Goal: Transaction & Acquisition: Purchase product/service

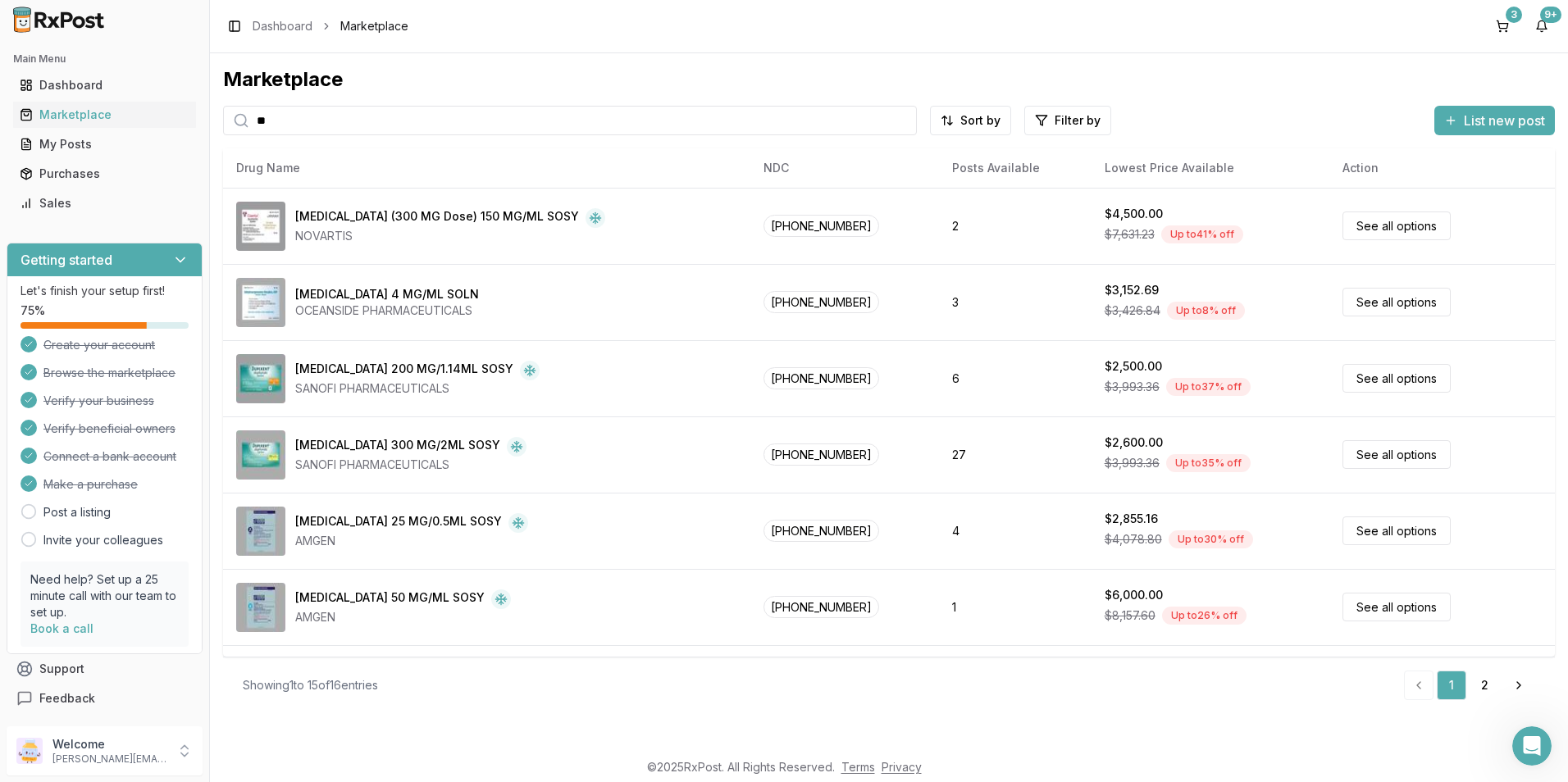
drag, startPoint x: 279, startPoint y: 121, endPoint x: 249, endPoint y: 119, distance: 30.1
click at [249, 119] on div "**" at bounding box center [570, 120] width 694 height 30
type input "*******"
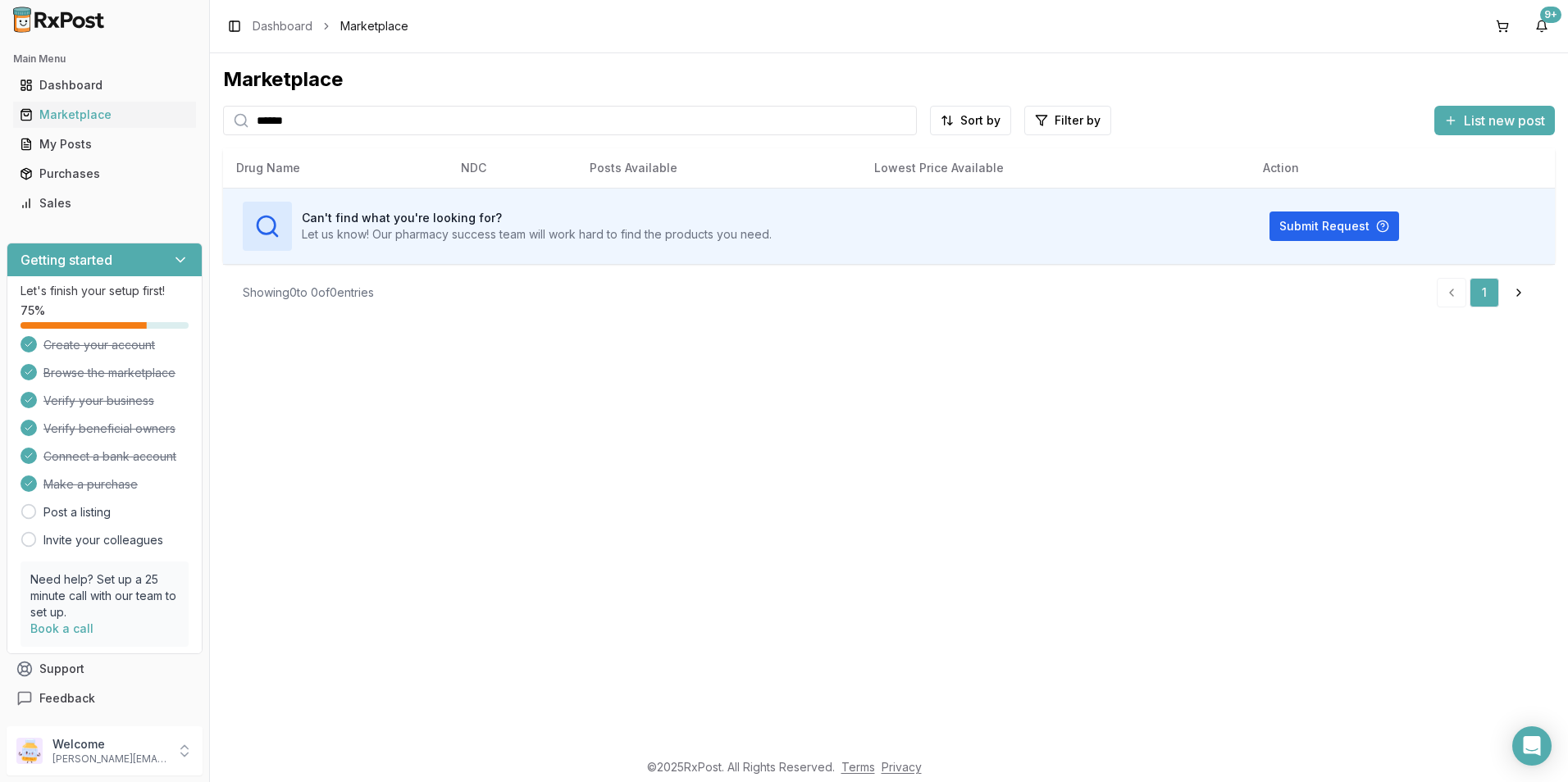
drag, startPoint x: 308, startPoint y: 125, endPoint x: 229, endPoint y: 120, distance: 79.2
click at [229, 120] on div "******" at bounding box center [570, 120] width 694 height 30
type input "*******"
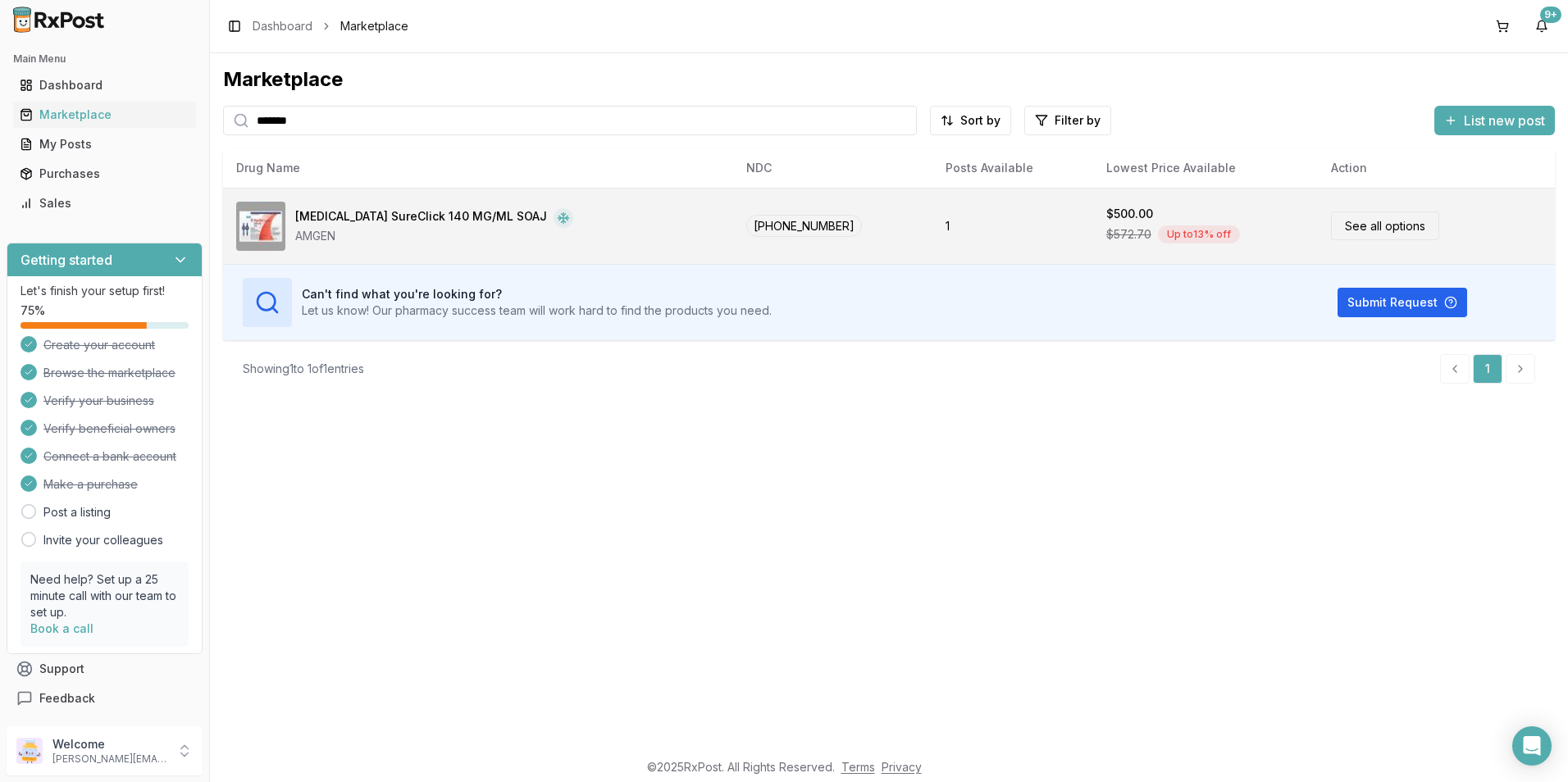
click at [370, 235] on div "AMGEN" at bounding box center [434, 236] width 278 height 17
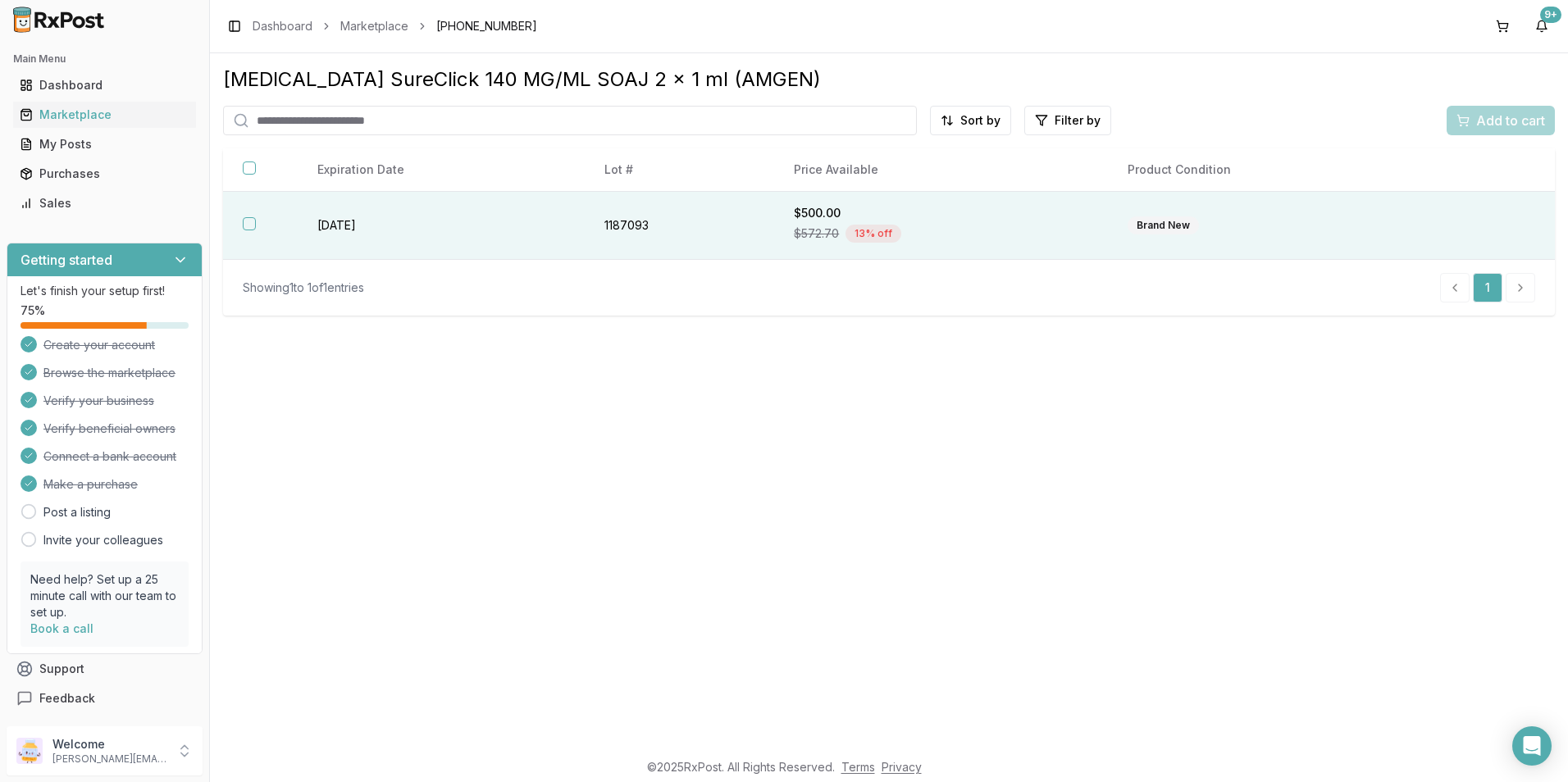
click at [255, 221] on button "button" at bounding box center [249, 224] width 13 height 13
drag, startPoint x: 1502, startPoint y: 108, endPoint x: 1466, endPoint y: 113, distance: 36.3
click at [1503, 109] on button "Add to cart" at bounding box center [1501, 120] width 108 height 30
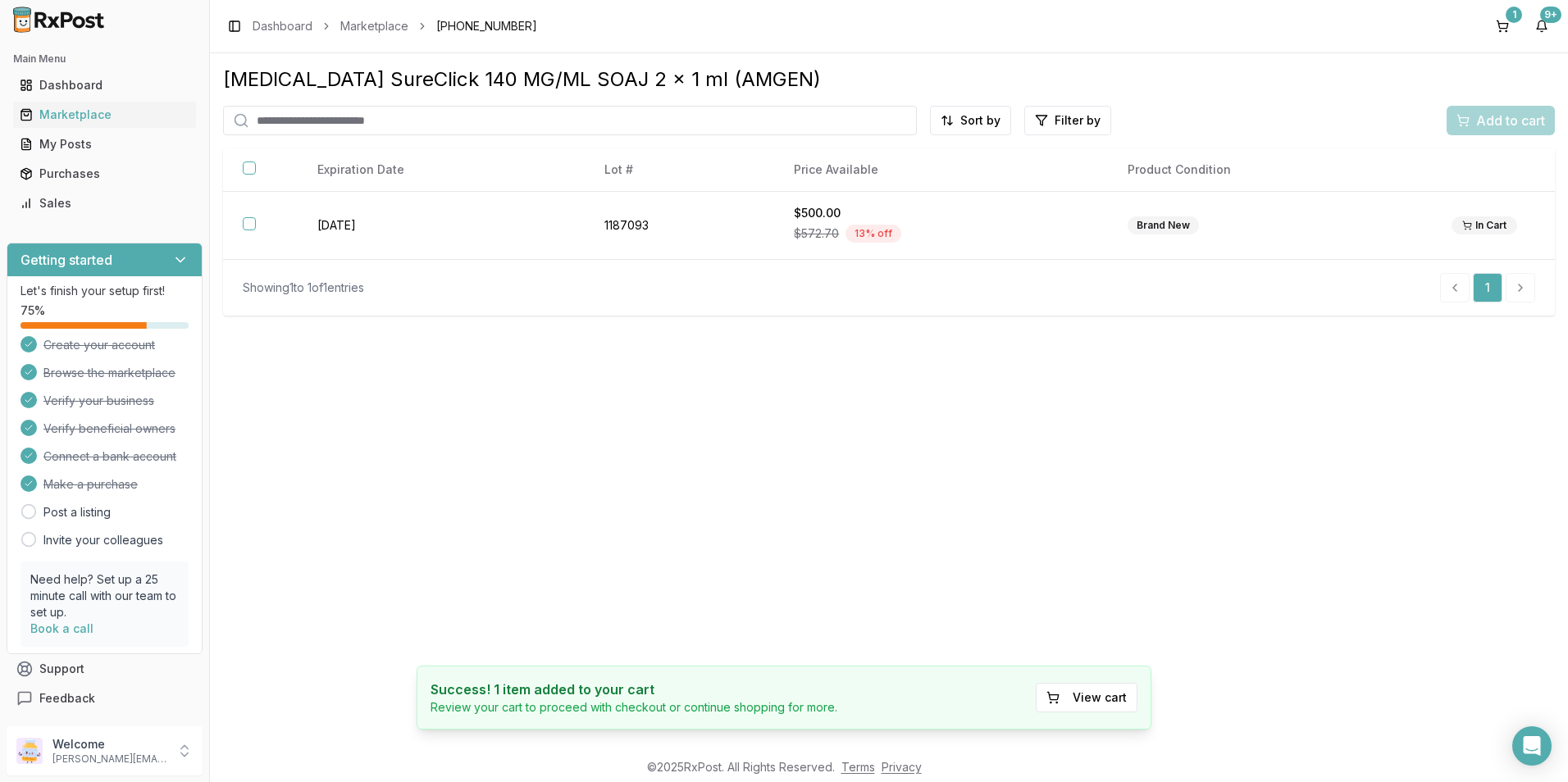
click at [394, 122] on input "search" at bounding box center [570, 120] width 694 height 30
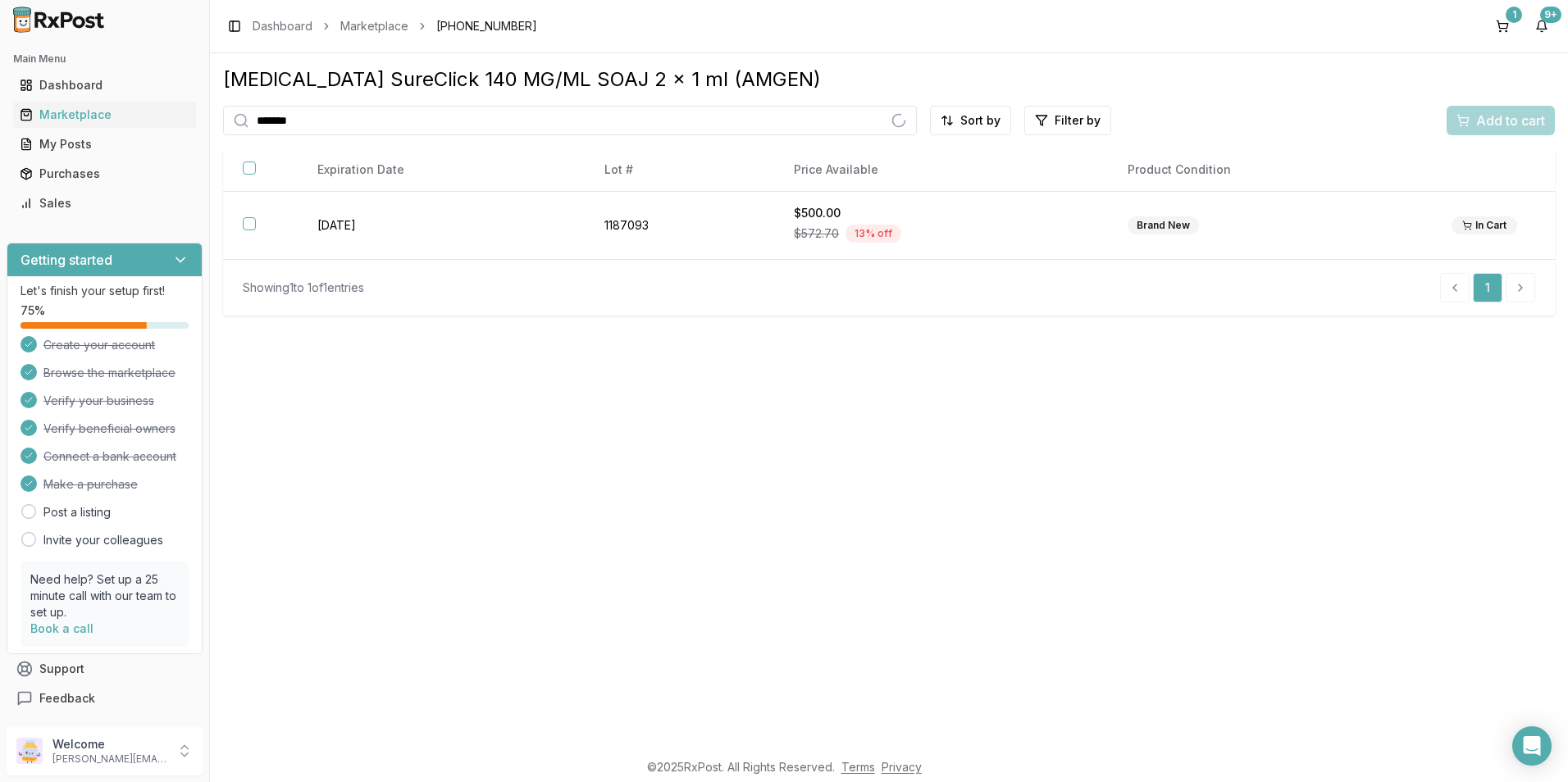
type input "*******"
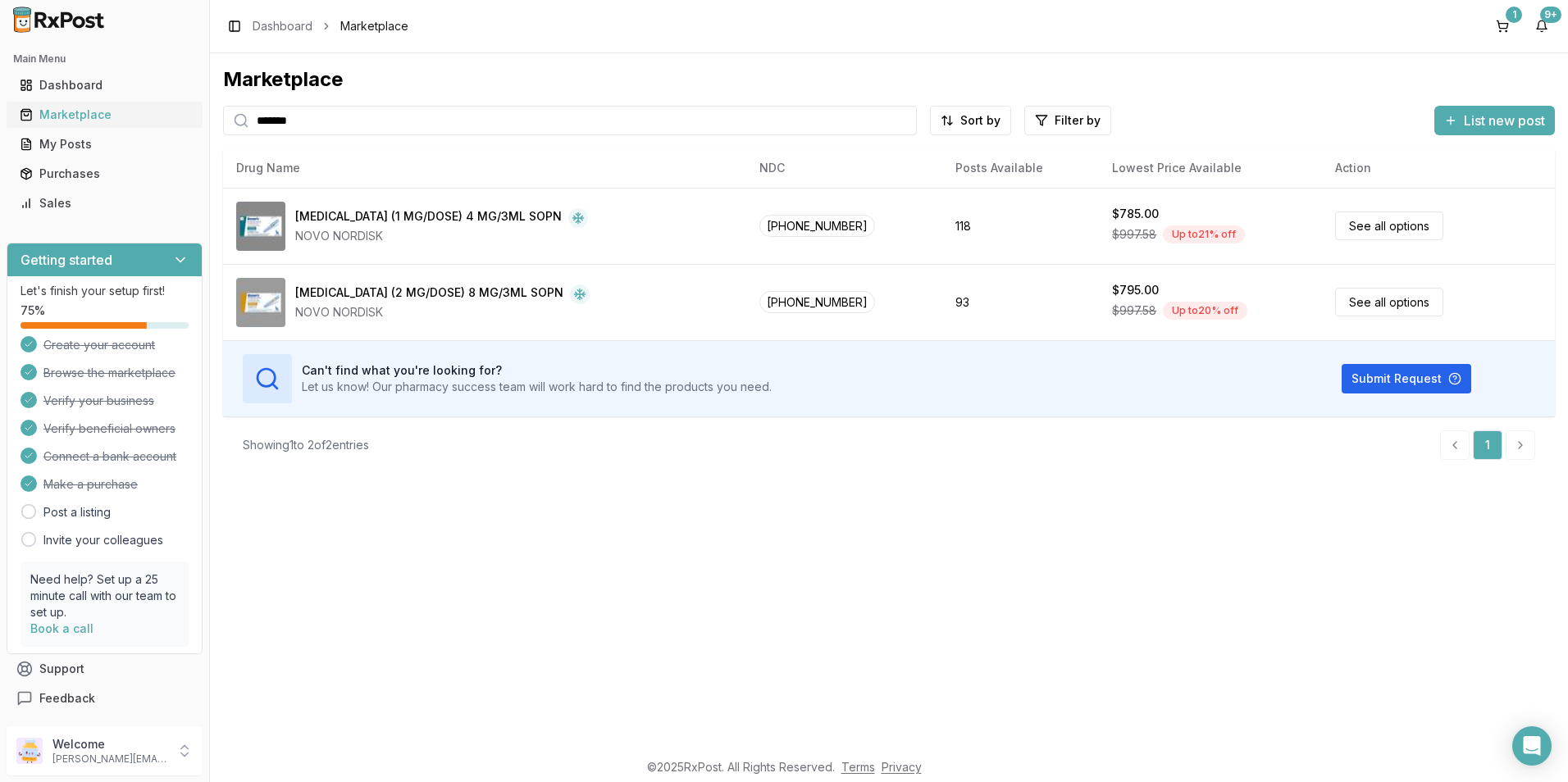
drag, startPoint x: 350, startPoint y: 130, endPoint x: 164, endPoint y: 111, distance: 187.0
click at [164, 111] on div "Main Menu Dashboard Marketplace My Posts Purchases Sales Getting started Let's …" at bounding box center [784, 391] width 1568 height 782
type input "*******"
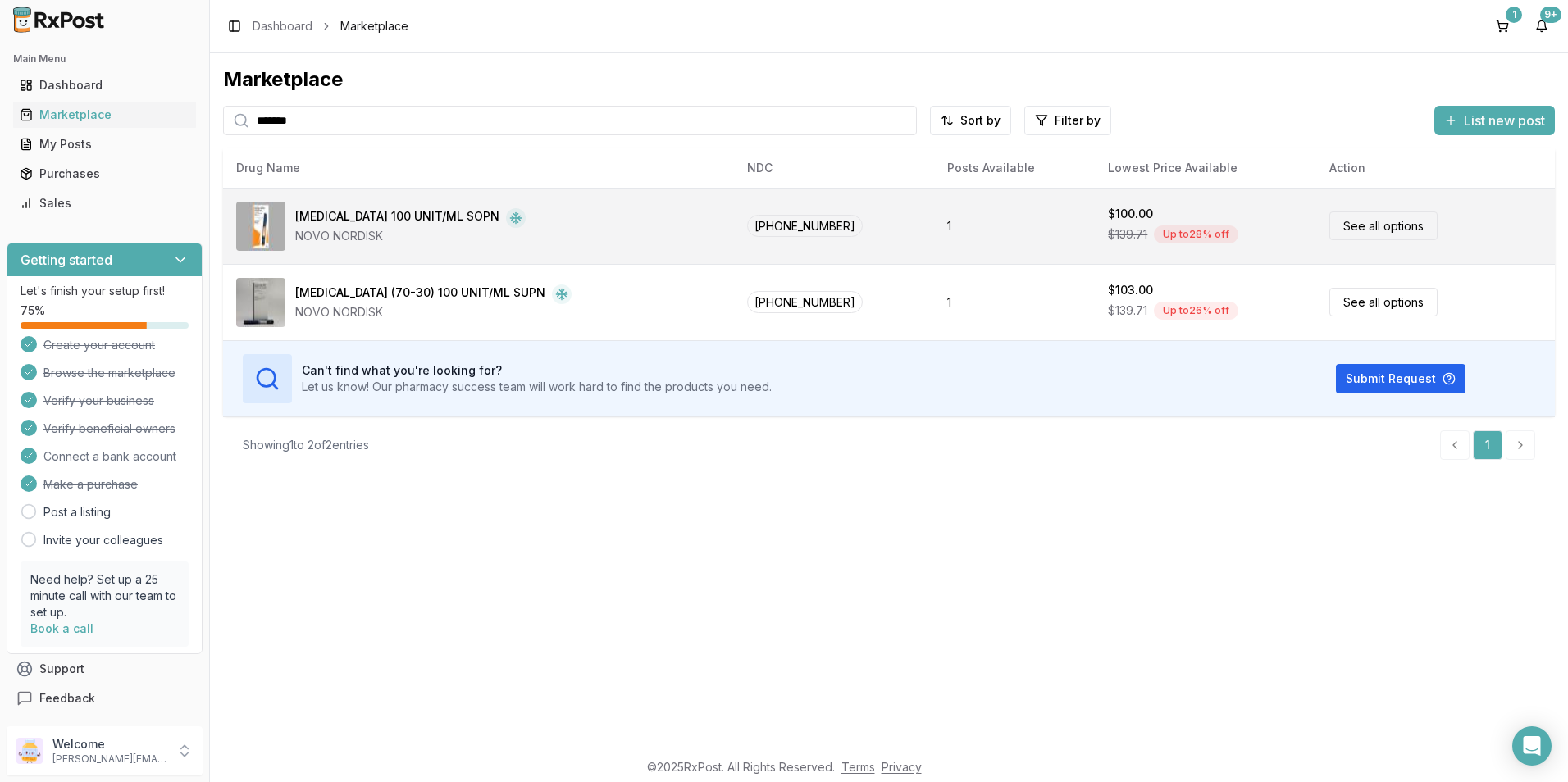
click at [374, 215] on div "[MEDICAL_DATA] 100 UNIT/ML SOPN" at bounding box center [397, 219] width 205 height 20
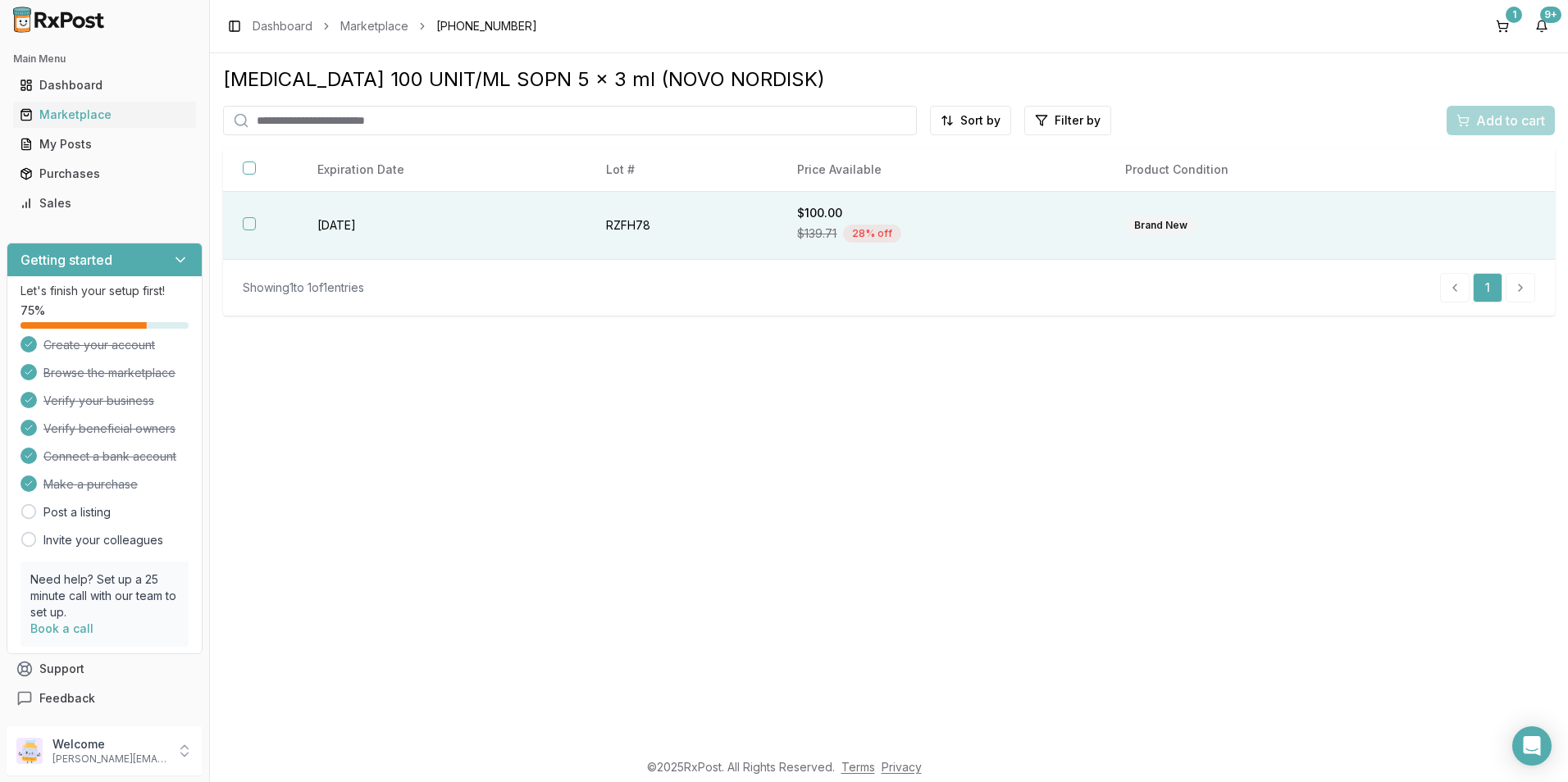
click at [249, 224] on button "button" at bounding box center [249, 224] width 13 height 13
click at [1506, 123] on span "Add to cart" at bounding box center [1511, 120] width 69 height 20
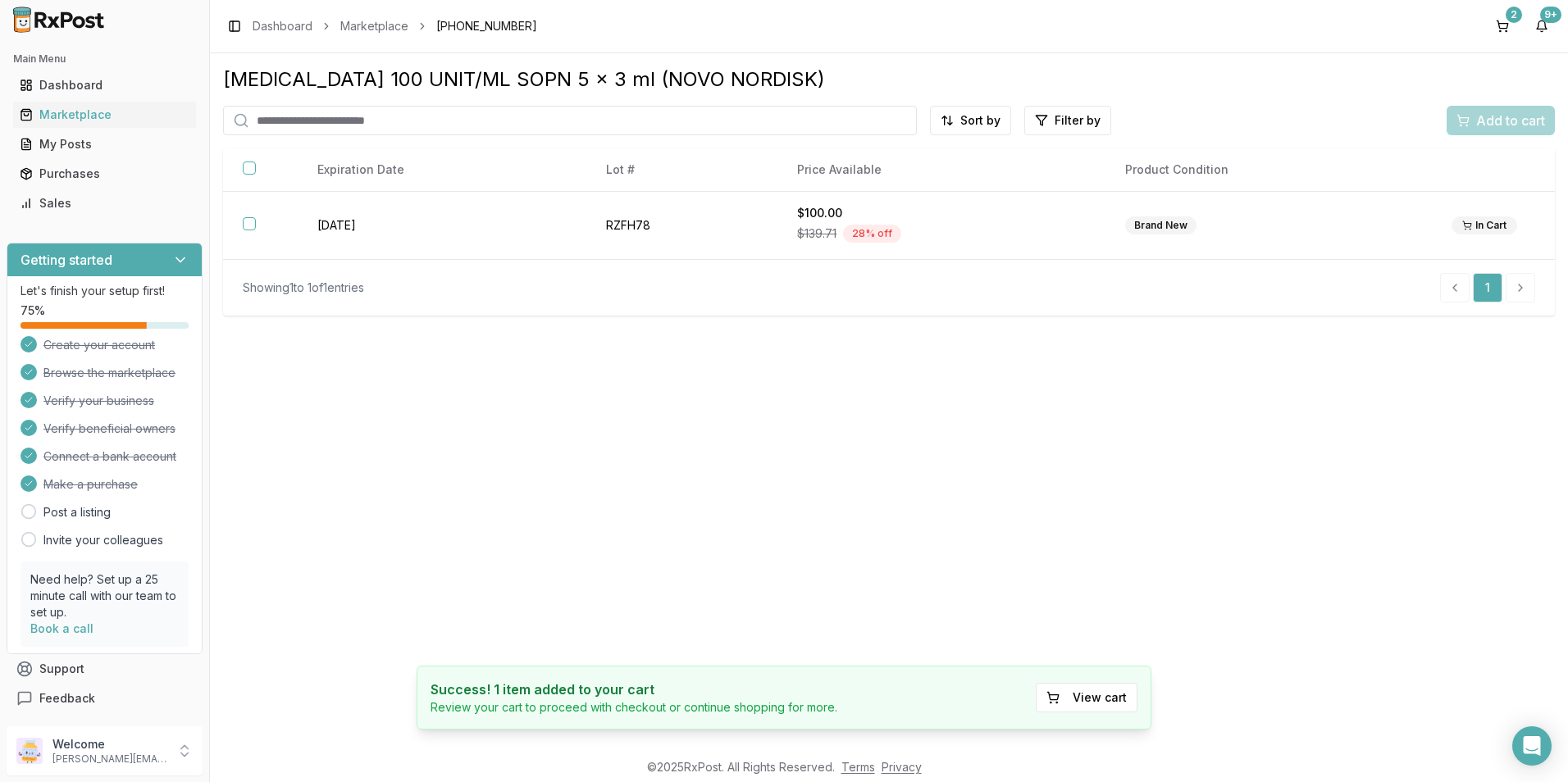
click at [373, 120] on input "search" at bounding box center [570, 120] width 694 height 30
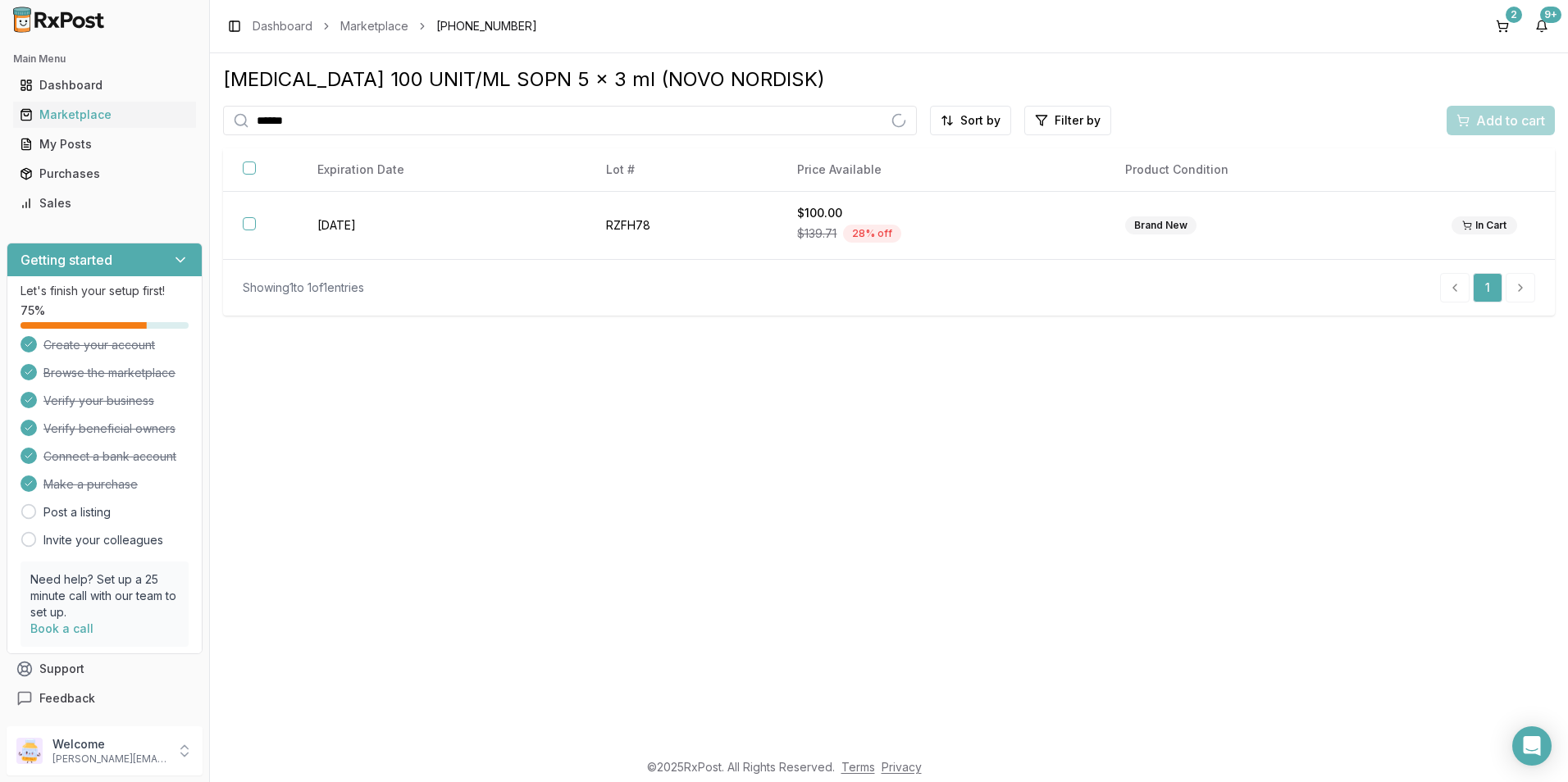
type input "******"
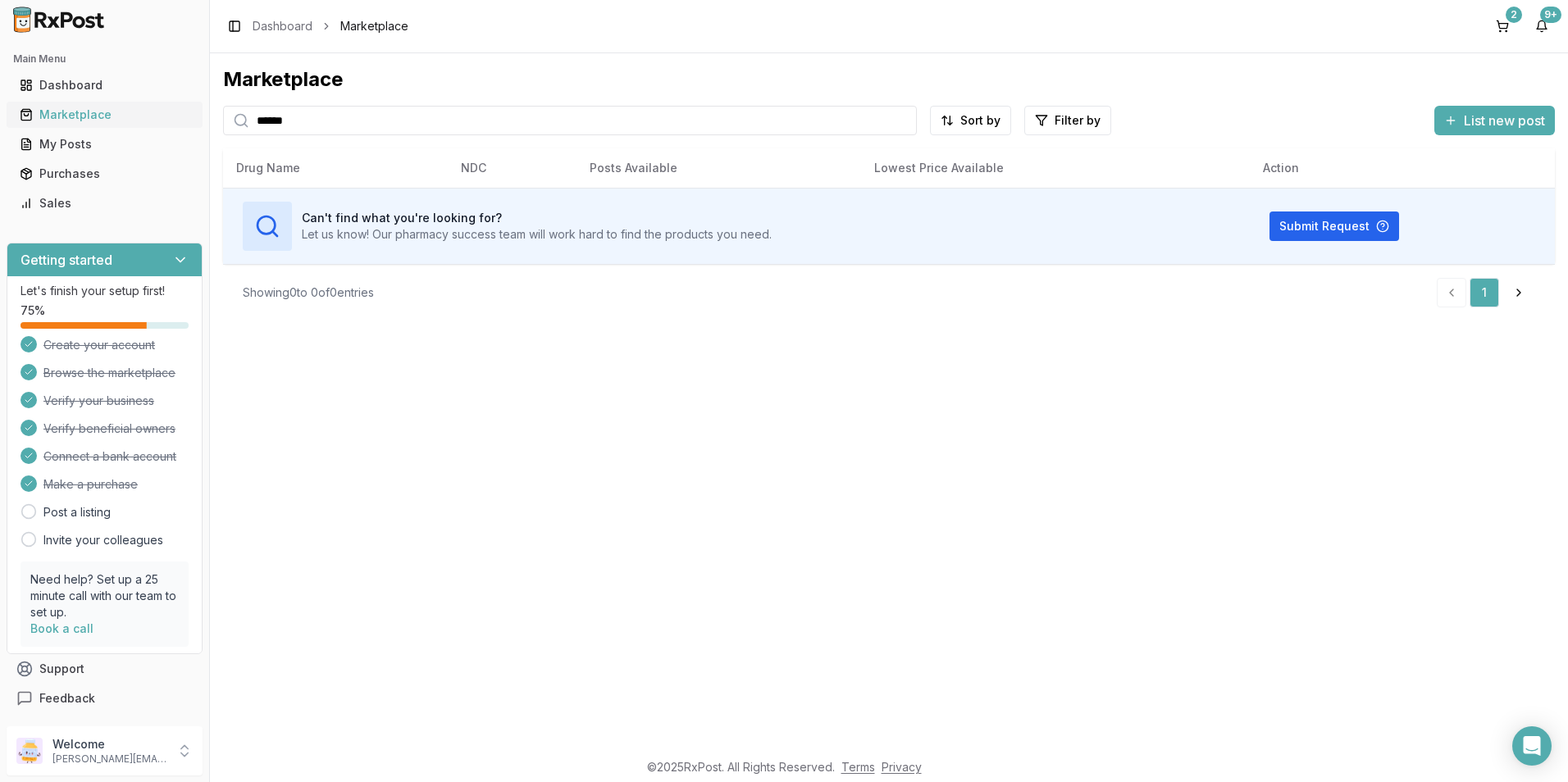
drag, startPoint x: 306, startPoint y: 119, endPoint x: 187, endPoint y: 116, distance: 119.0
click at [187, 116] on div "Main Menu Dashboard Marketplace My Posts Purchases Sales Getting started Let's …" at bounding box center [784, 391] width 1568 height 782
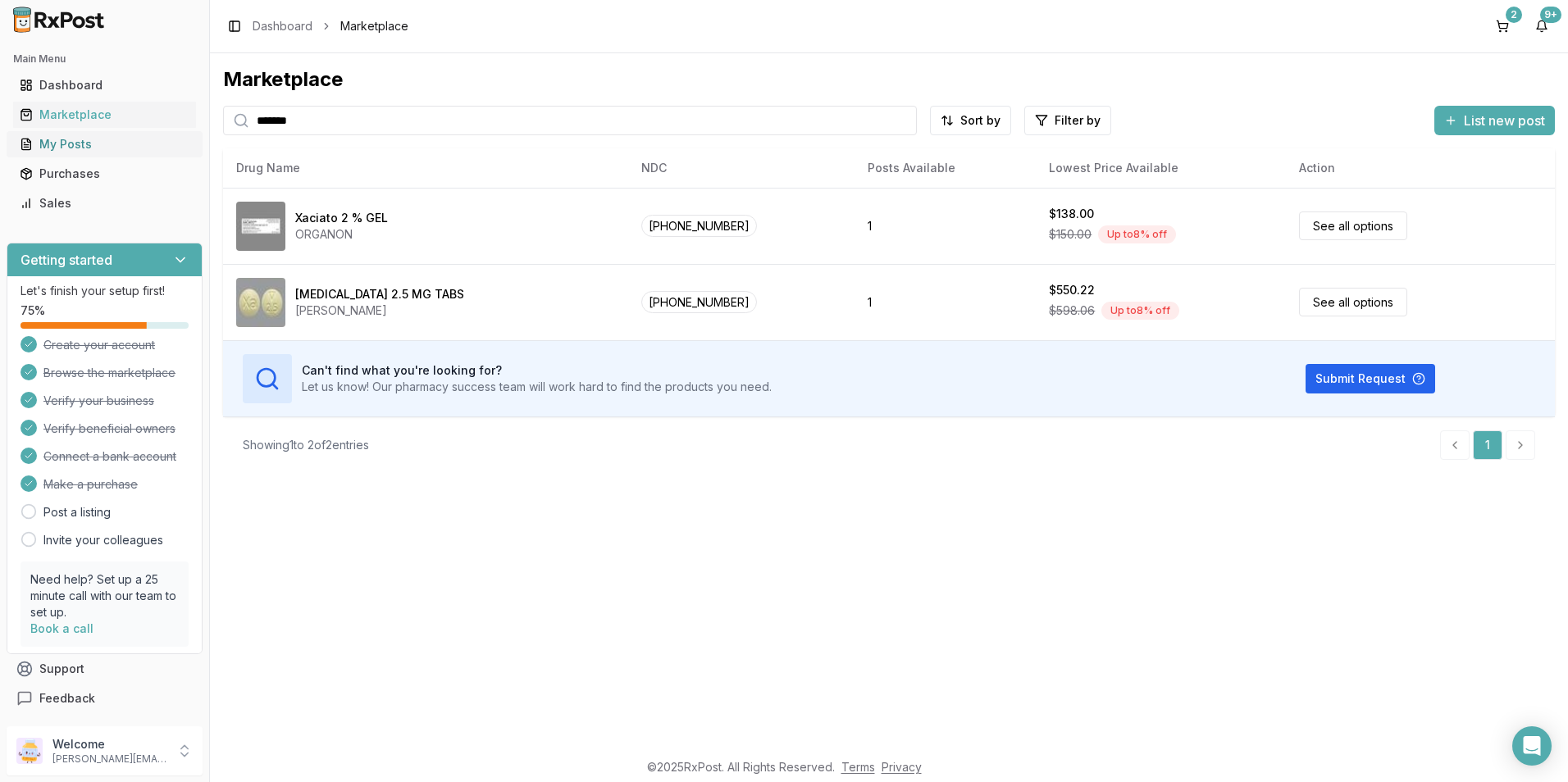
drag, startPoint x: 303, startPoint y: 124, endPoint x: 130, endPoint y: 140, distance: 173.7
click at [130, 140] on div "Main Menu Dashboard Marketplace My Posts Purchases Sales Getting started Let's …" at bounding box center [784, 391] width 1568 height 782
type input "*******"
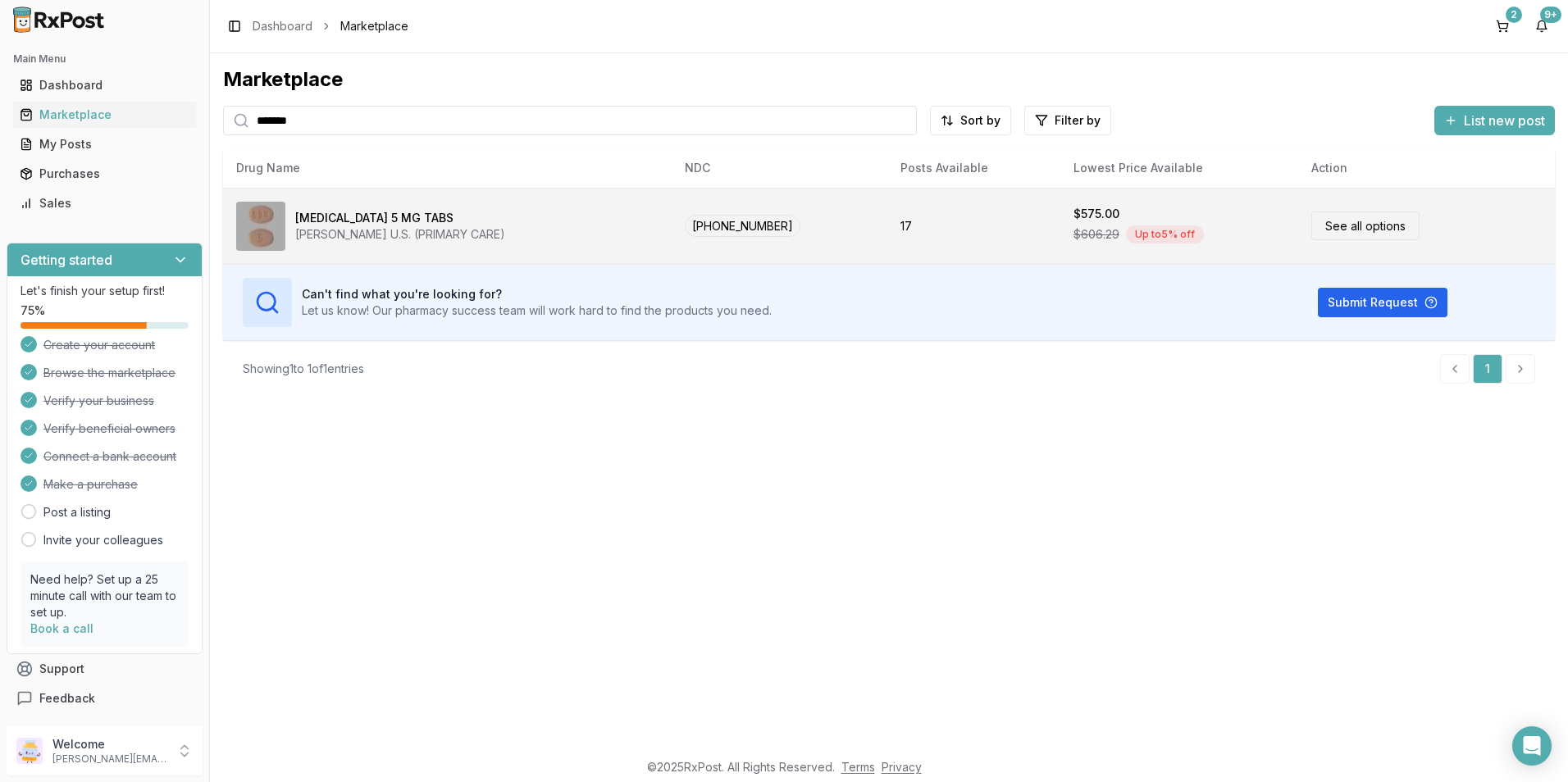
click at [923, 242] on td "17" at bounding box center [974, 226] width 173 height 76
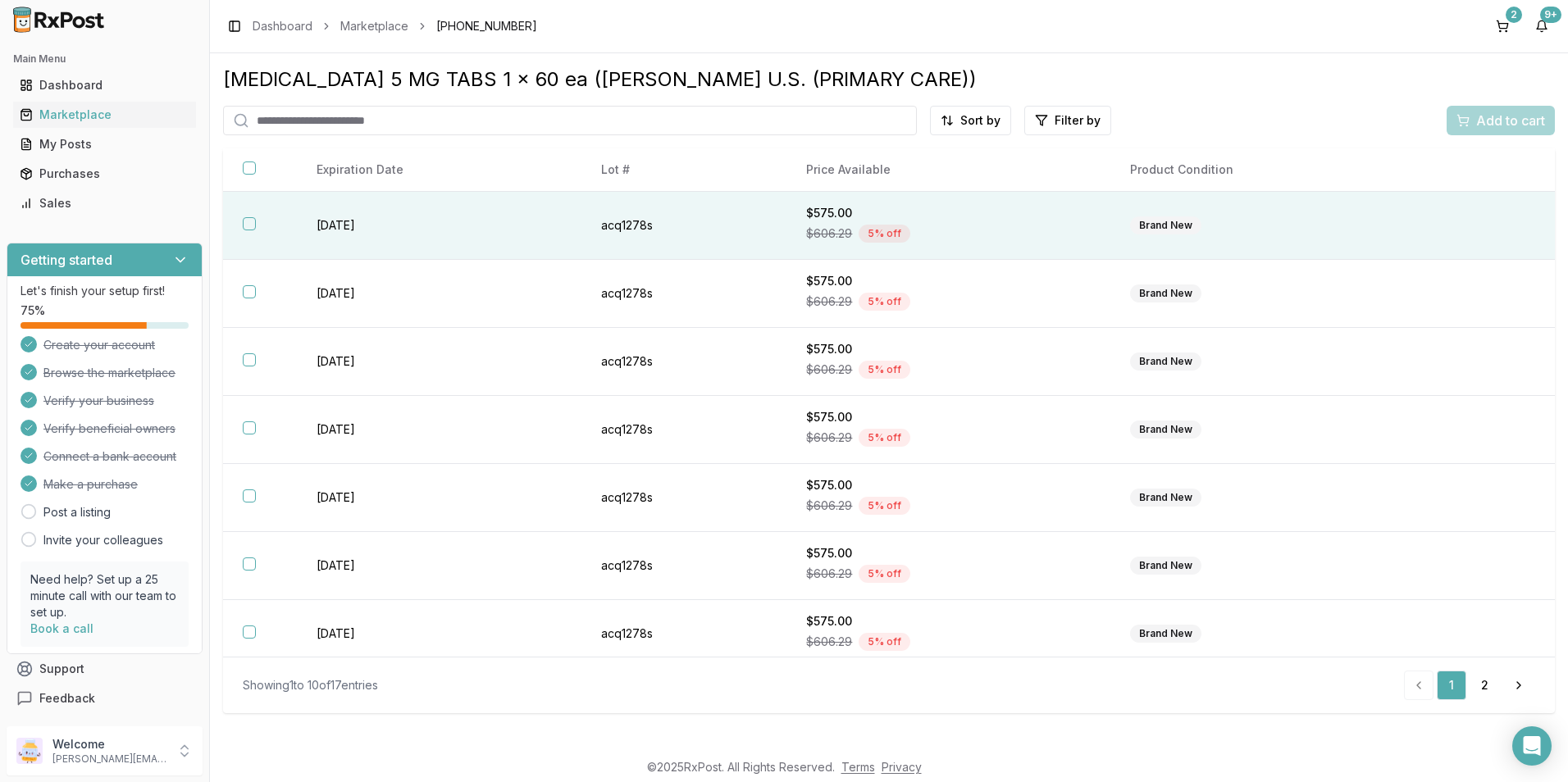
click at [250, 222] on button "button" at bounding box center [249, 224] width 13 height 13
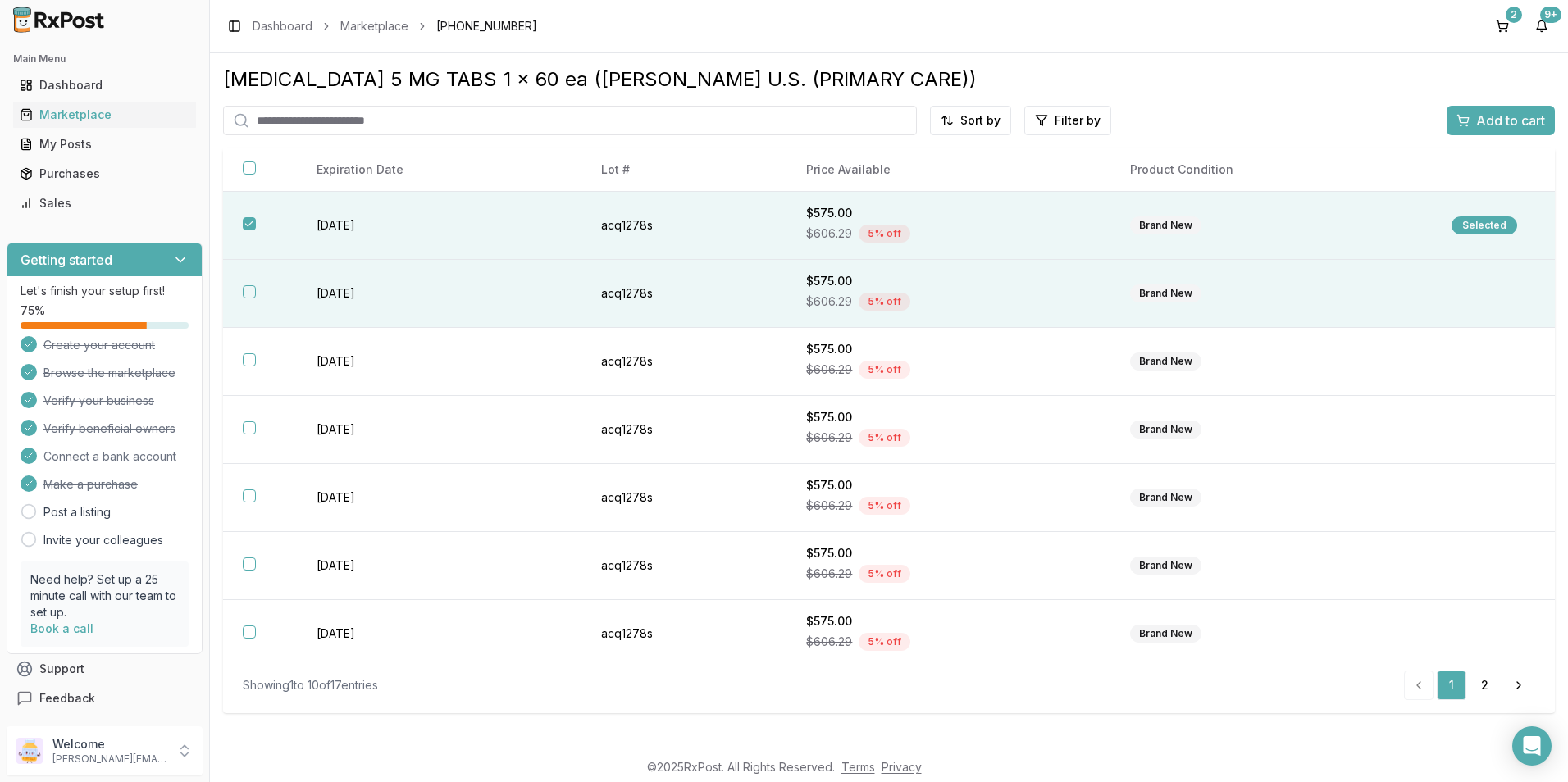
click at [249, 287] on button "button" at bounding box center [249, 292] width 13 height 13
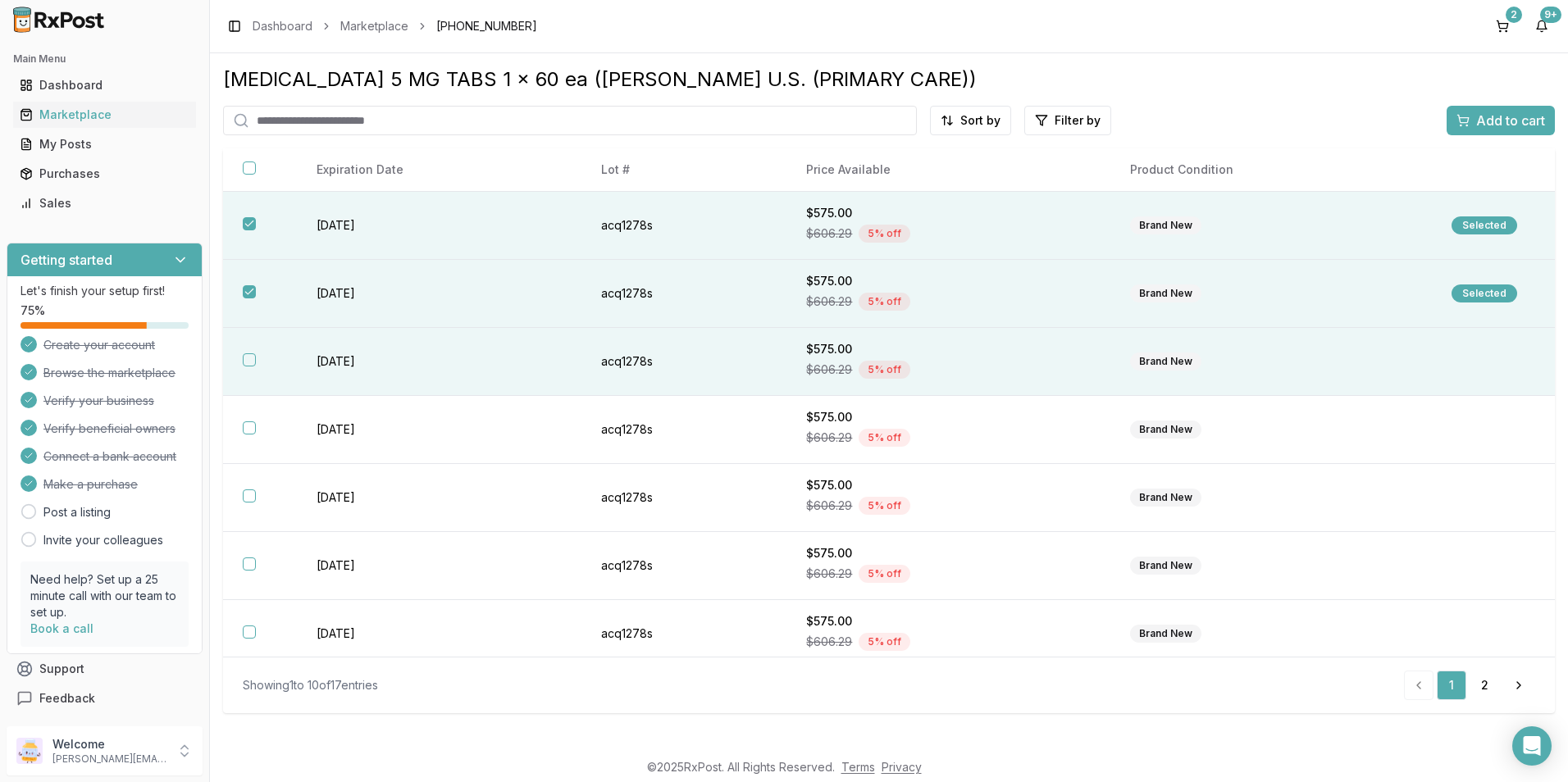
click at [249, 353] on button "button" at bounding box center [249, 360] width 13 height 13
click at [1483, 111] on span "Add to cart" at bounding box center [1511, 120] width 69 height 20
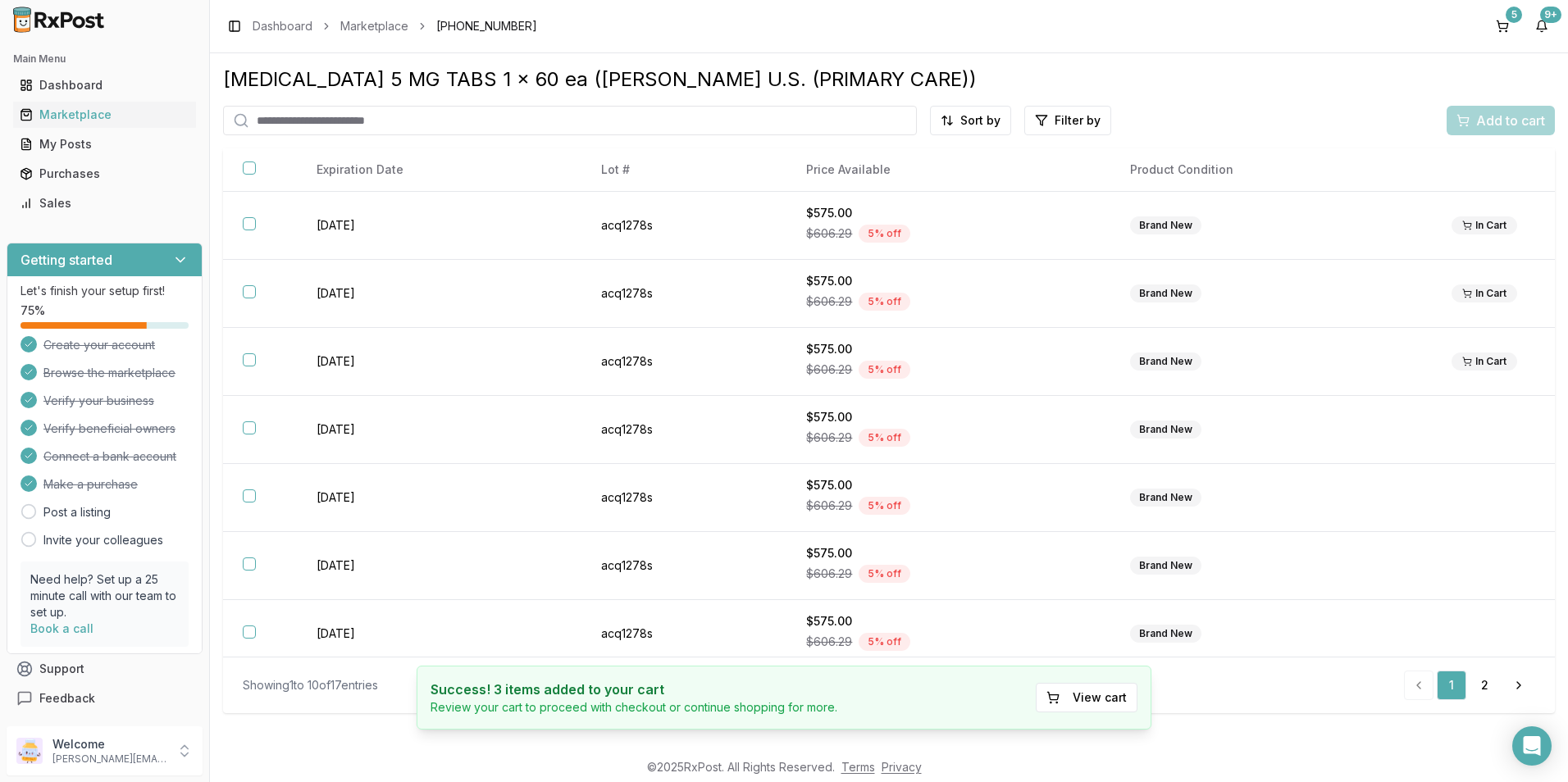
click at [285, 118] on input "search" at bounding box center [570, 120] width 694 height 30
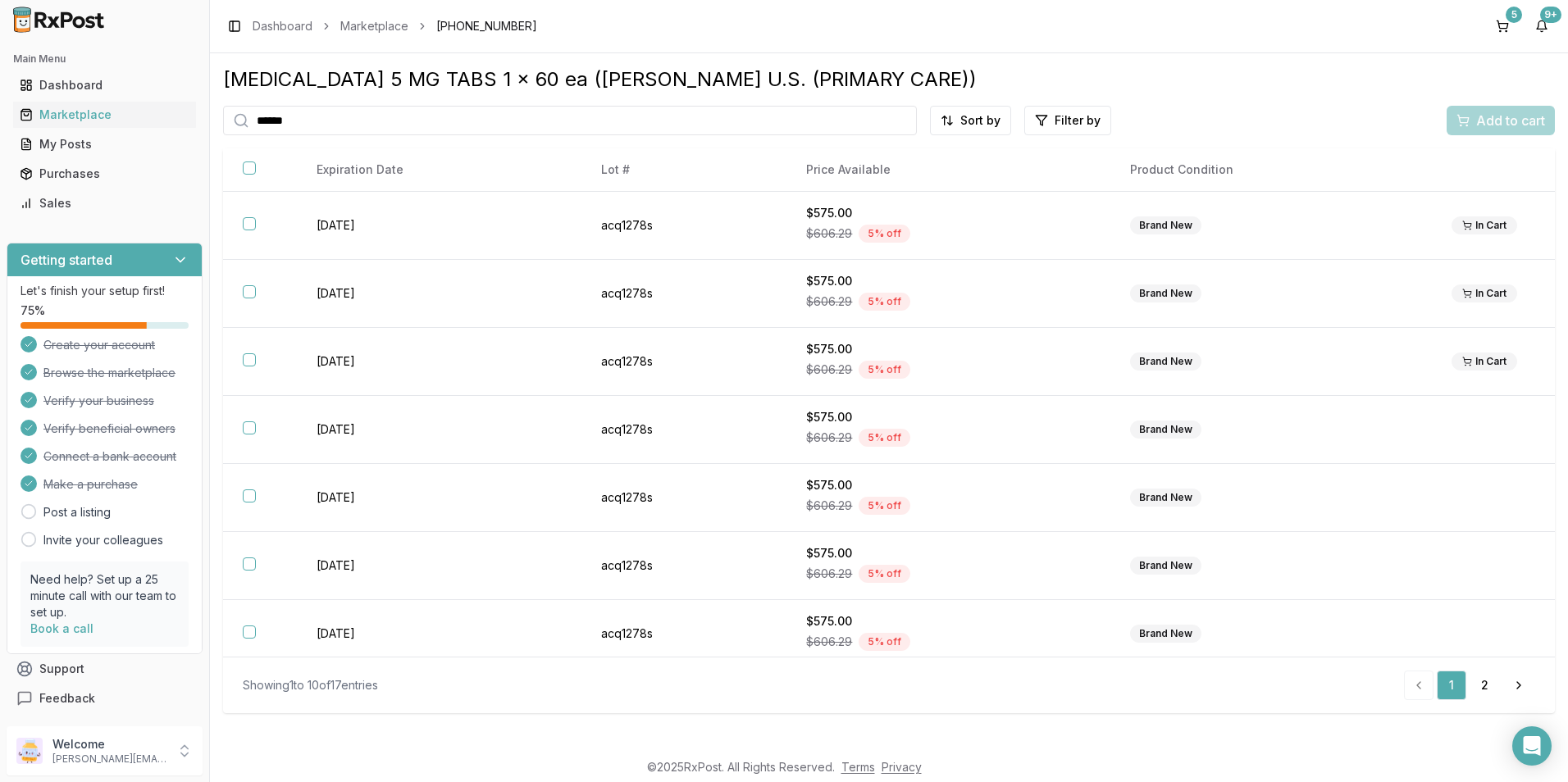
type input "******"
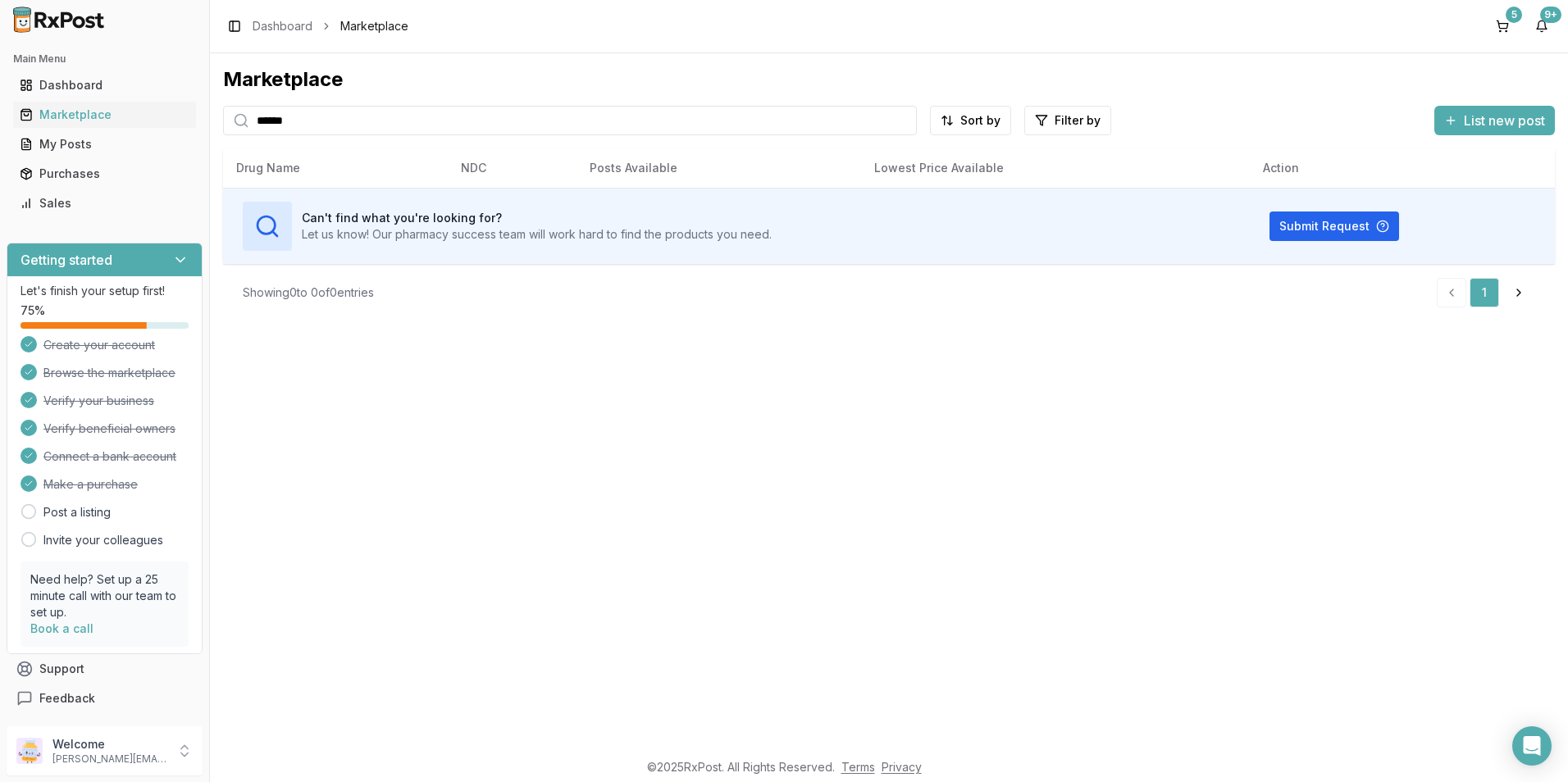
drag, startPoint x: 316, startPoint y: 129, endPoint x: 224, endPoint y: 130, distance: 92.0
click at [224, 130] on div "******" at bounding box center [570, 120] width 694 height 30
drag, startPoint x: 305, startPoint y: 120, endPoint x: 218, endPoint y: 120, distance: 87.0
click at [218, 120] on div "Marketplace ***** Sort by Filter by List new post Card Table Can't find what yo…" at bounding box center [890, 401] width 1358 height 696
drag, startPoint x: 331, startPoint y: 120, endPoint x: 214, endPoint y: 121, distance: 117.0
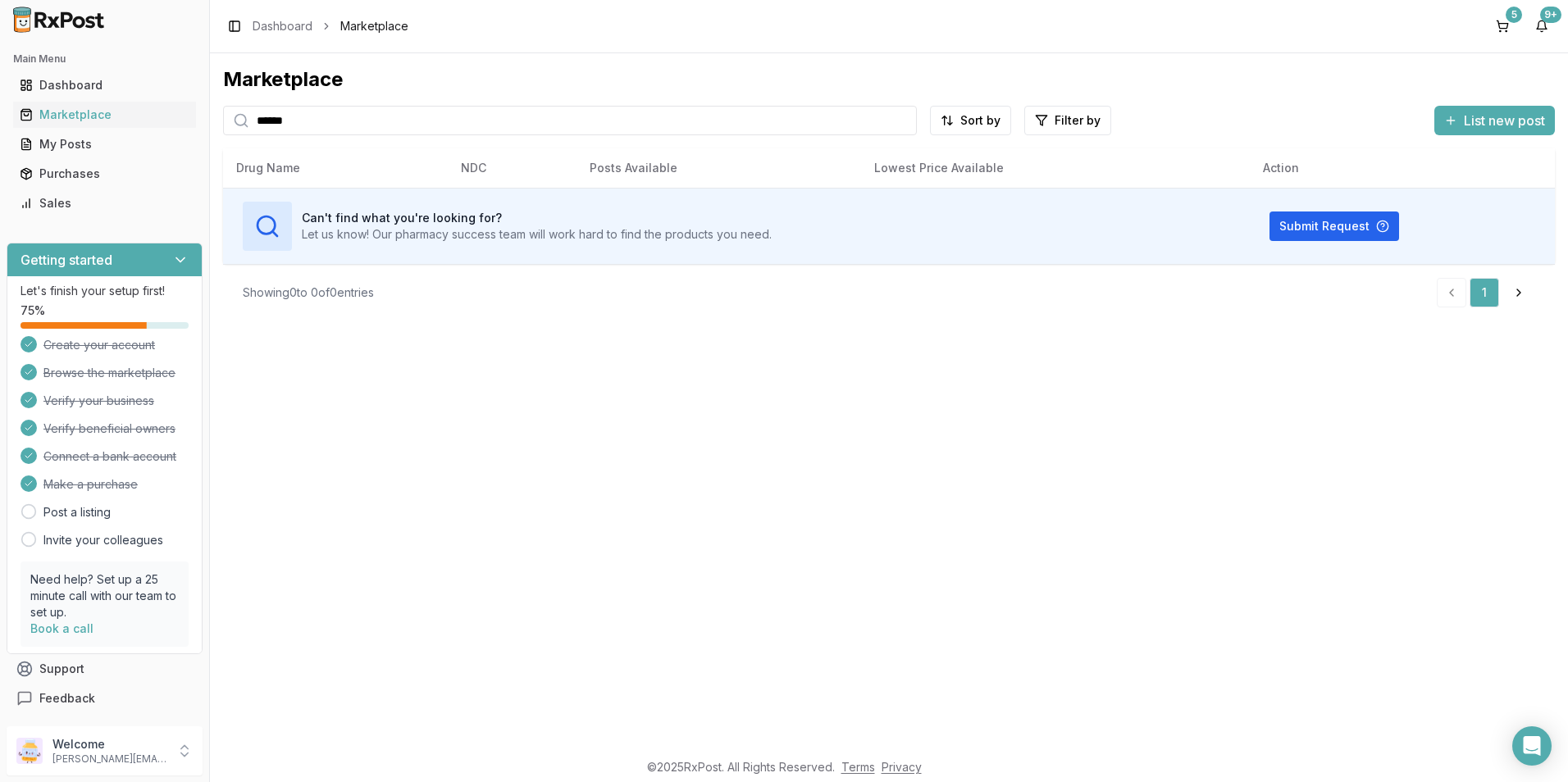
click at [194, 120] on div "Main Menu Dashboard Marketplace My Posts Purchases Sales Getting started Let's …" at bounding box center [784, 391] width 1568 height 782
type input "*******"
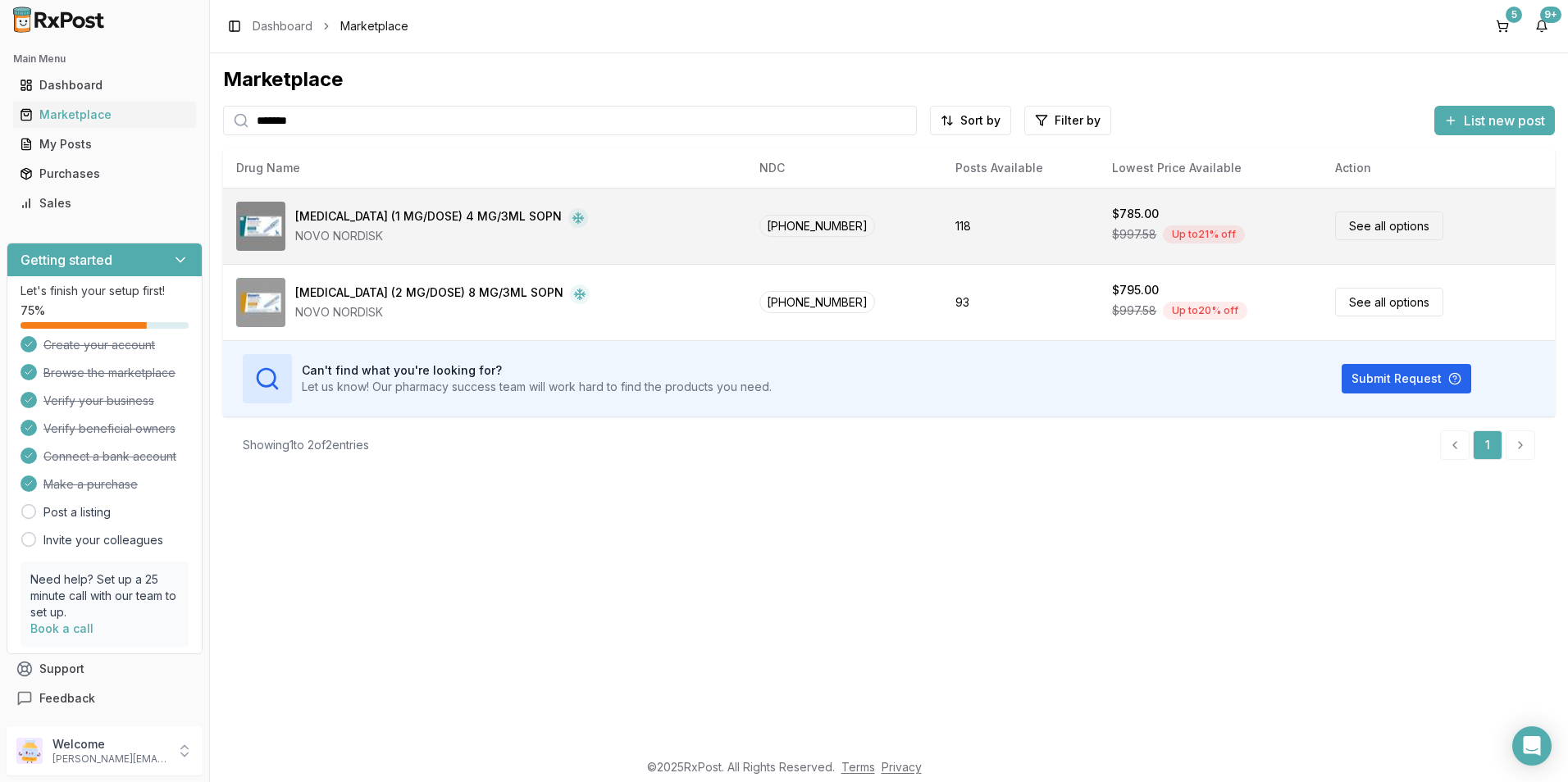
click at [471, 224] on div "[MEDICAL_DATA] (1 MG/DOSE) 4 MG/3ML SOPN" at bounding box center [428, 219] width 267 height 20
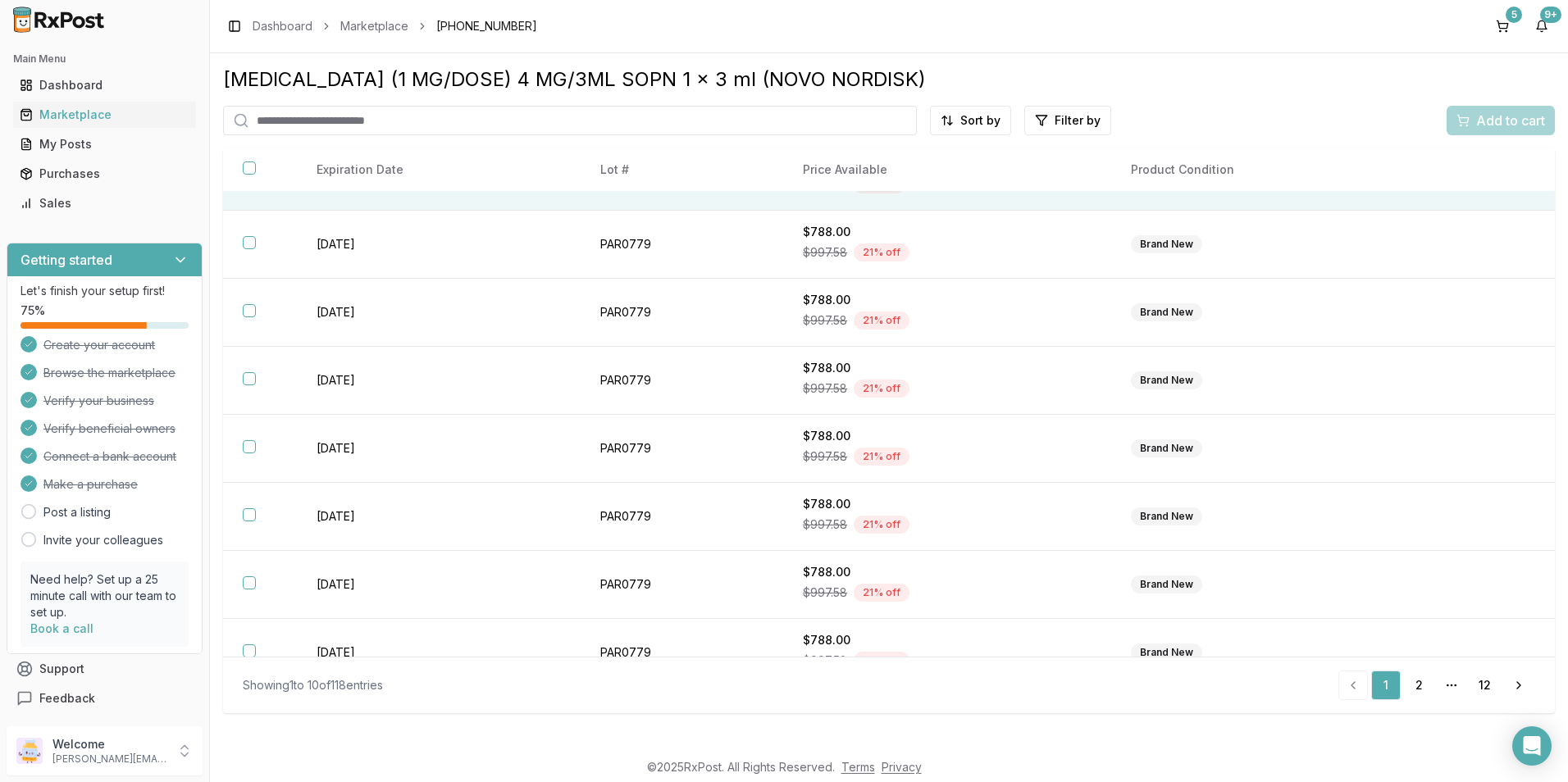
scroll to position [214, 0]
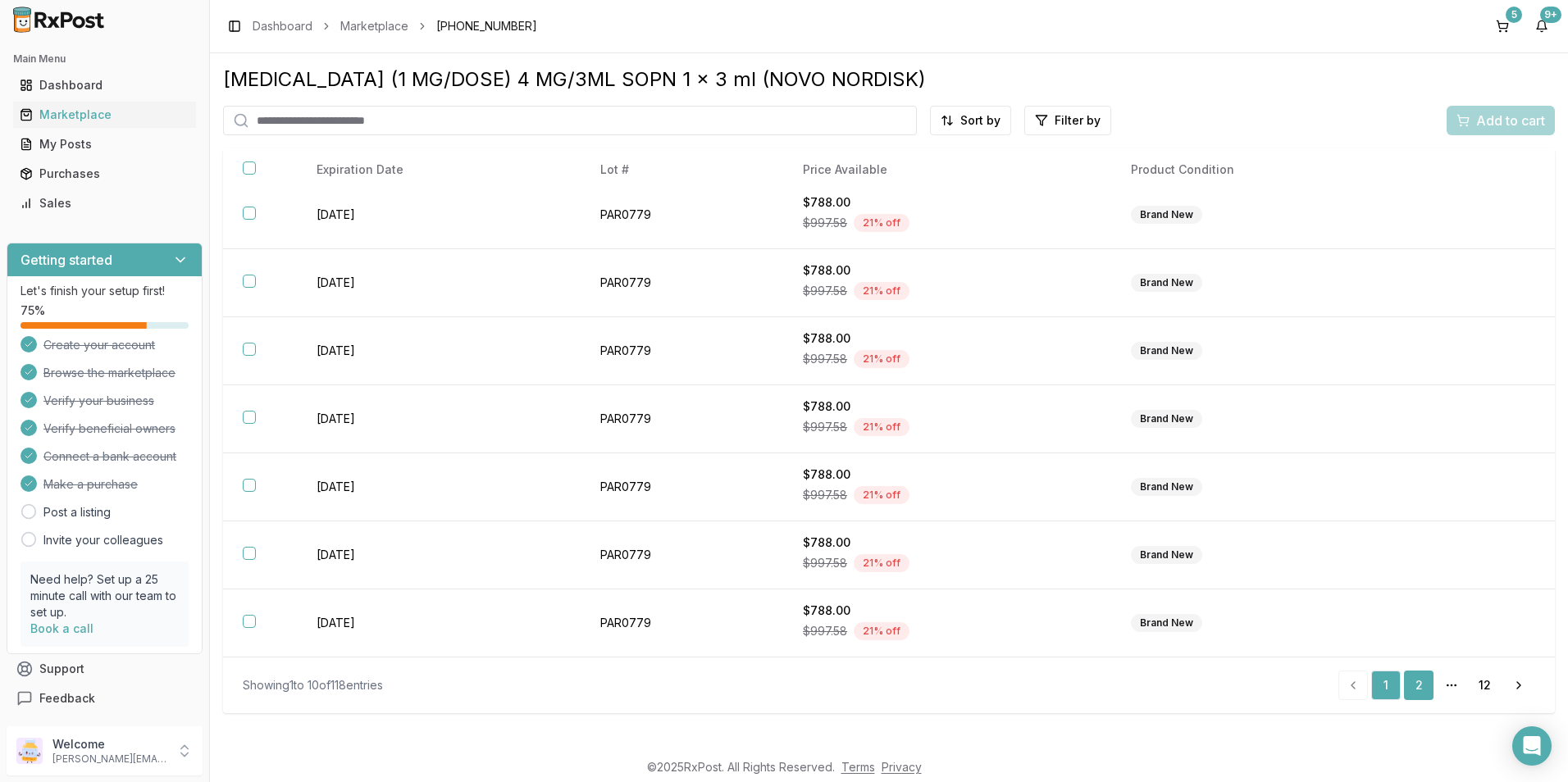
click at [1426, 678] on link "2" at bounding box center [1419, 686] width 30 height 30
click at [1421, 681] on link "3" at bounding box center [1419, 686] width 30 height 30
click at [1411, 678] on link "4" at bounding box center [1419, 686] width 30 height 30
click at [1421, 683] on link "5" at bounding box center [1419, 686] width 30 height 30
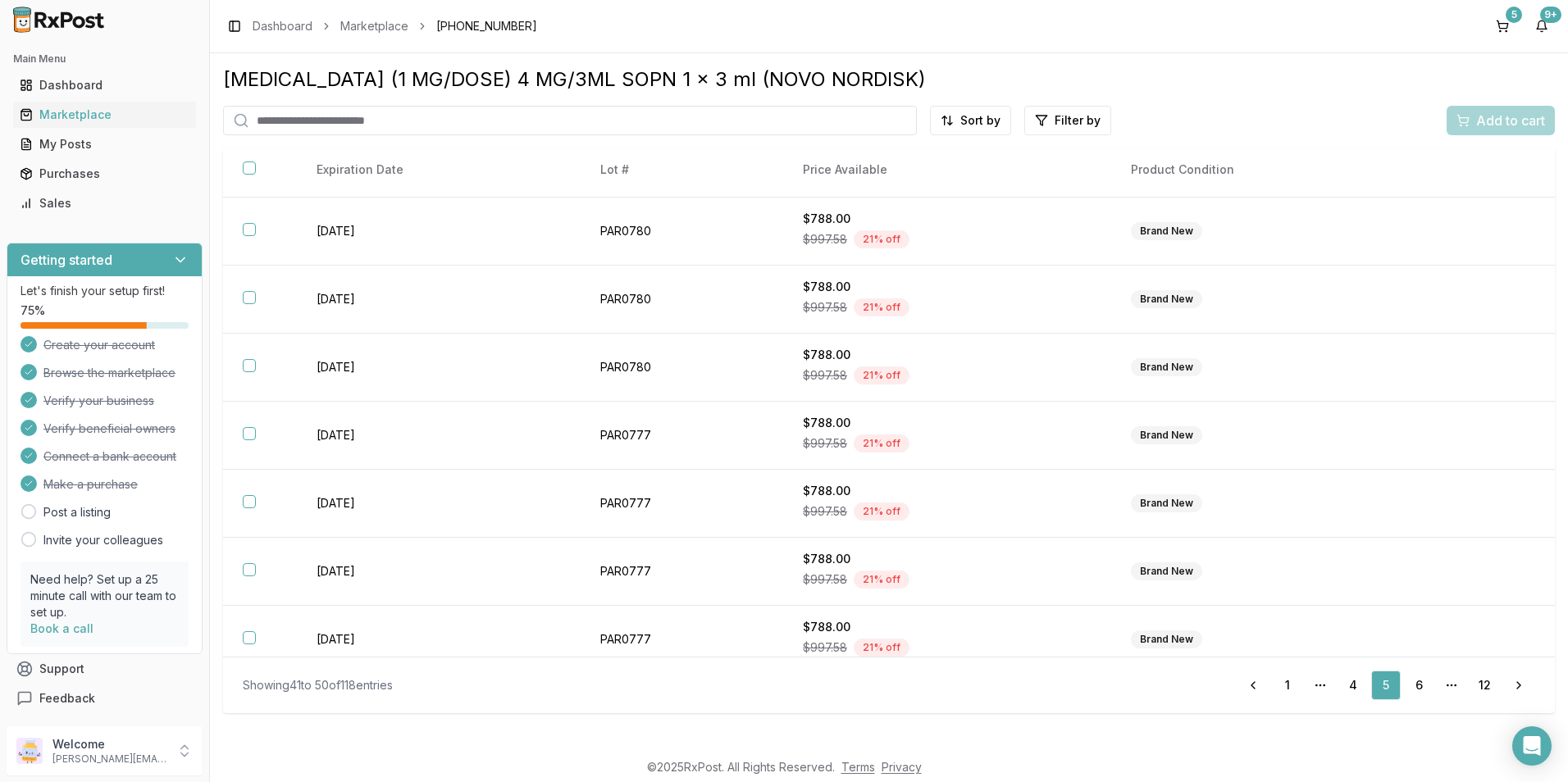
scroll to position [214, 0]
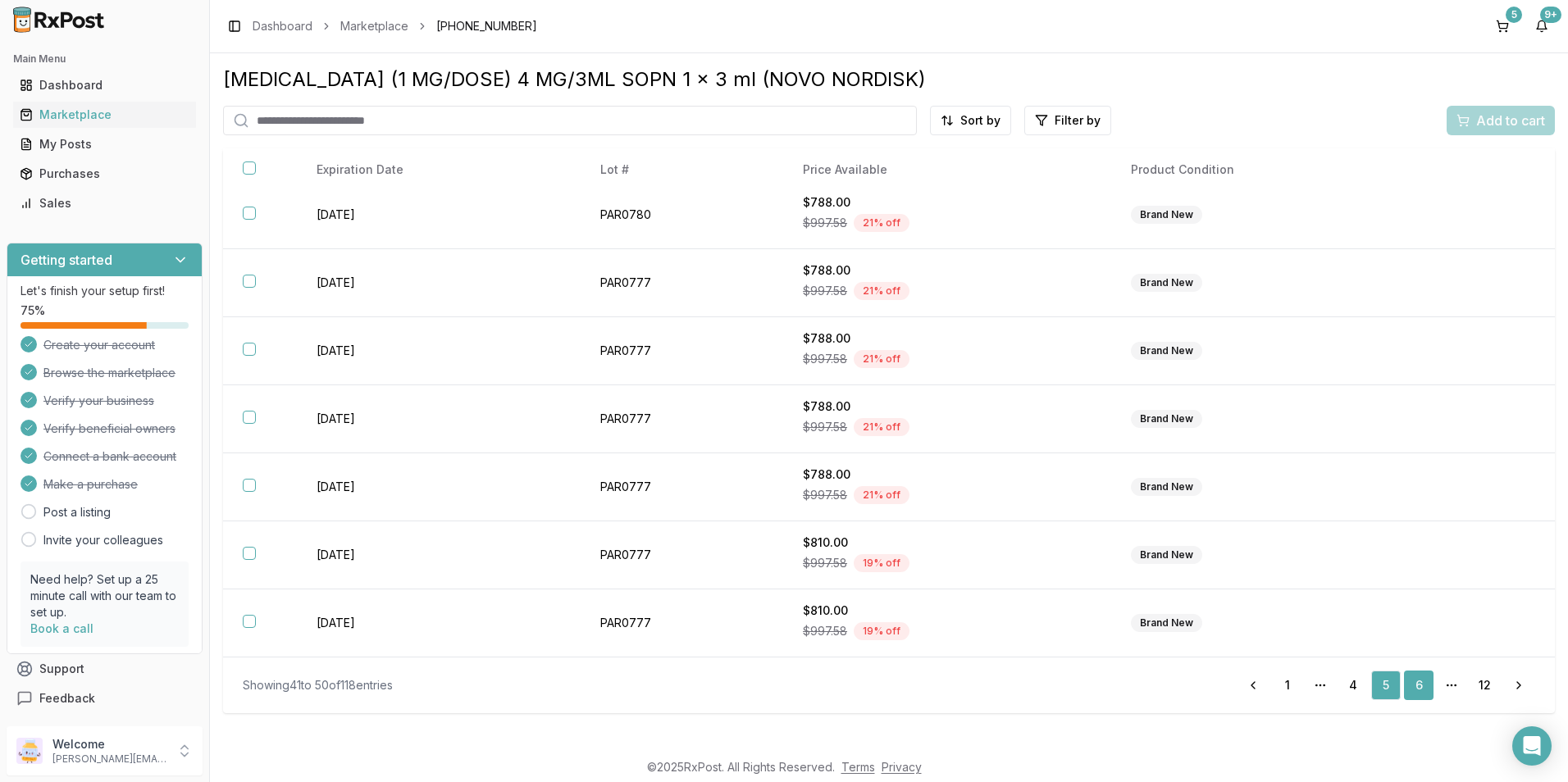
click at [1427, 684] on link "6" at bounding box center [1419, 686] width 30 height 30
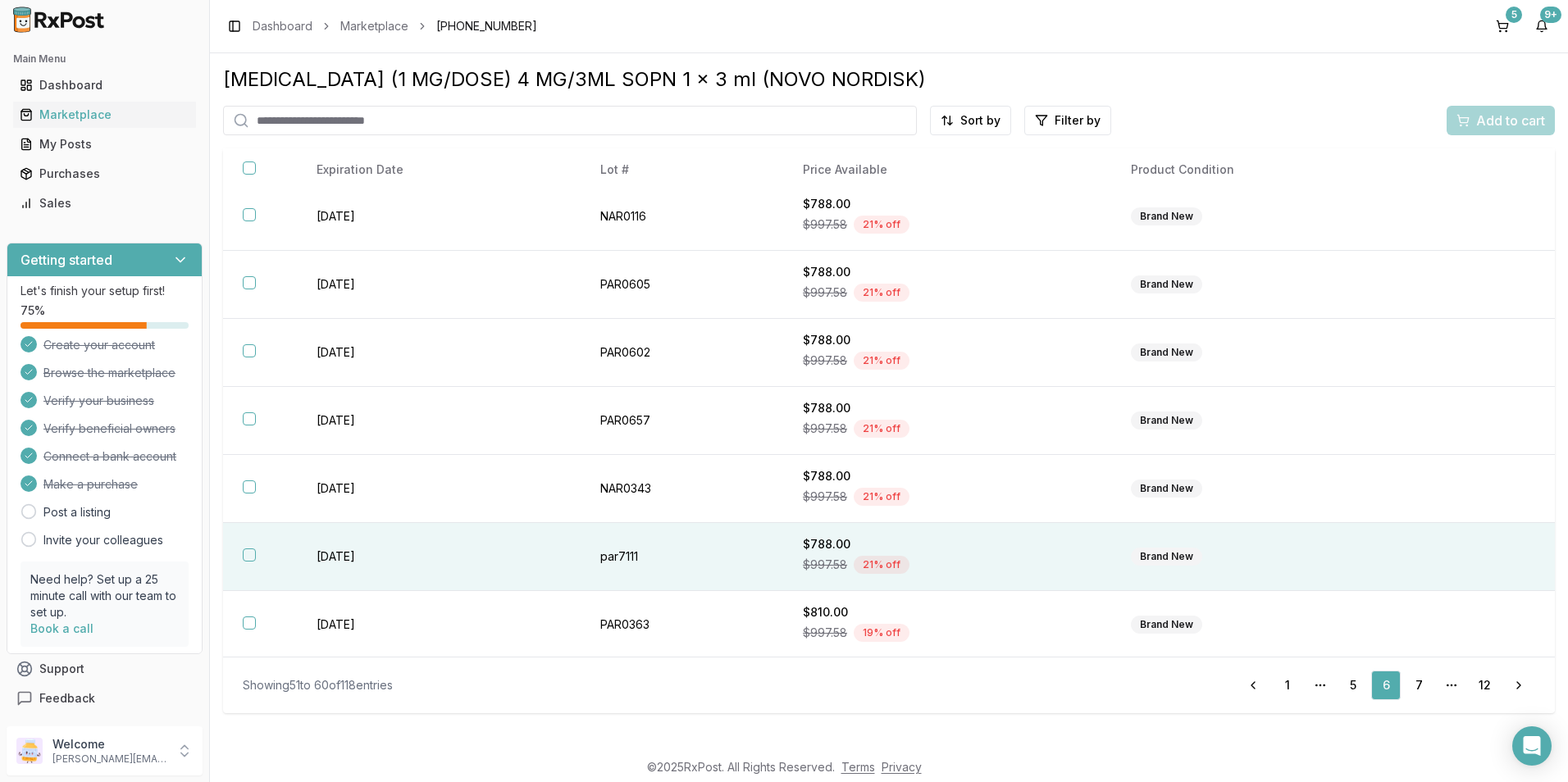
scroll to position [214, 0]
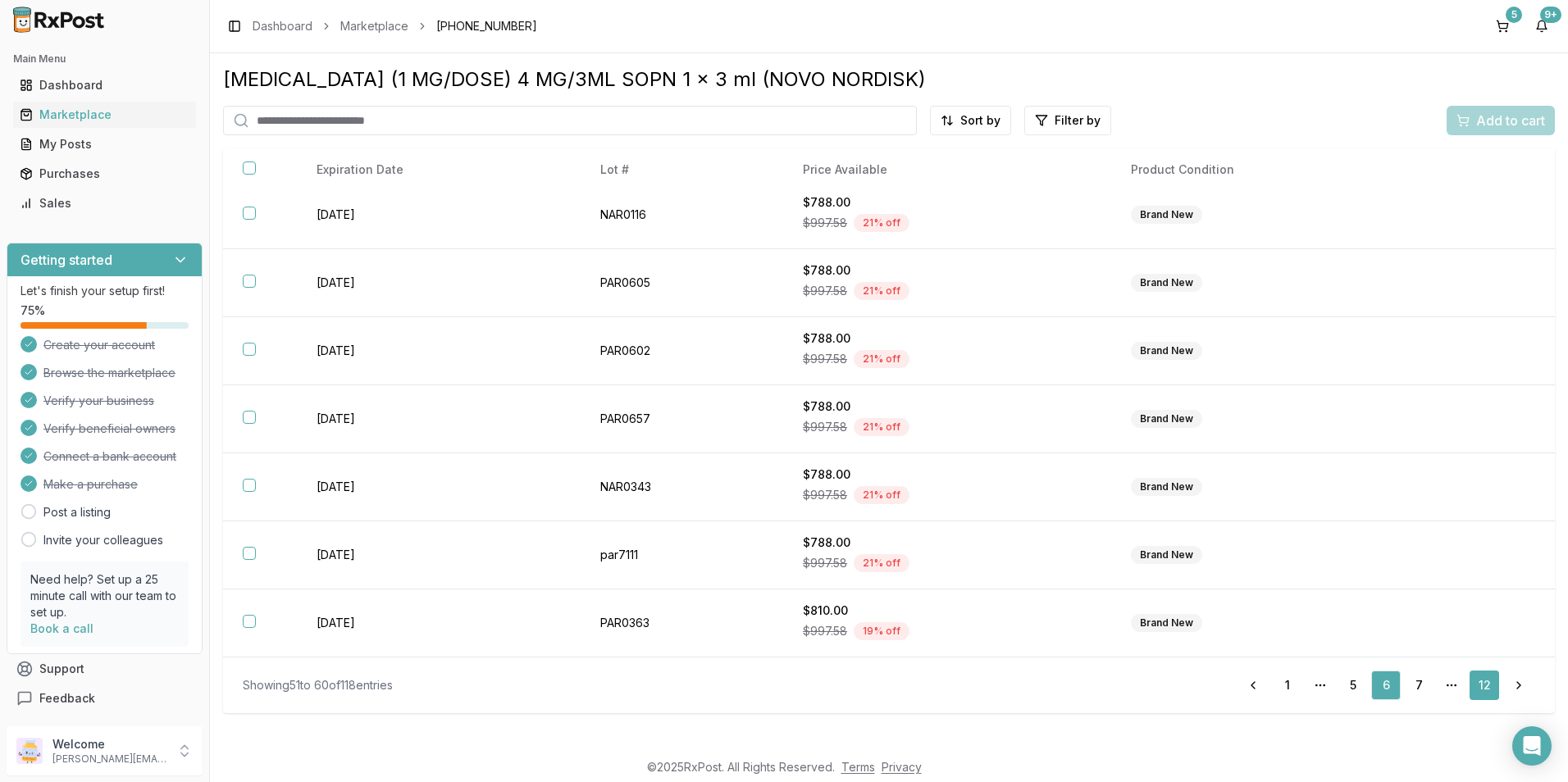
click at [1485, 685] on link "12" at bounding box center [1485, 686] width 30 height 30
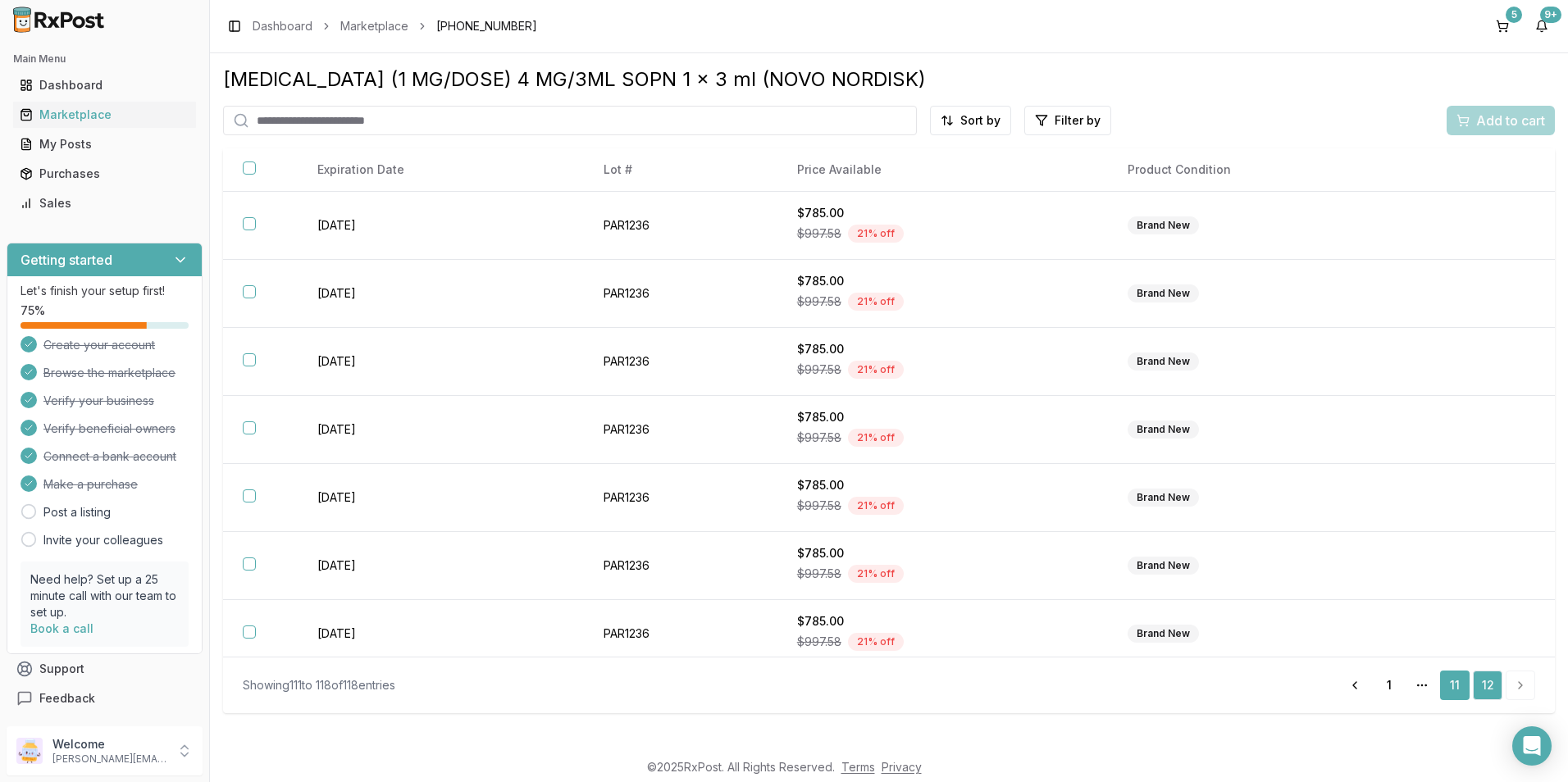
click at [1457, 684] on link "11" at bounding box center [1455, 686] width 30 height 30
click at [1415, 678] on link "10" at bounding box center [1419, 686] width 30 height 30
click at [1378, 680] on link "9" at bounding box center [1387, 686] width 30 height 30
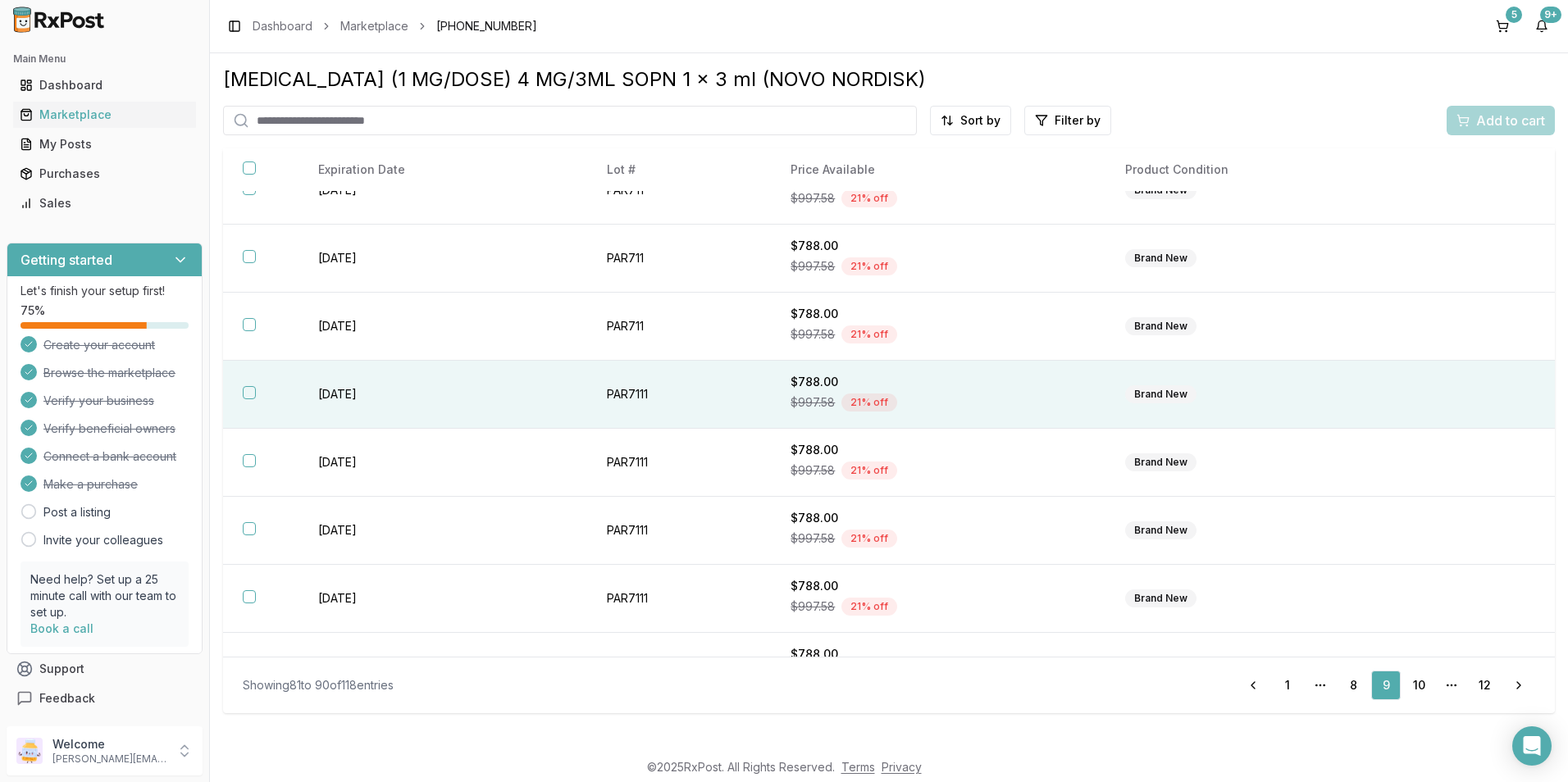
scroll to position [214, 0]
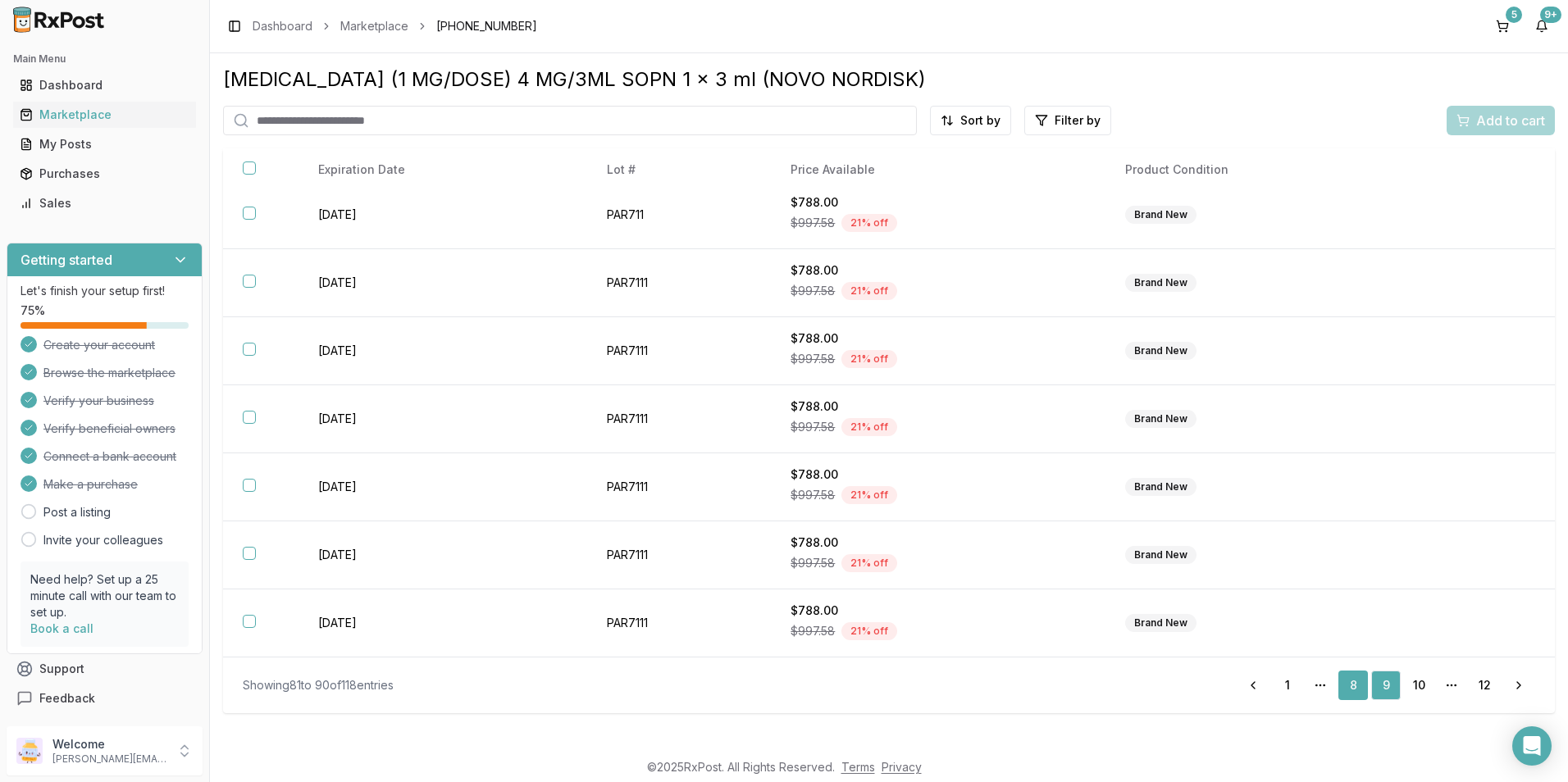
click at [1346, 686] on link "8" at bounding box center [1354, 686] width 30 height 30
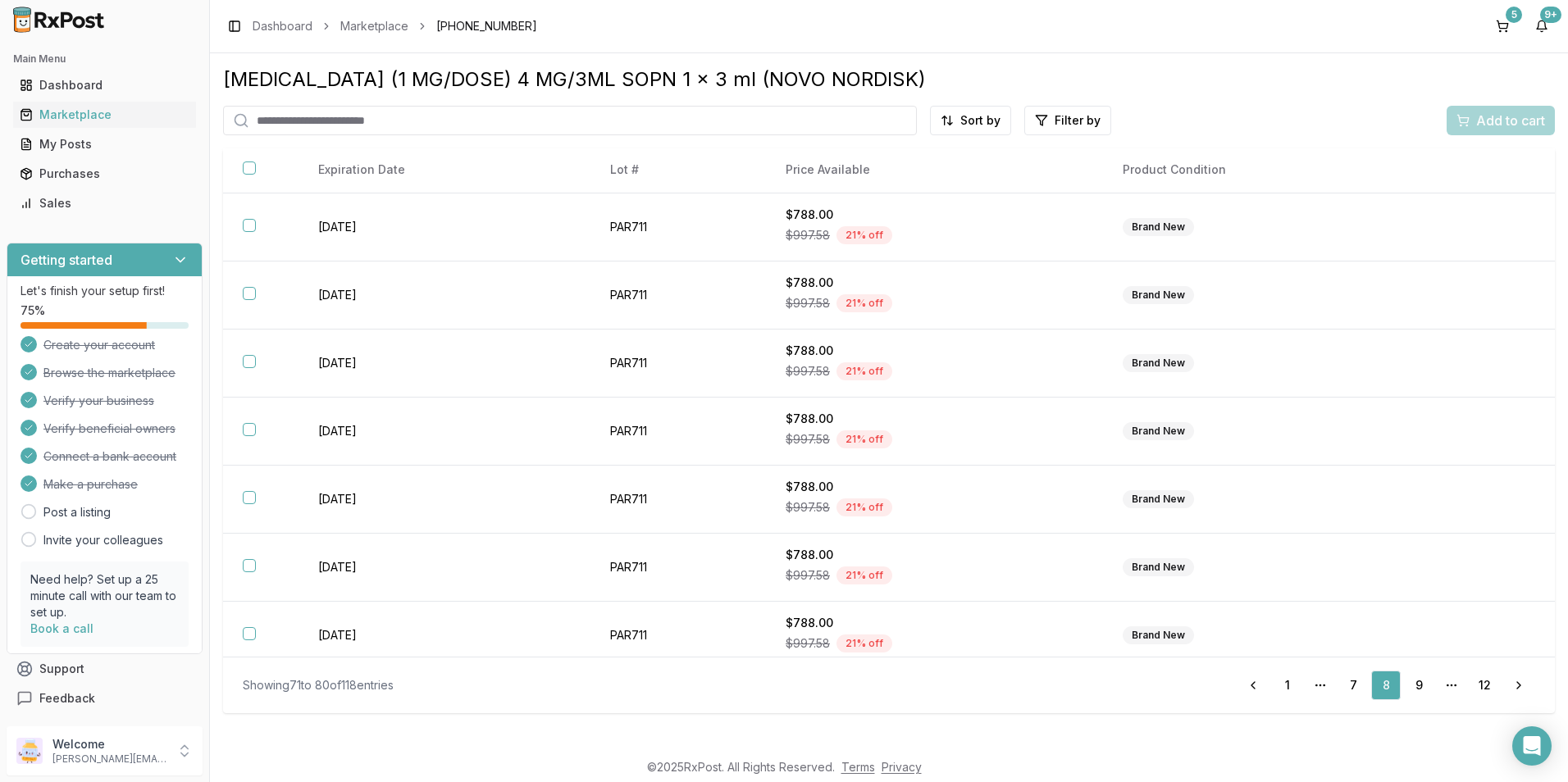
scroll to position [214, 0]
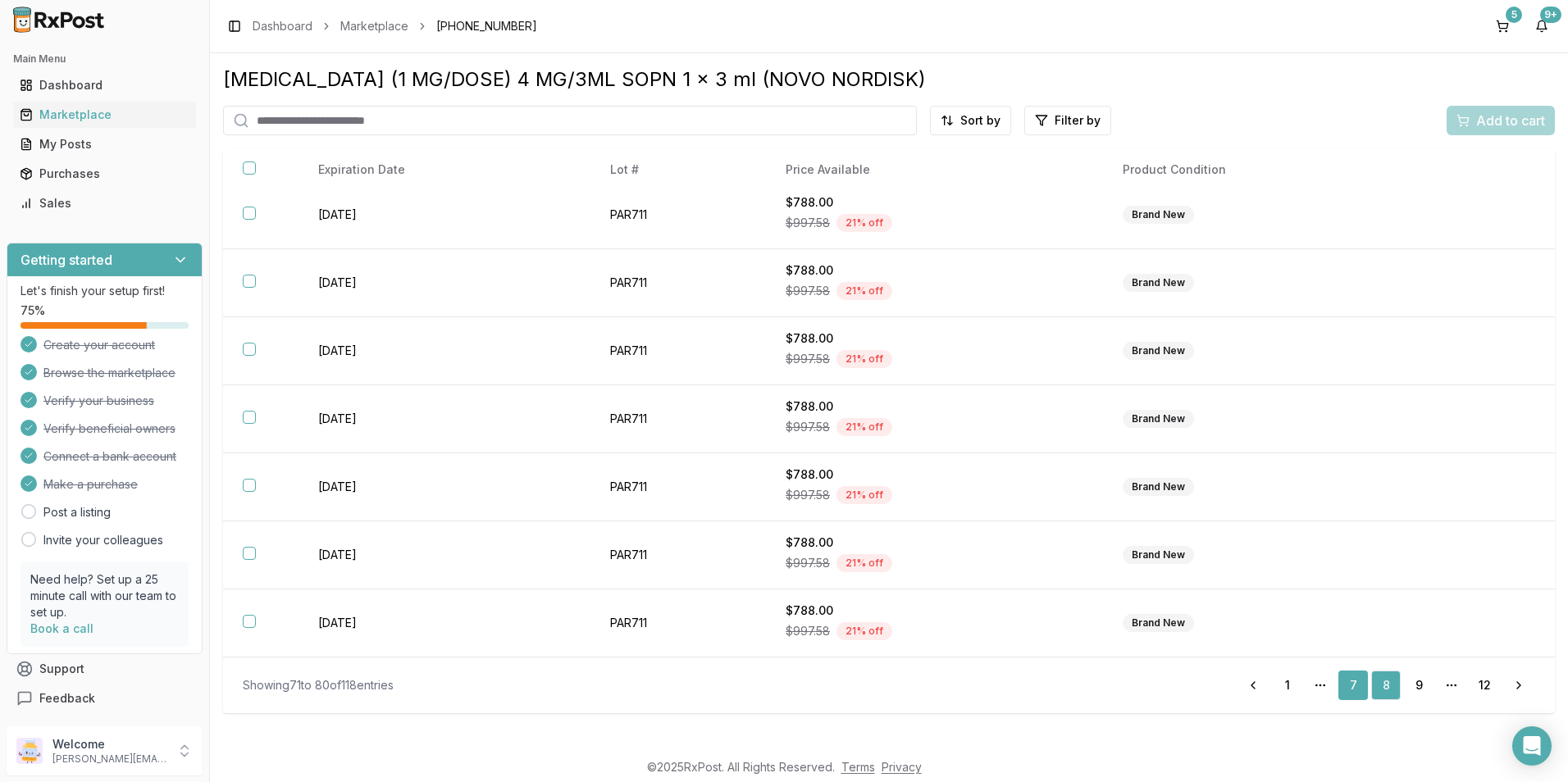
click at [1362, 678] on link "7" at bounding box center [1354, 686] width 30 height 30
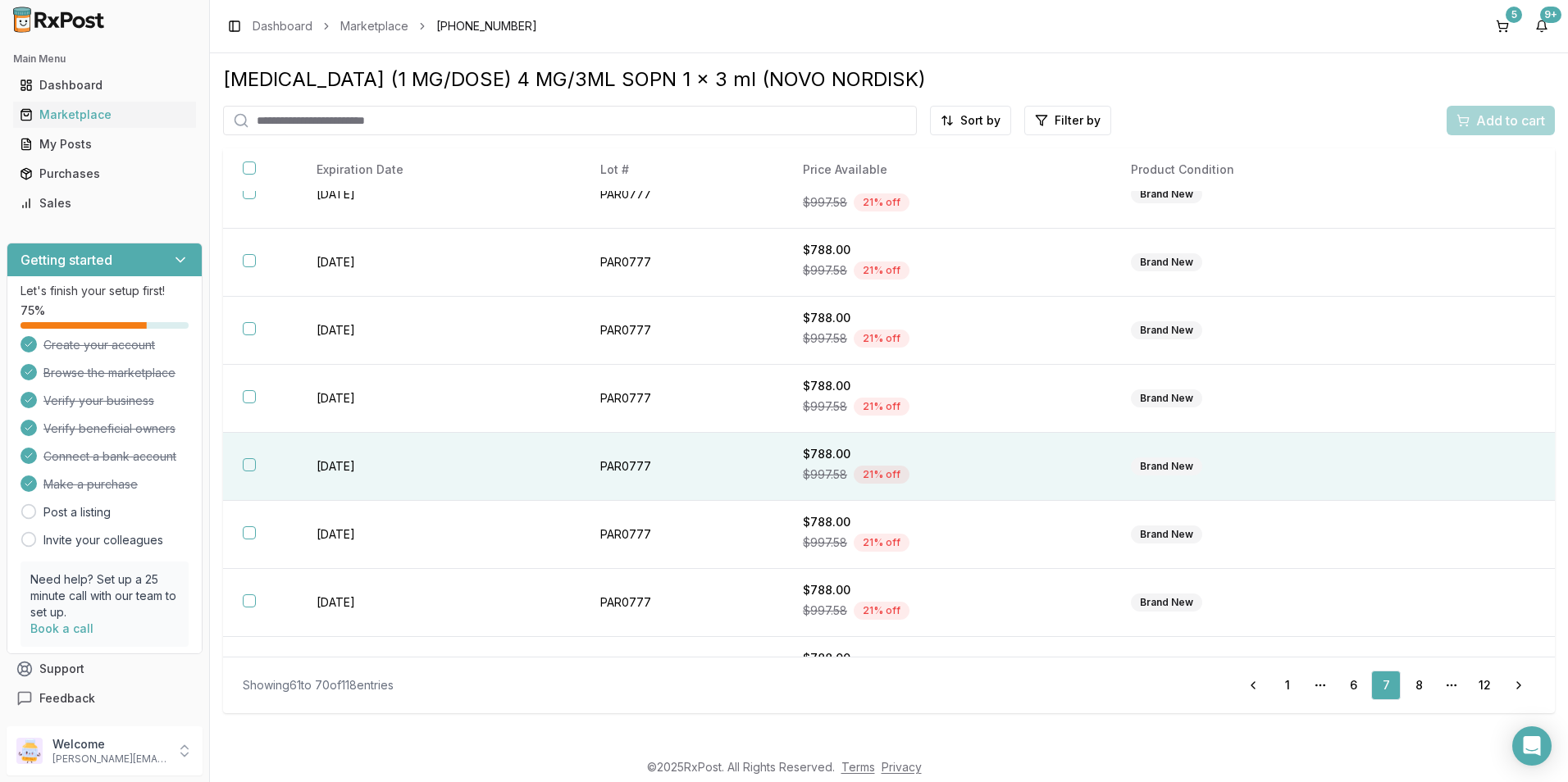
scroll to position [214, 0]
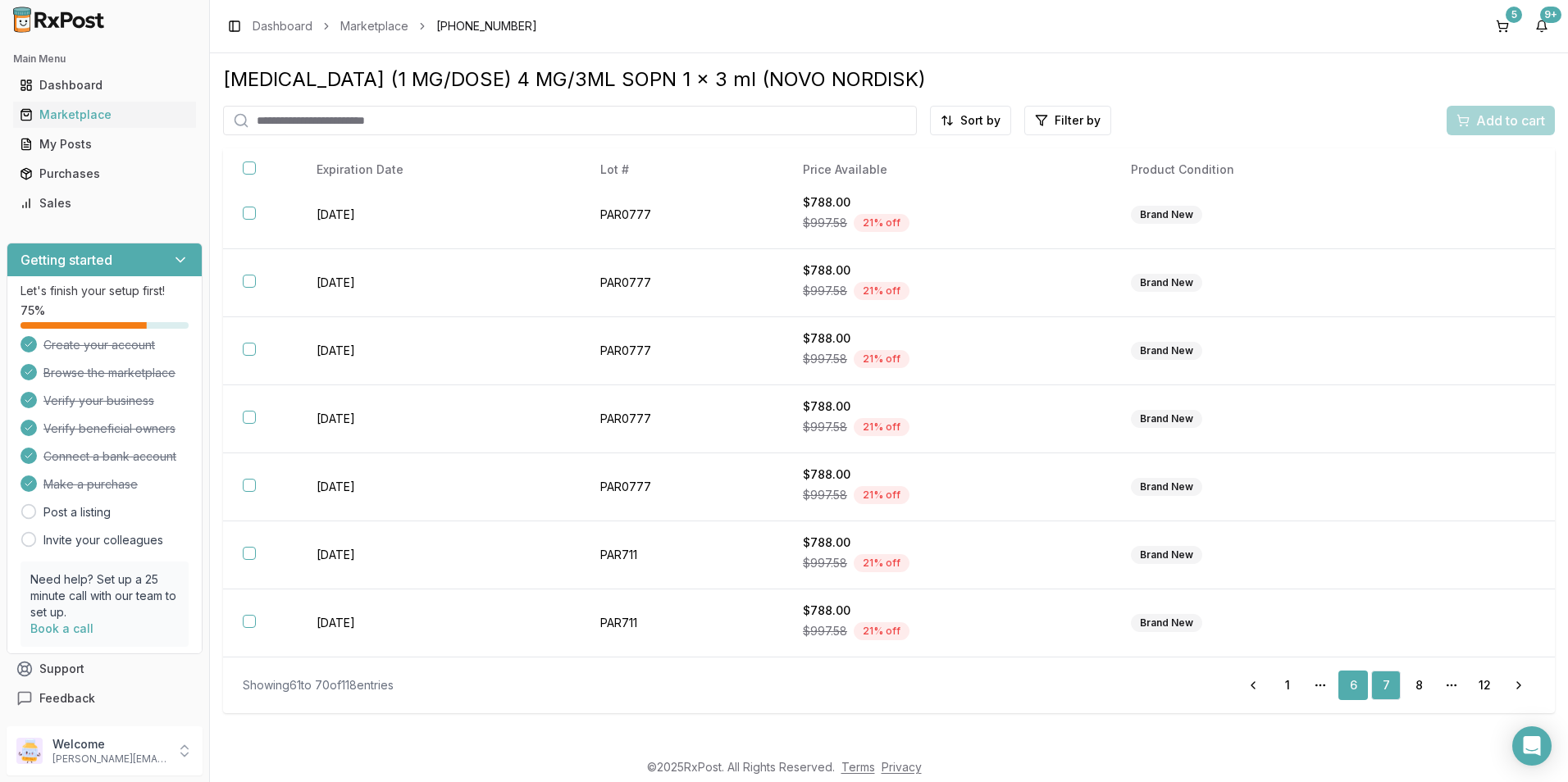
click at [1349, 692] on link "6" at bounding box center [1354, 686] width 30 height 30
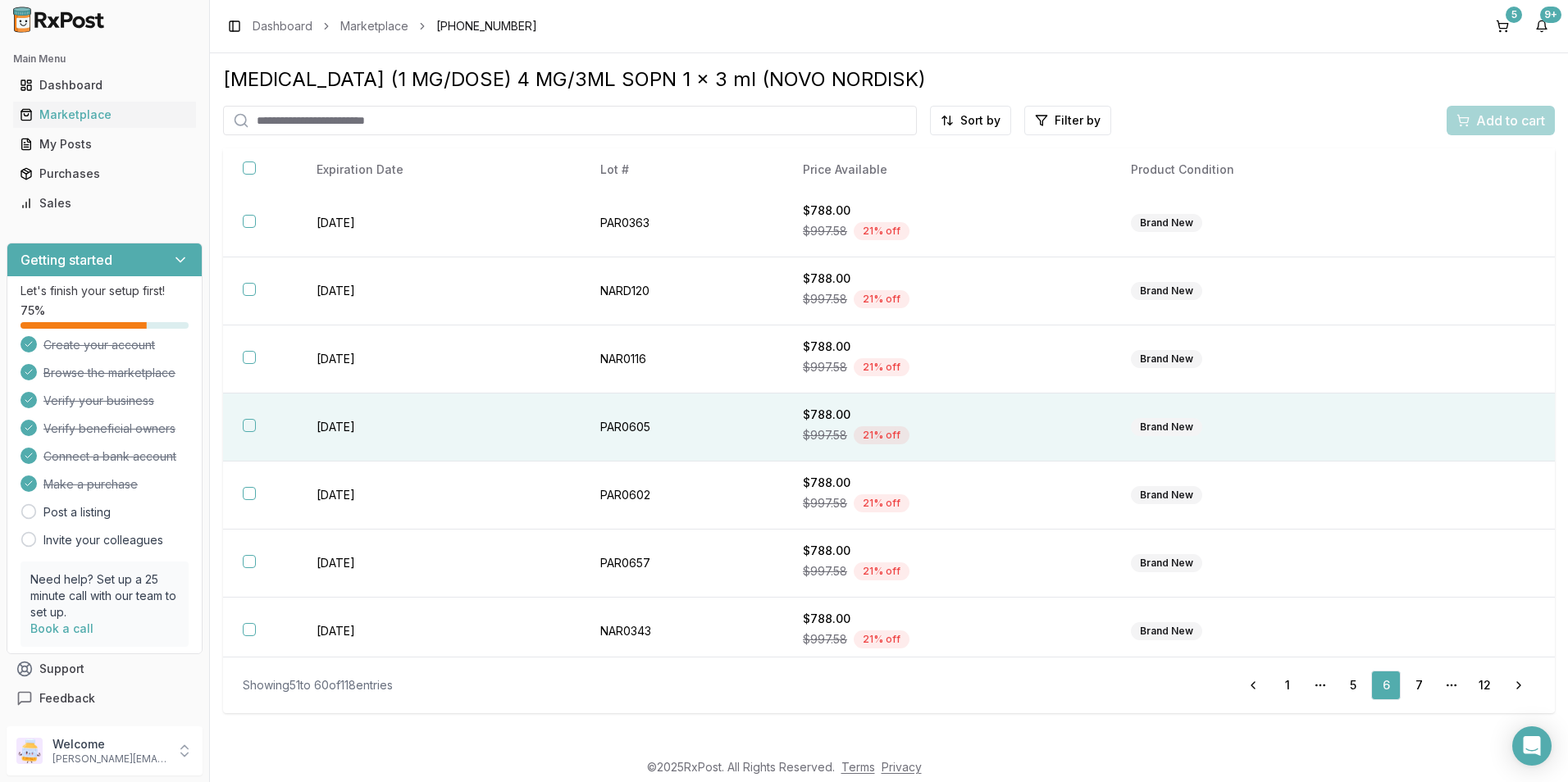
scroll to position [214, 0]
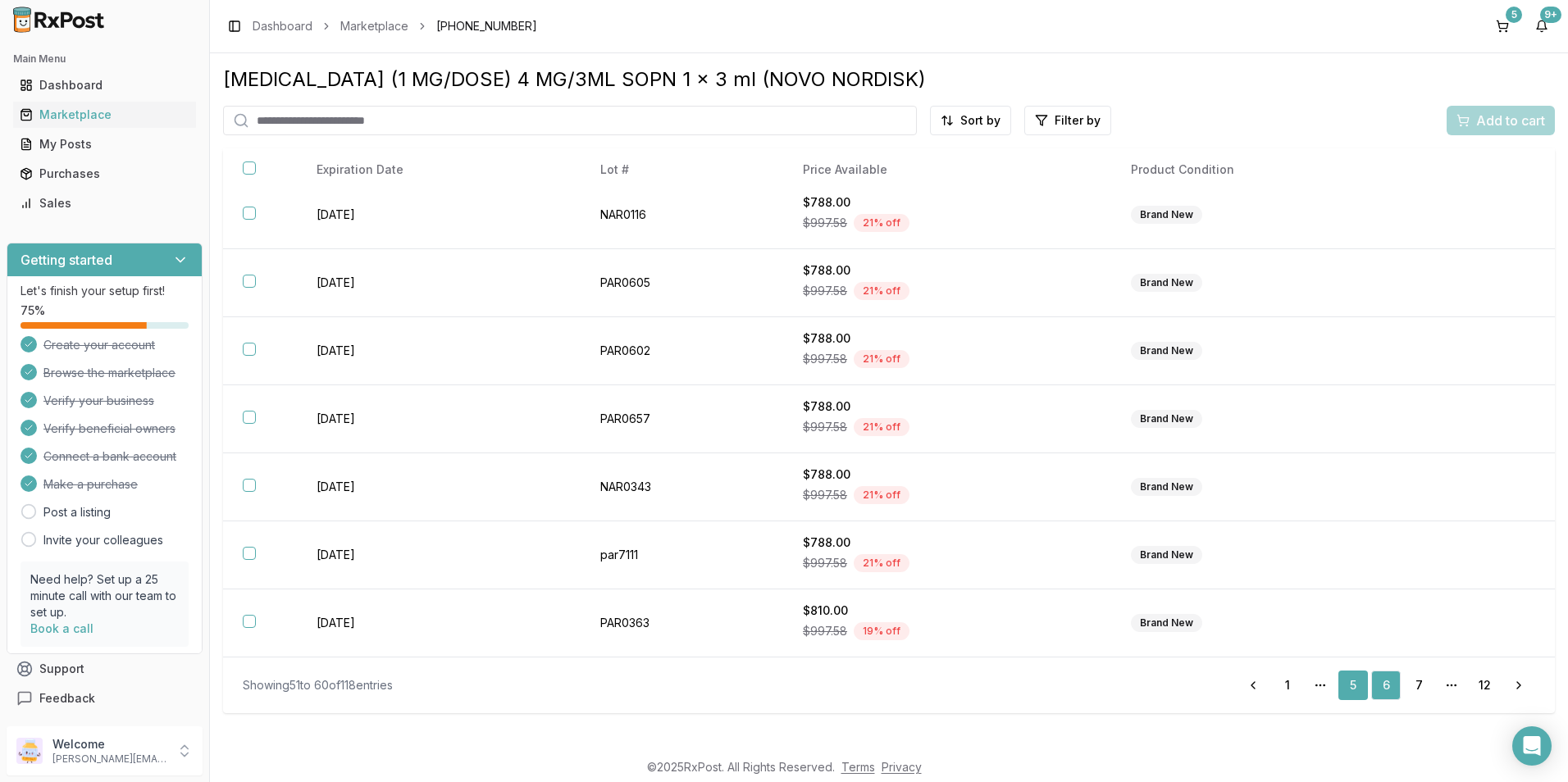
click at [1351, 689] on link "5" at bounding box center [1354, 686] width 30 height 30
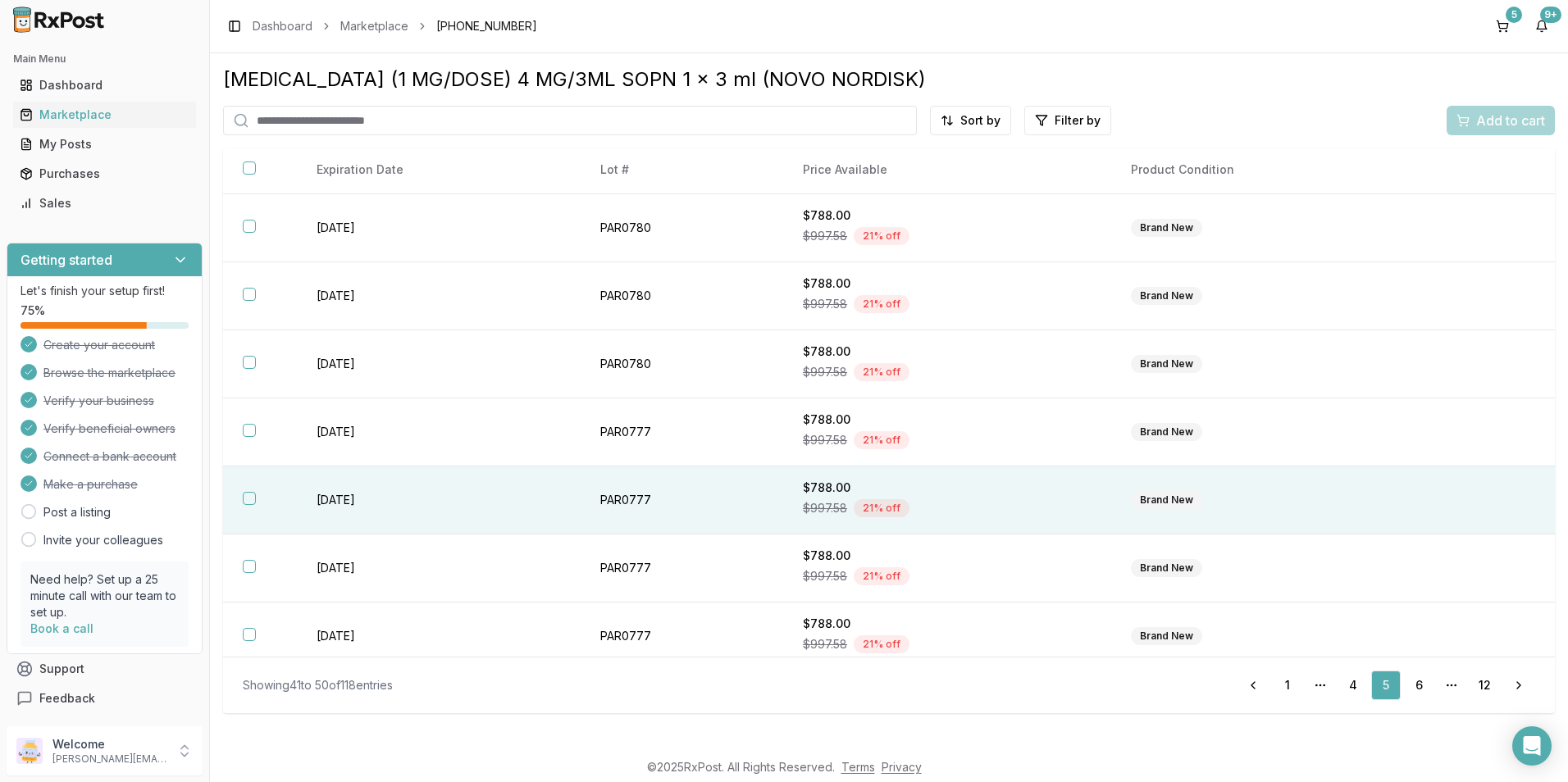
scroll to position [214, 0]
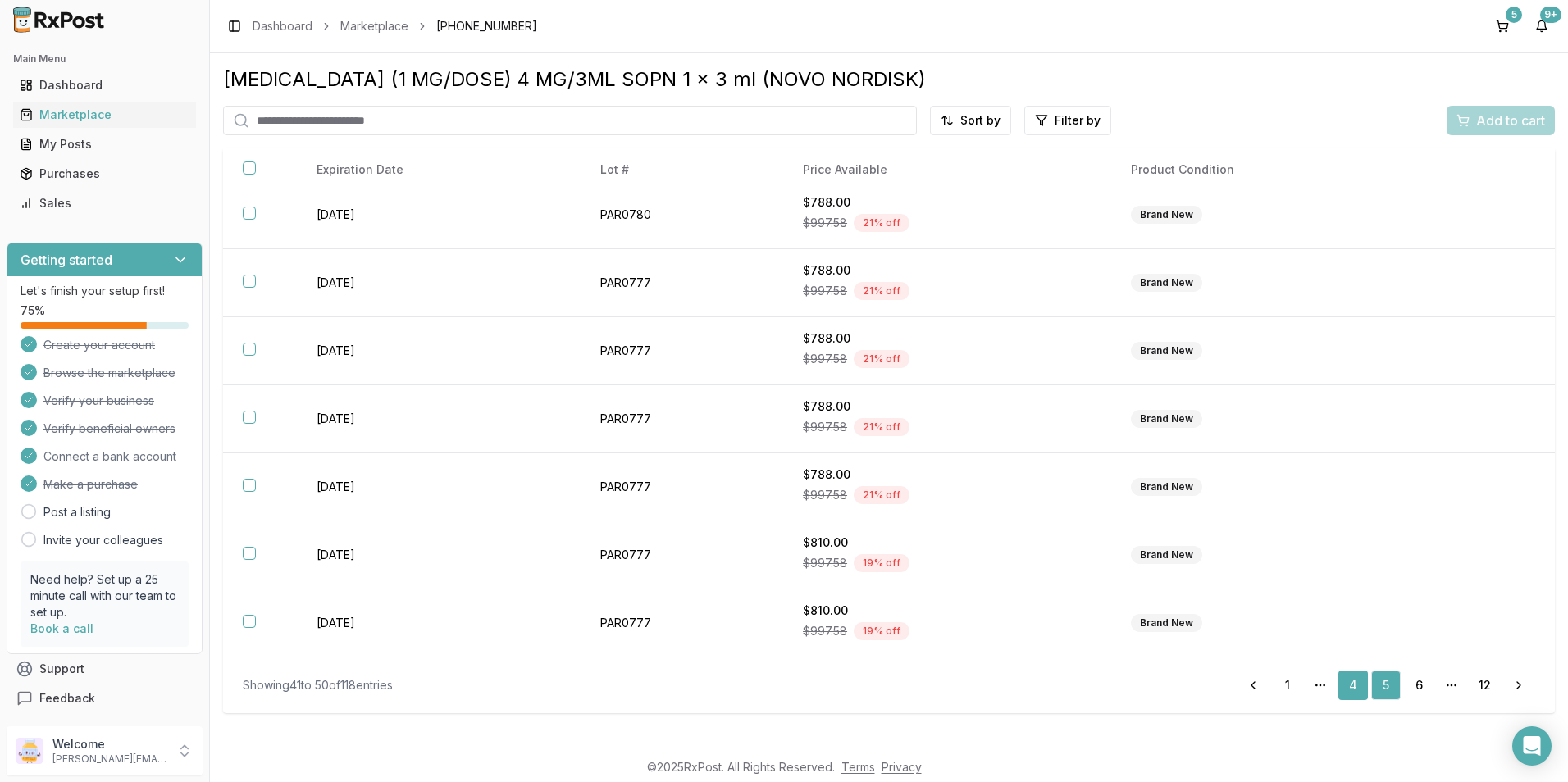
click at [1353, 686] on link "4" at bounding box center [1354, 686] width 30 height 30
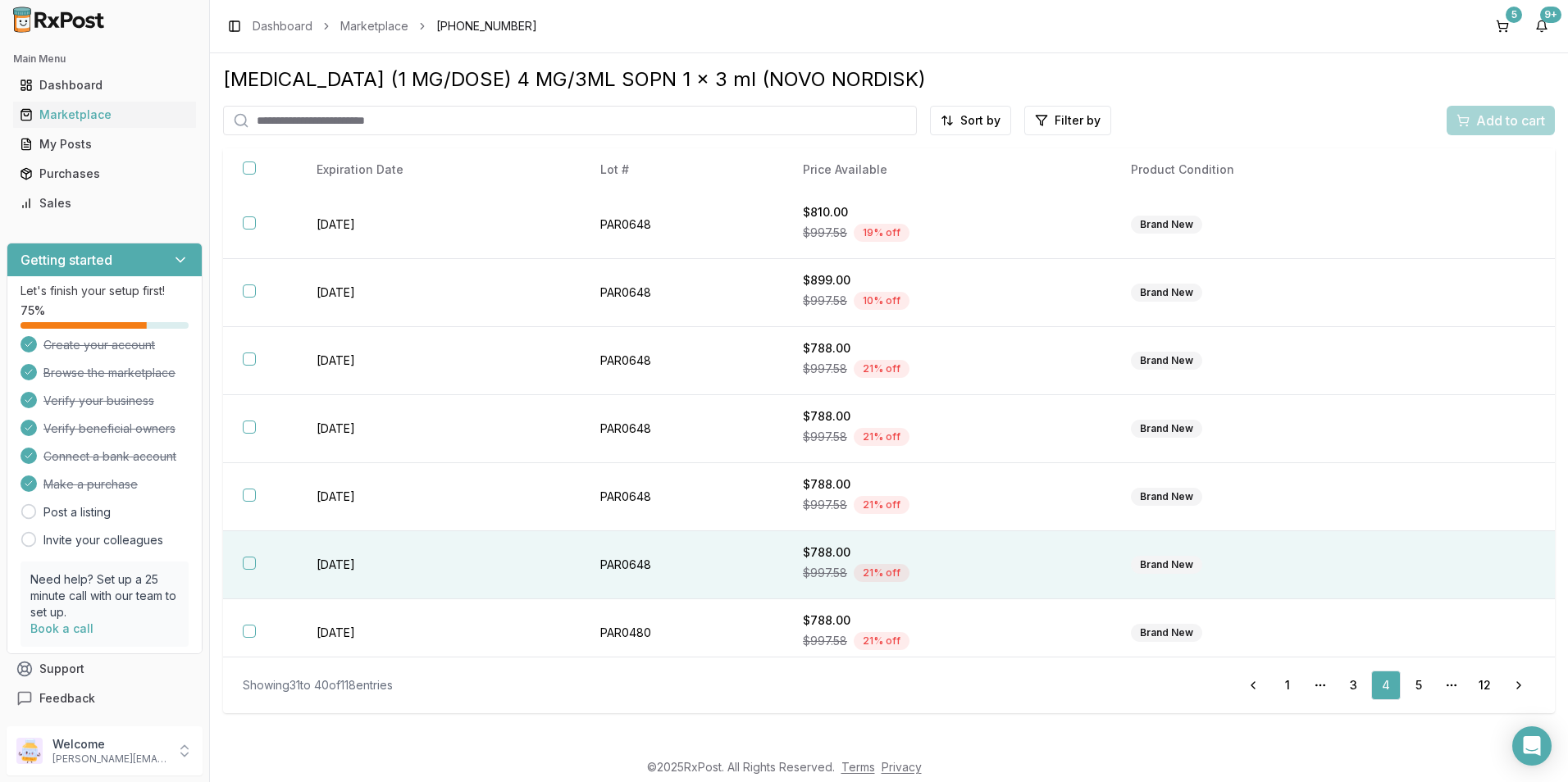
scroll to position [214, 0]
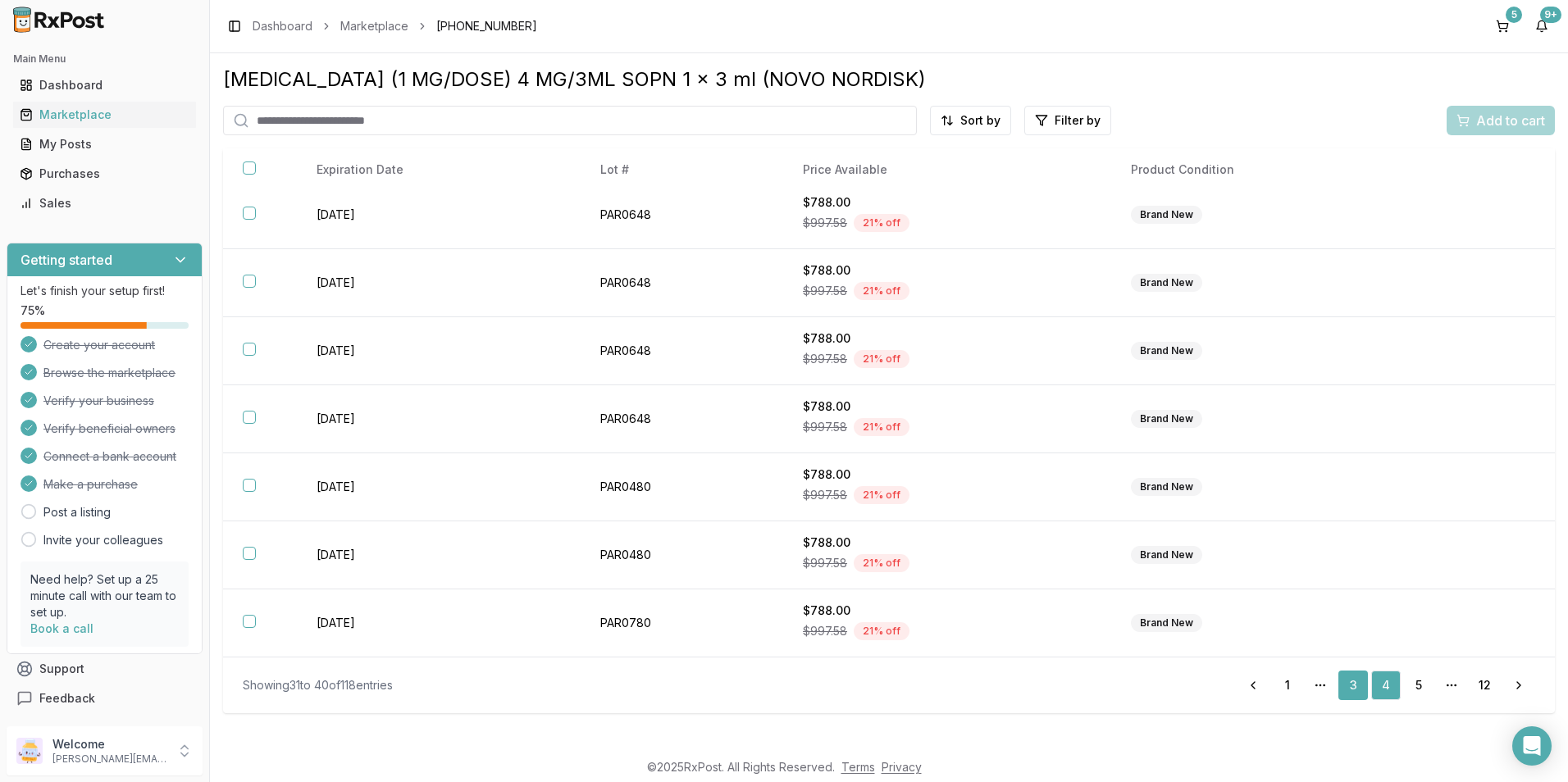
click at [1355, 686] on link "3" at bounding box center [1354, 686] width 30 height 30
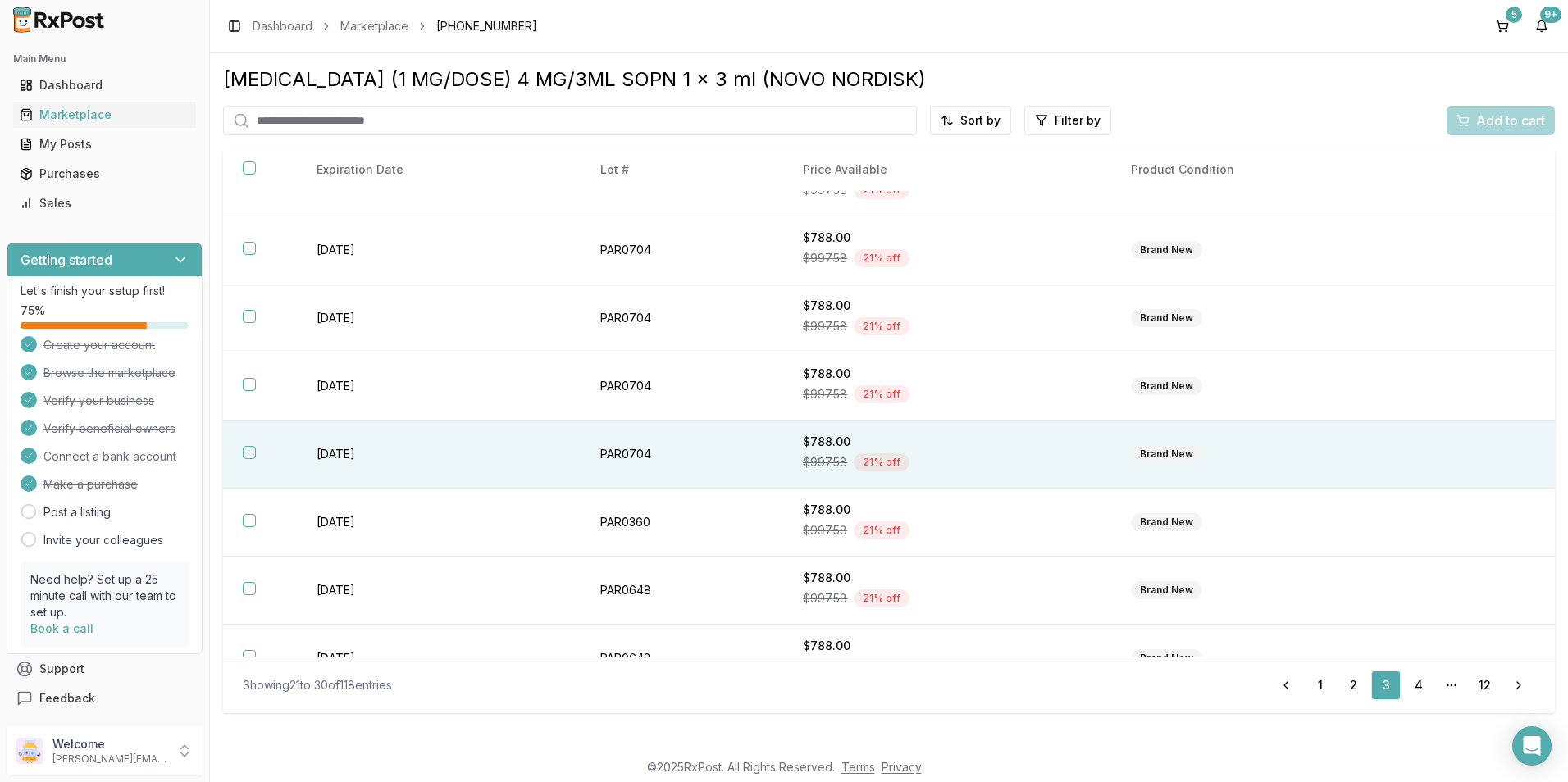
scroll to position [214, 0]
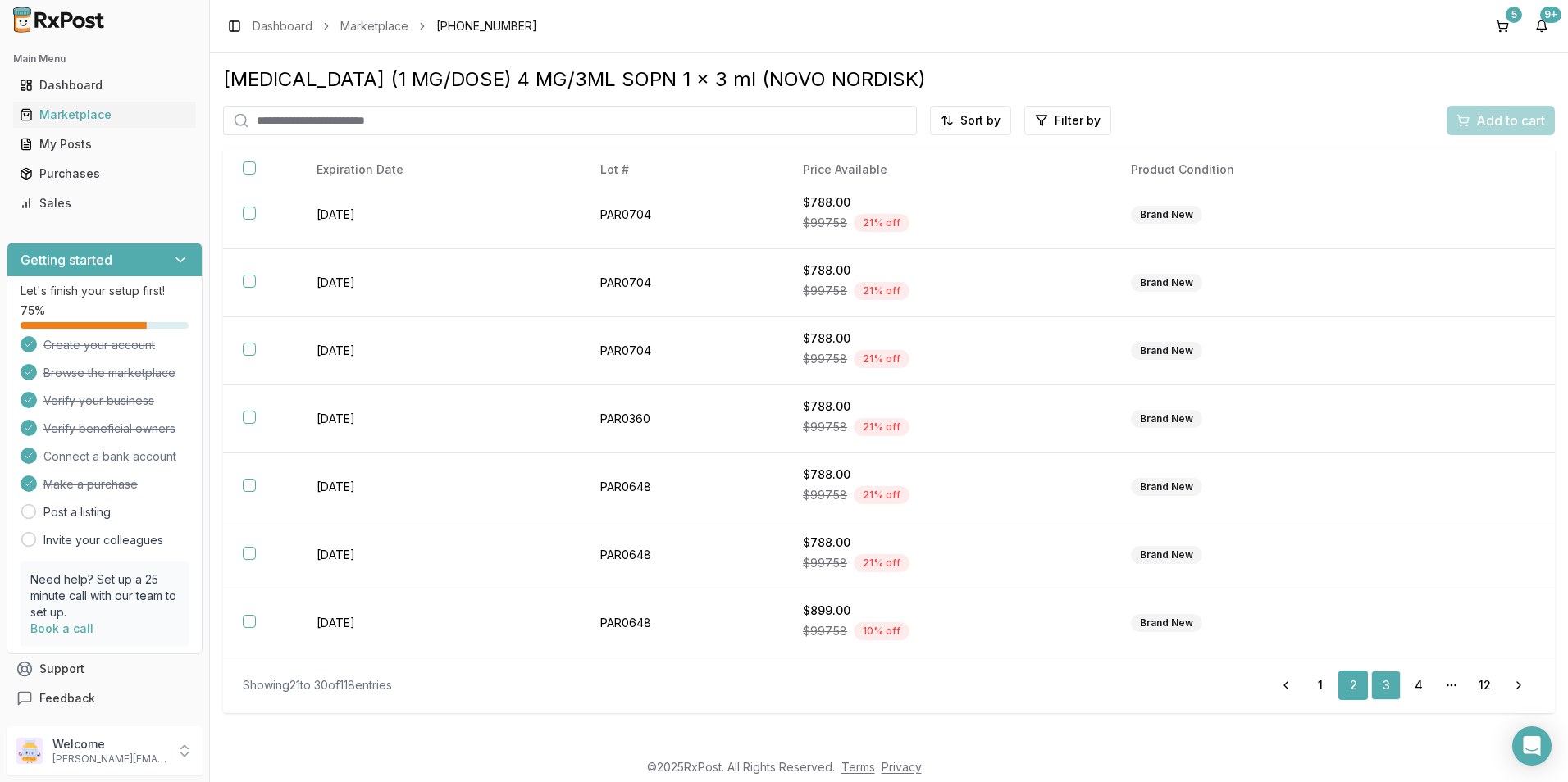
click at [1346, 690] on link "2" at bounding box center [1354, 686] width 30 height 30
click at [1351, 684] on link "1" at bounding box center [1354, 686] width 30 height 30
click at [313, 127] on input "search" at bounding box center [570, 120] width 694 height 30
type input "*******"
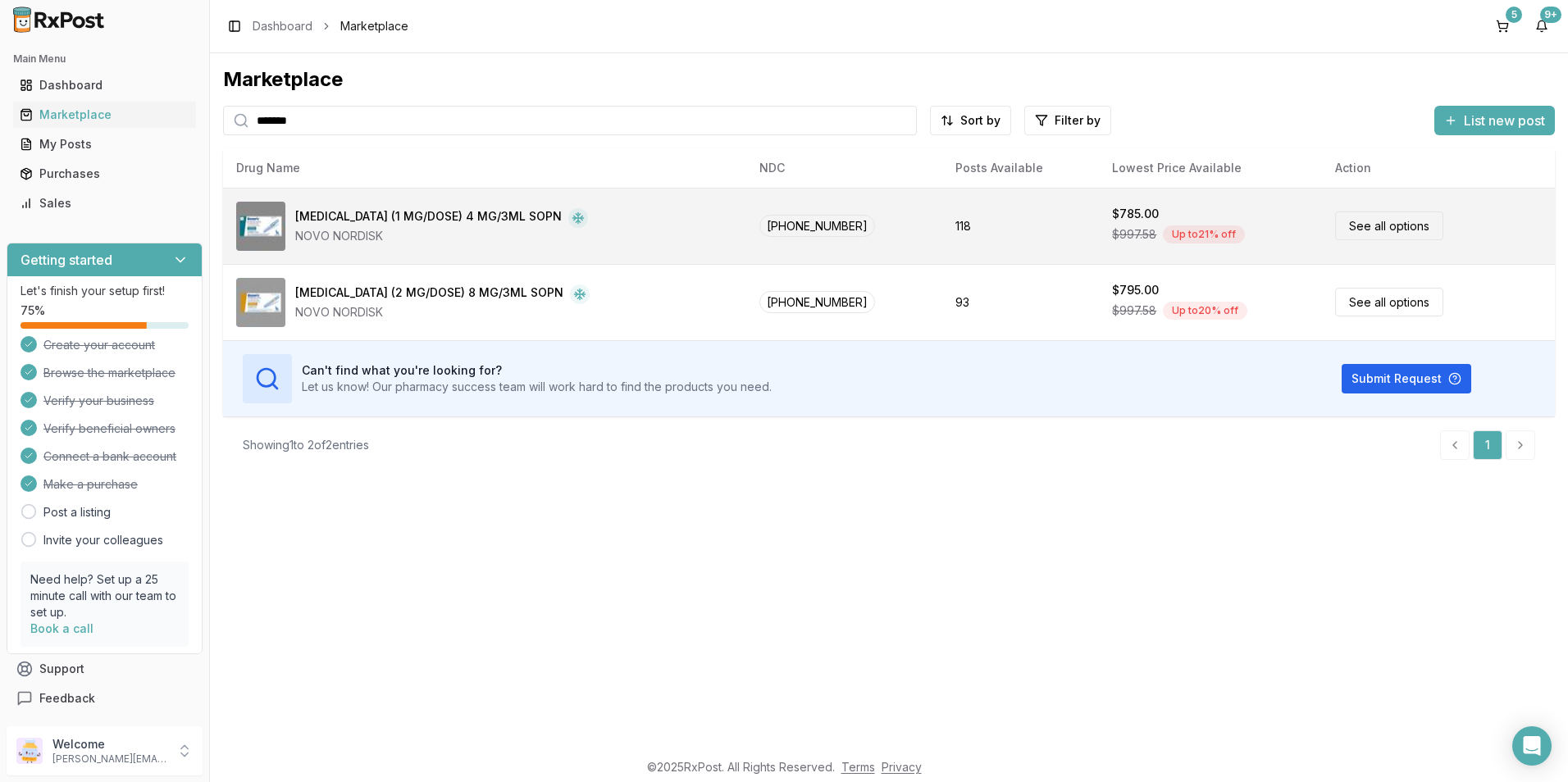
click at [1368, 219] on link "See all options" at bounding box center [1389, 226] width 108 height 29
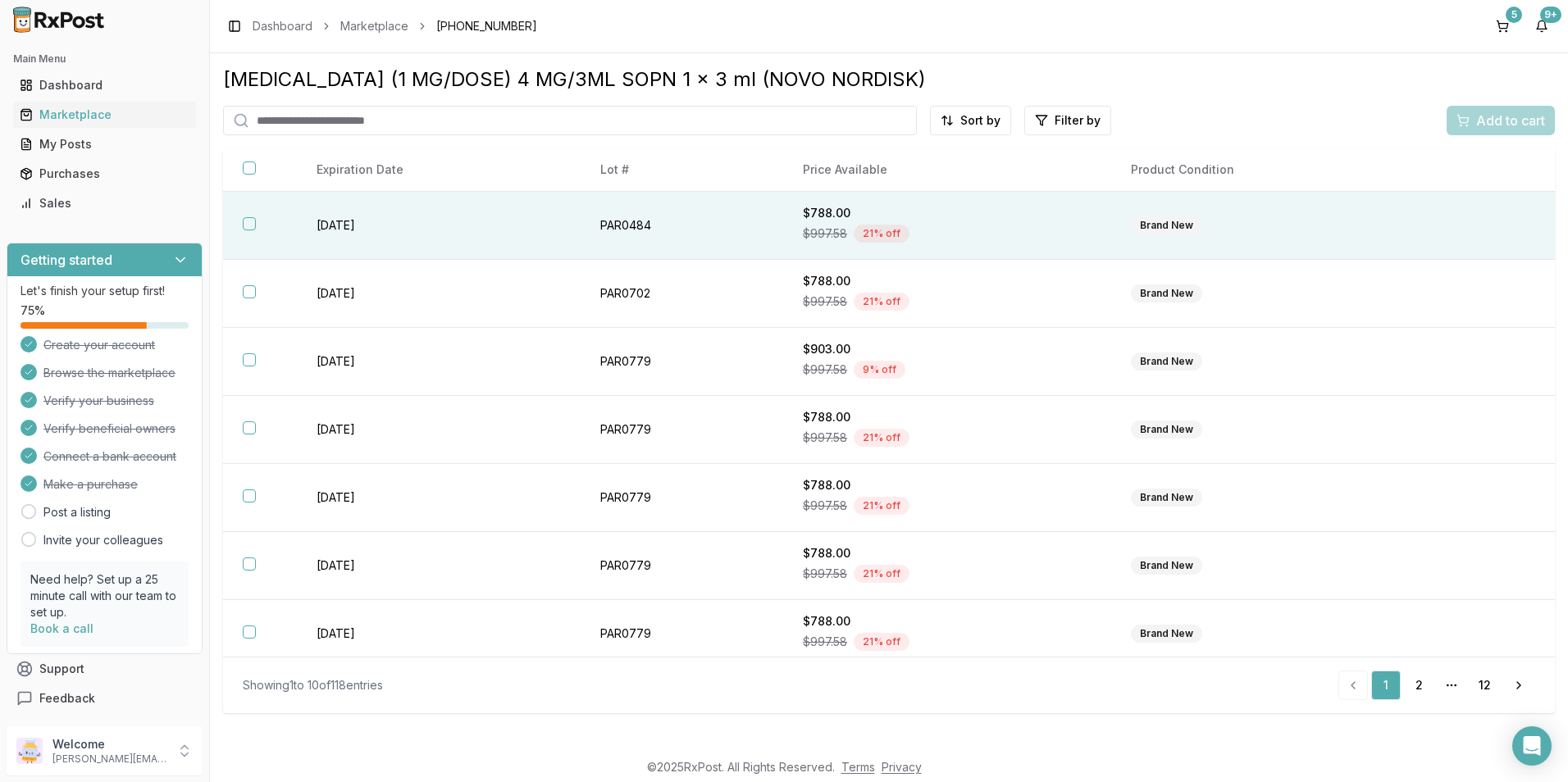
click at [244, 224] on button "button" at bounding box center [249, 224] width 13 height 13
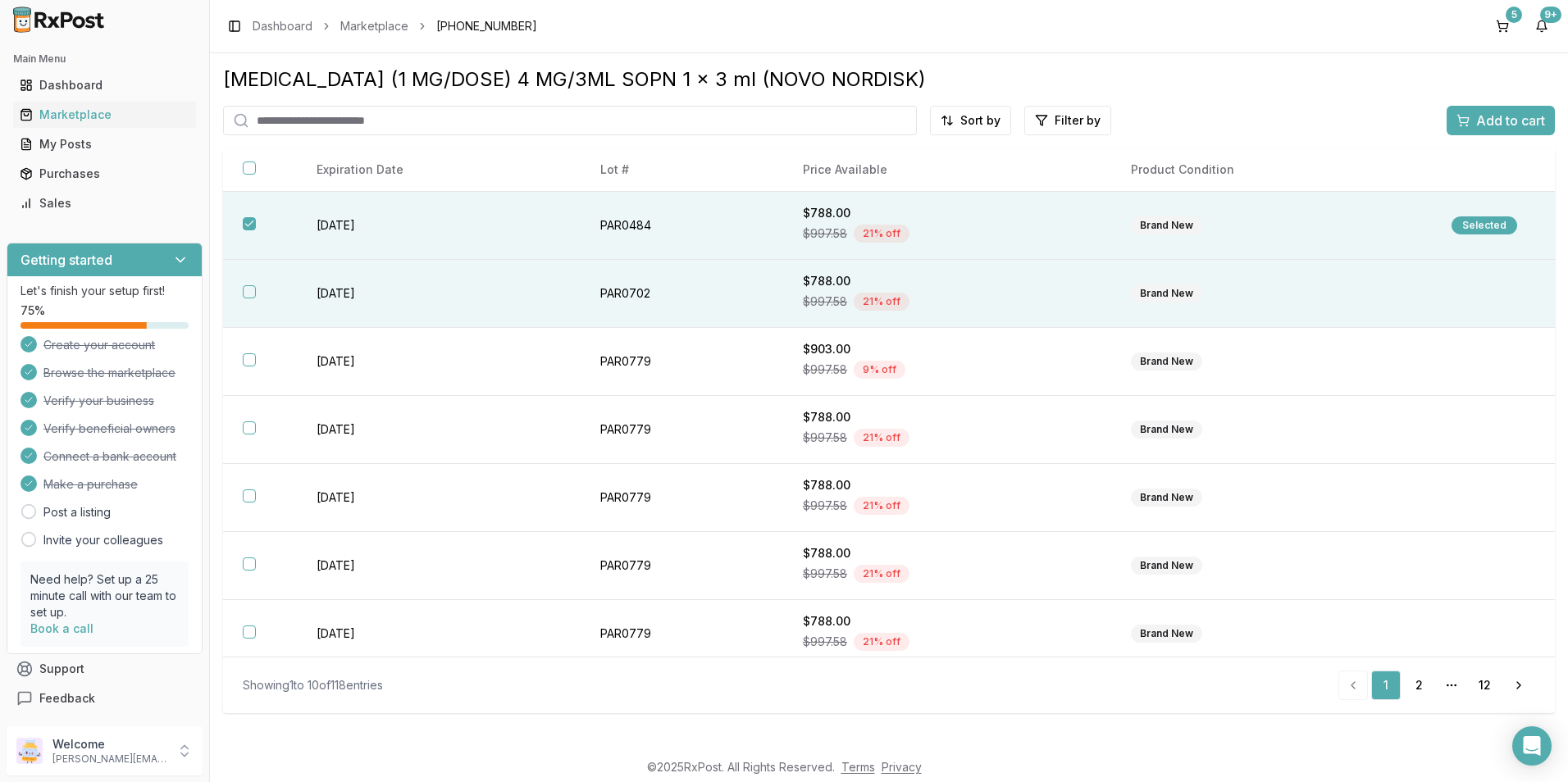
click at [241, 286] on th at bounding box center [259, 294] width 74 height 68
click at [1510, 116] on span "Add to cart" at bounding box center [1511, 120] width 69 height 20
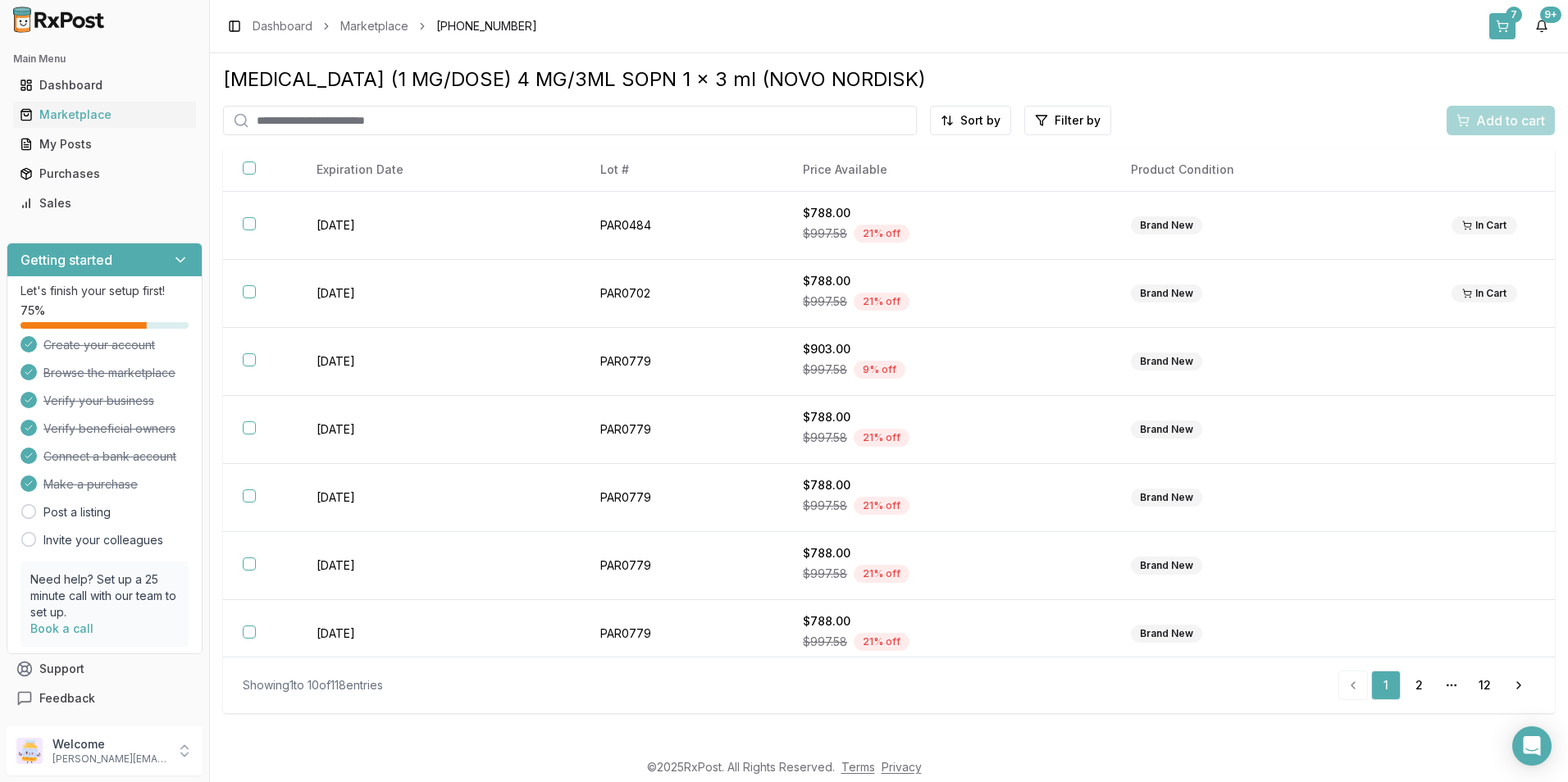
click at [1493, 27] on button "7" at bounding box center [1503, 27] width 27 height 27
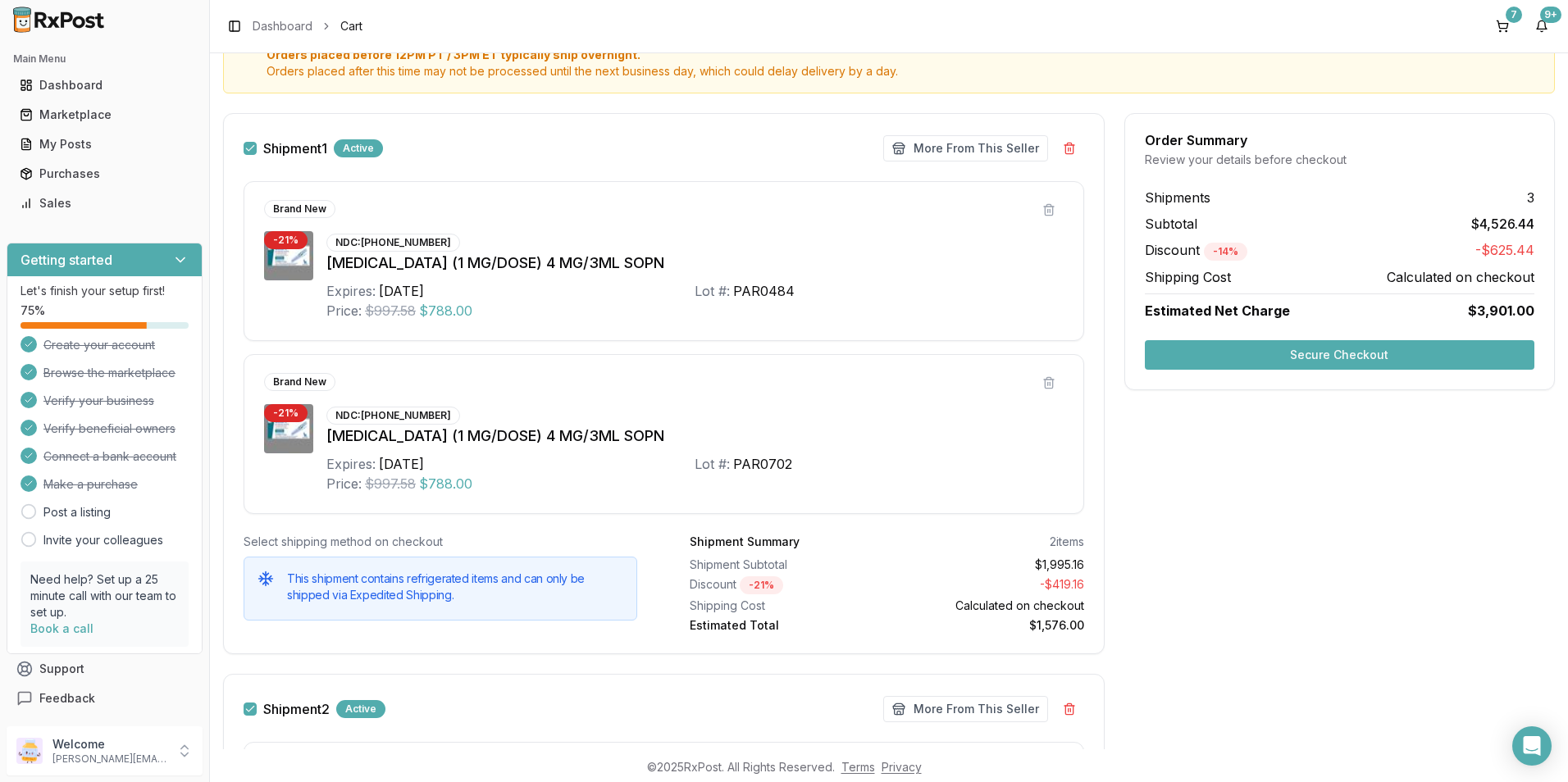
scroll to position [187, 0]
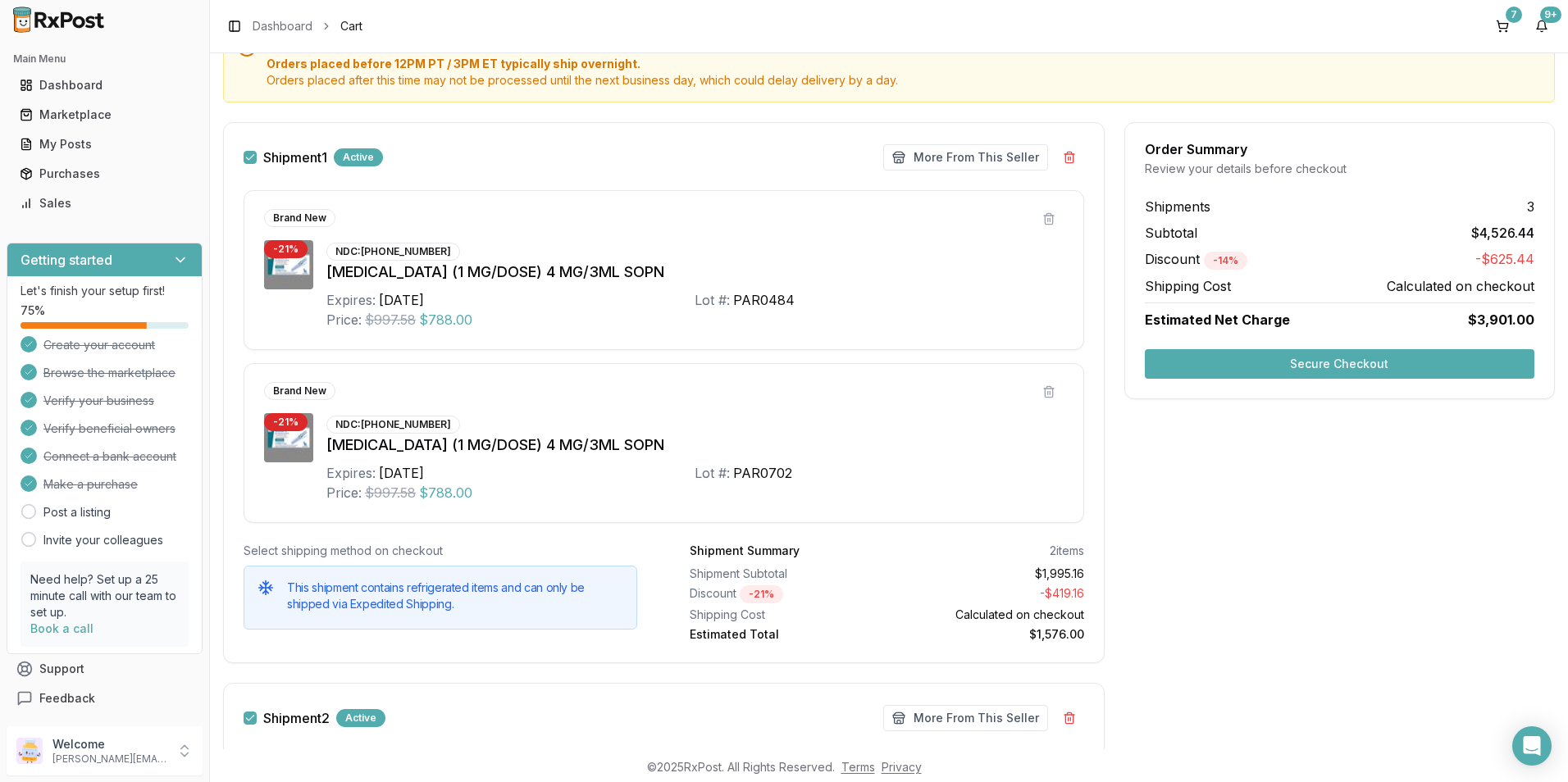
click at [1363, 366] on button "Secure Checkout" at bounding box center [1339, 364] width 390 height 30
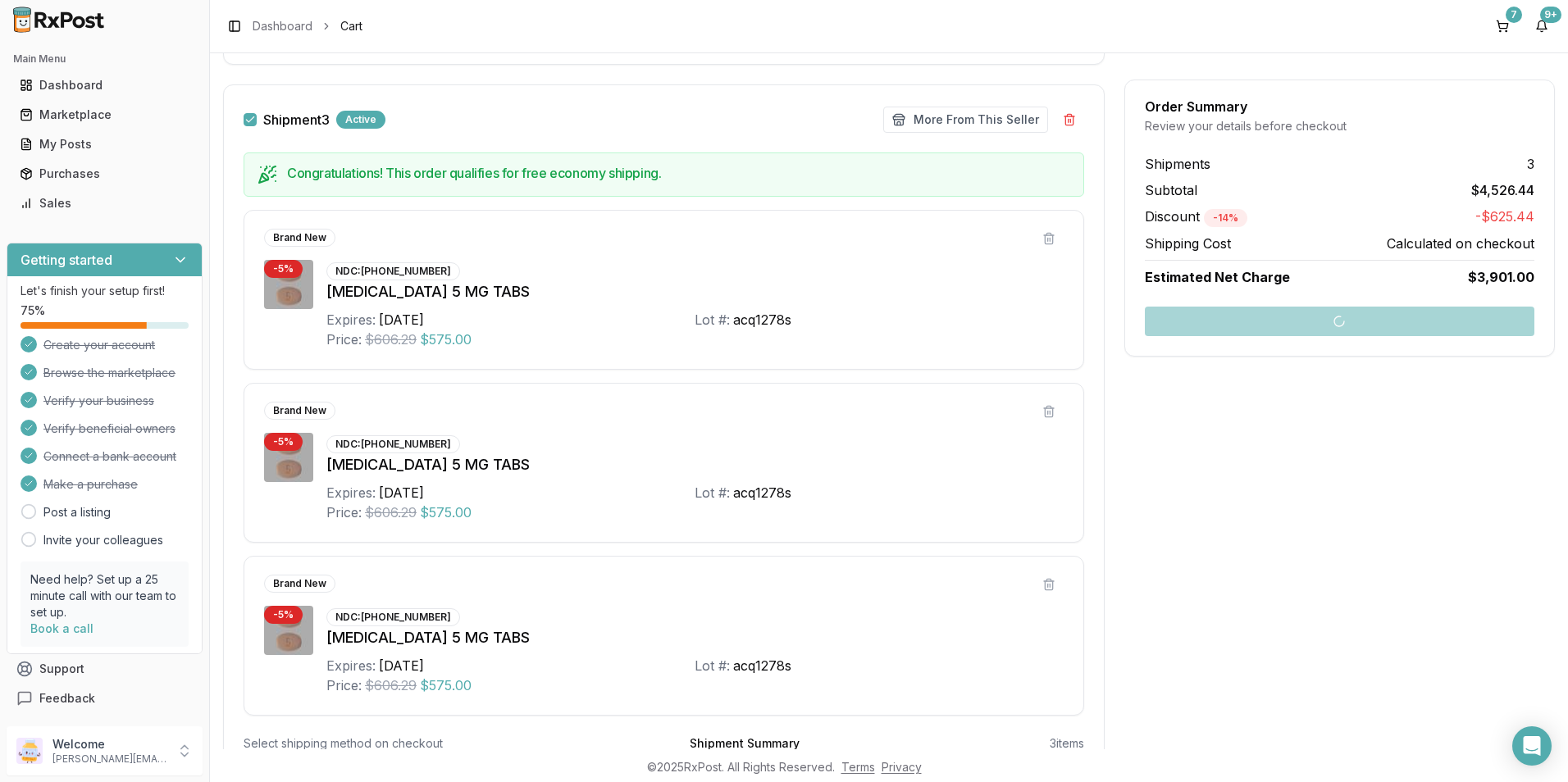
scroll to position [1498, 0]
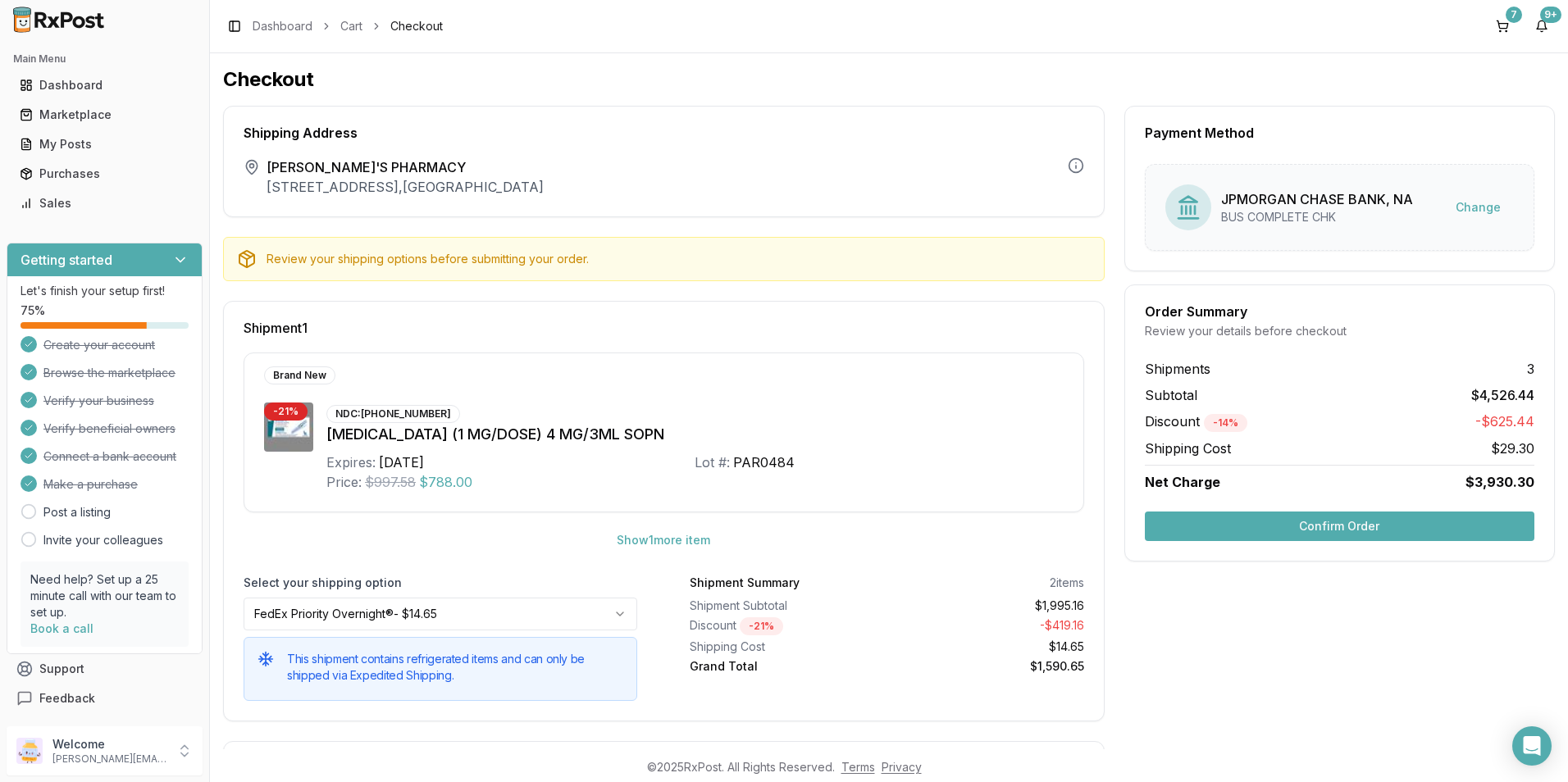
click at [1354, 520] on button "Confirm Order" at bounding box center [1339, 527] width 390 height 30
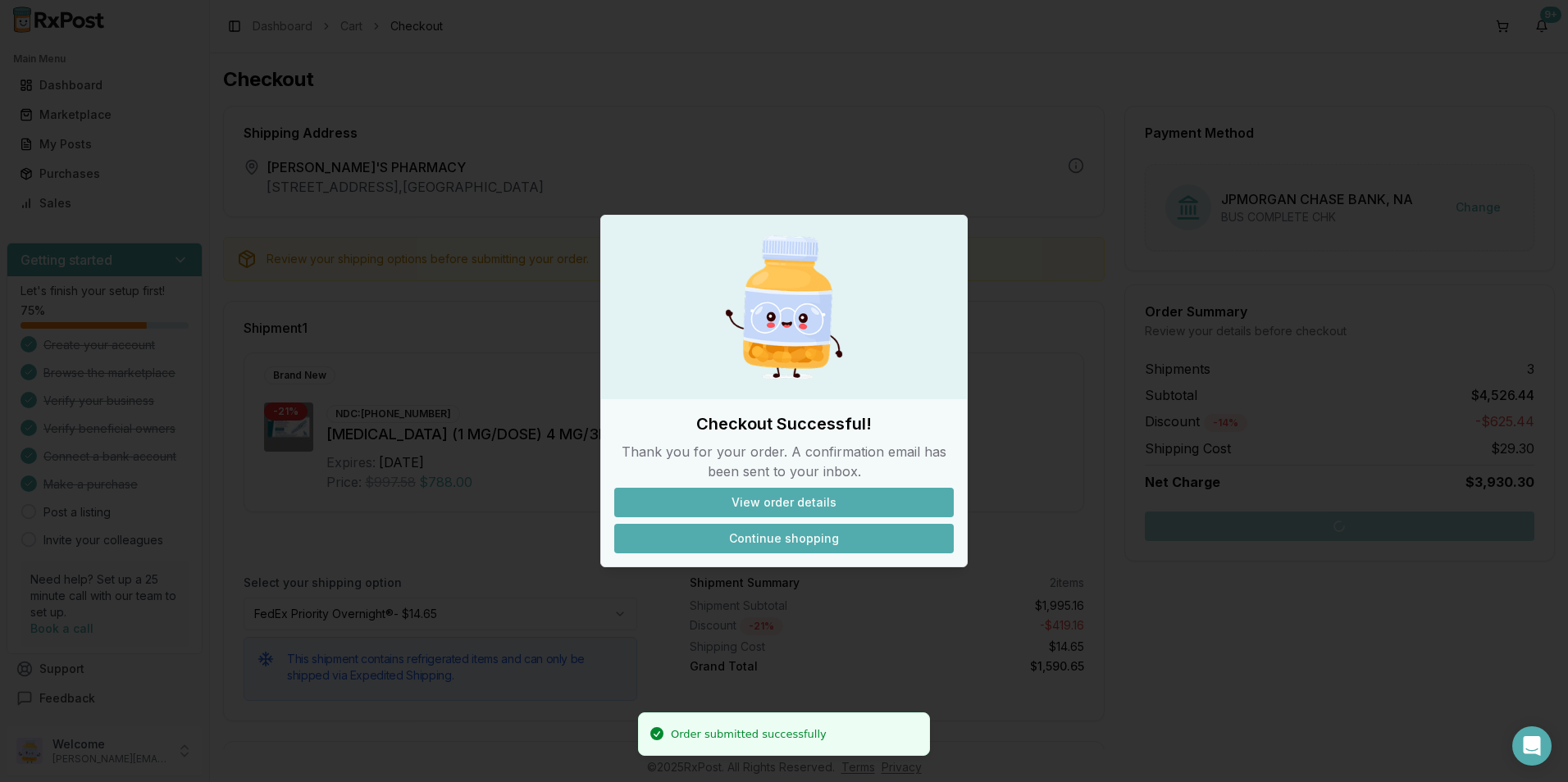
click at [800, 534] on button "Continue shopping" at bounding box center [784, 539] width 339 height 30
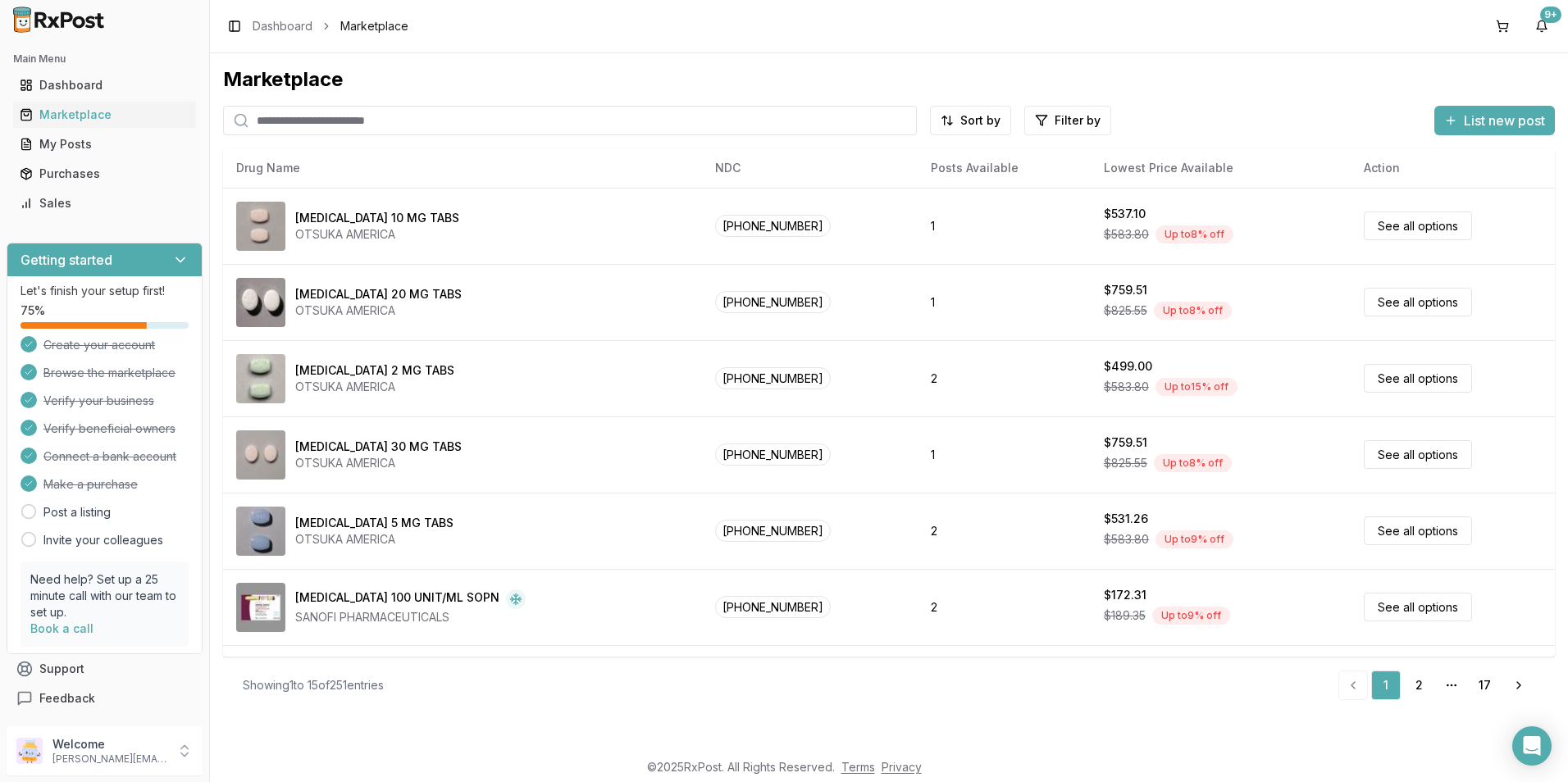
click at [323, 119] on input "search" at bounding box center [570, 120] width 694 height 30
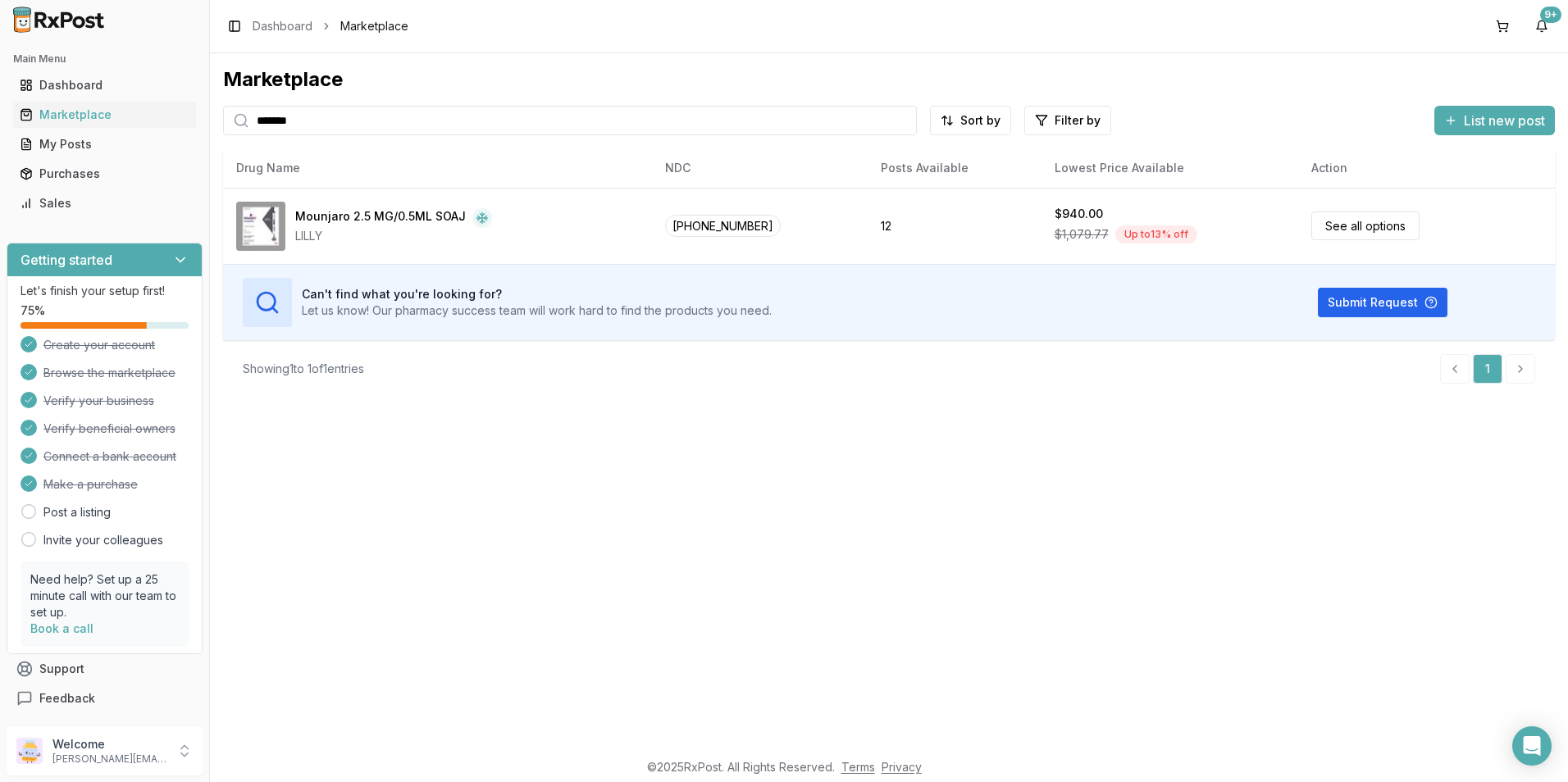
drag, startPoint x: 304, startPoint y: 120, endPoint x: 234, endPoint y: 117, distance: 70.1
click at [234, 117] on div "*******" at bounding box center [570, 120] width 694 height 30
type input "*******"
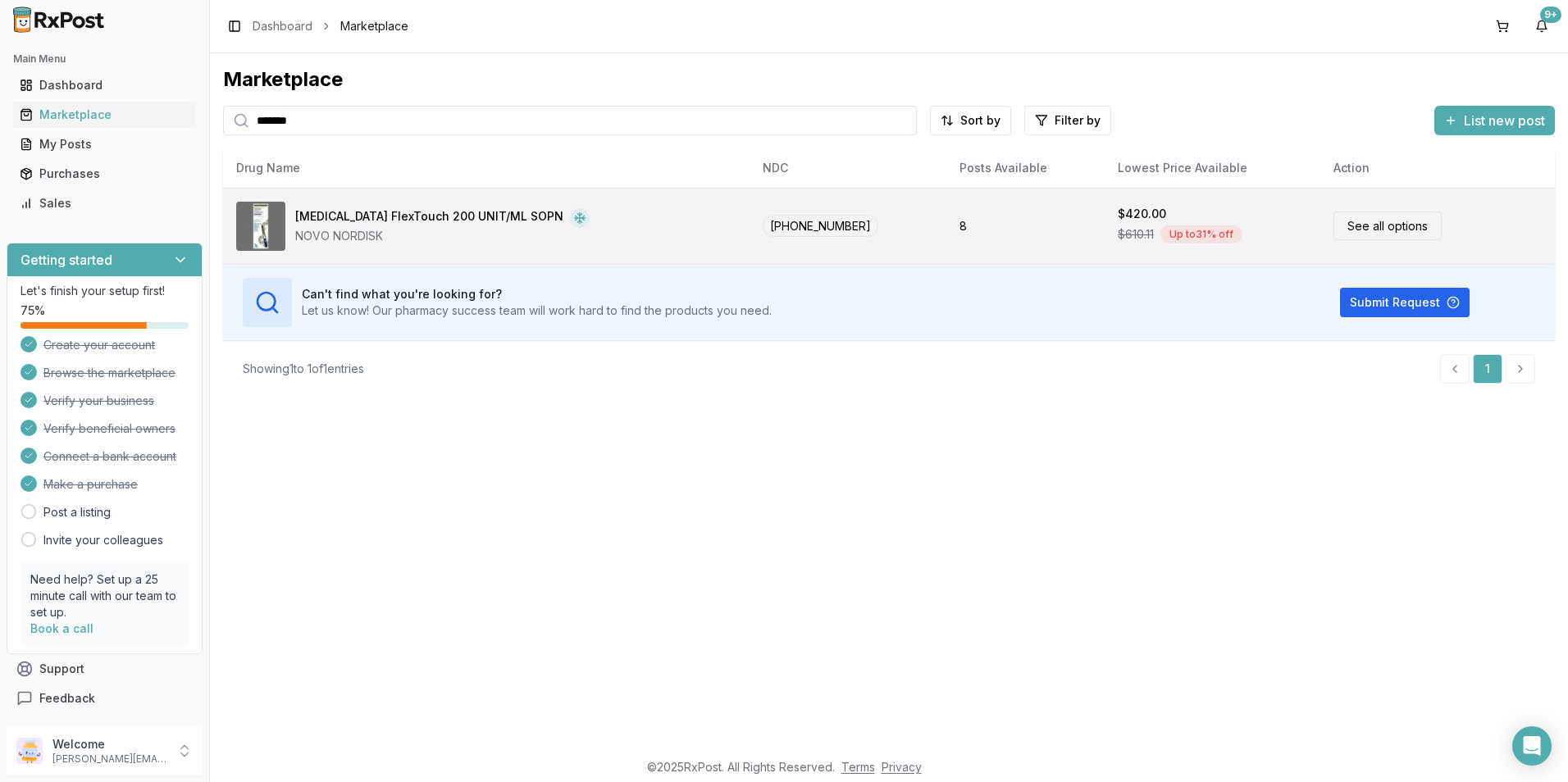
click at [1118, 223] on div "$610.11 Up to 31 % off" at bounding box center [1213, 234] width 190 height 25
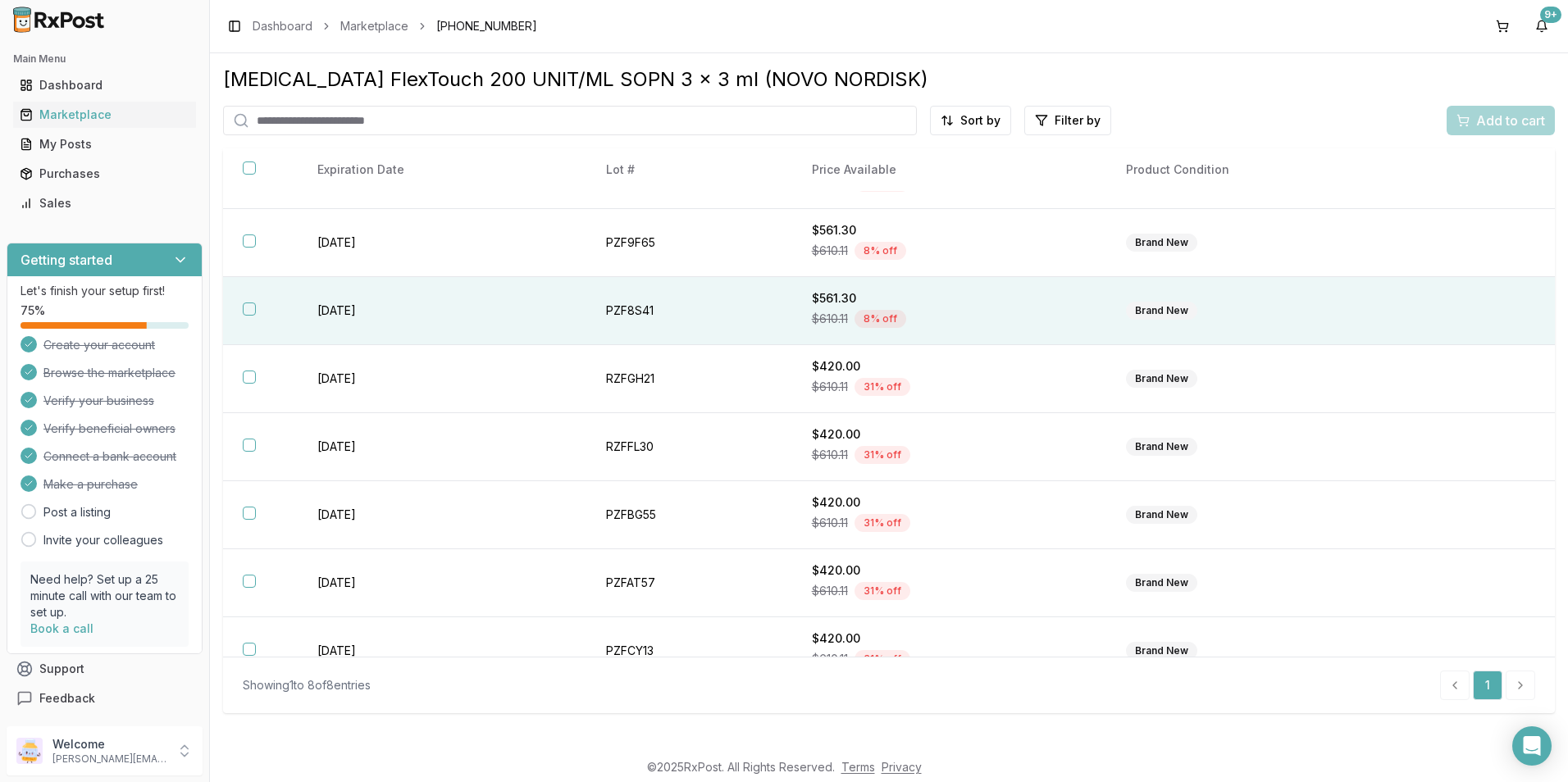
scroll to position [79, 0]
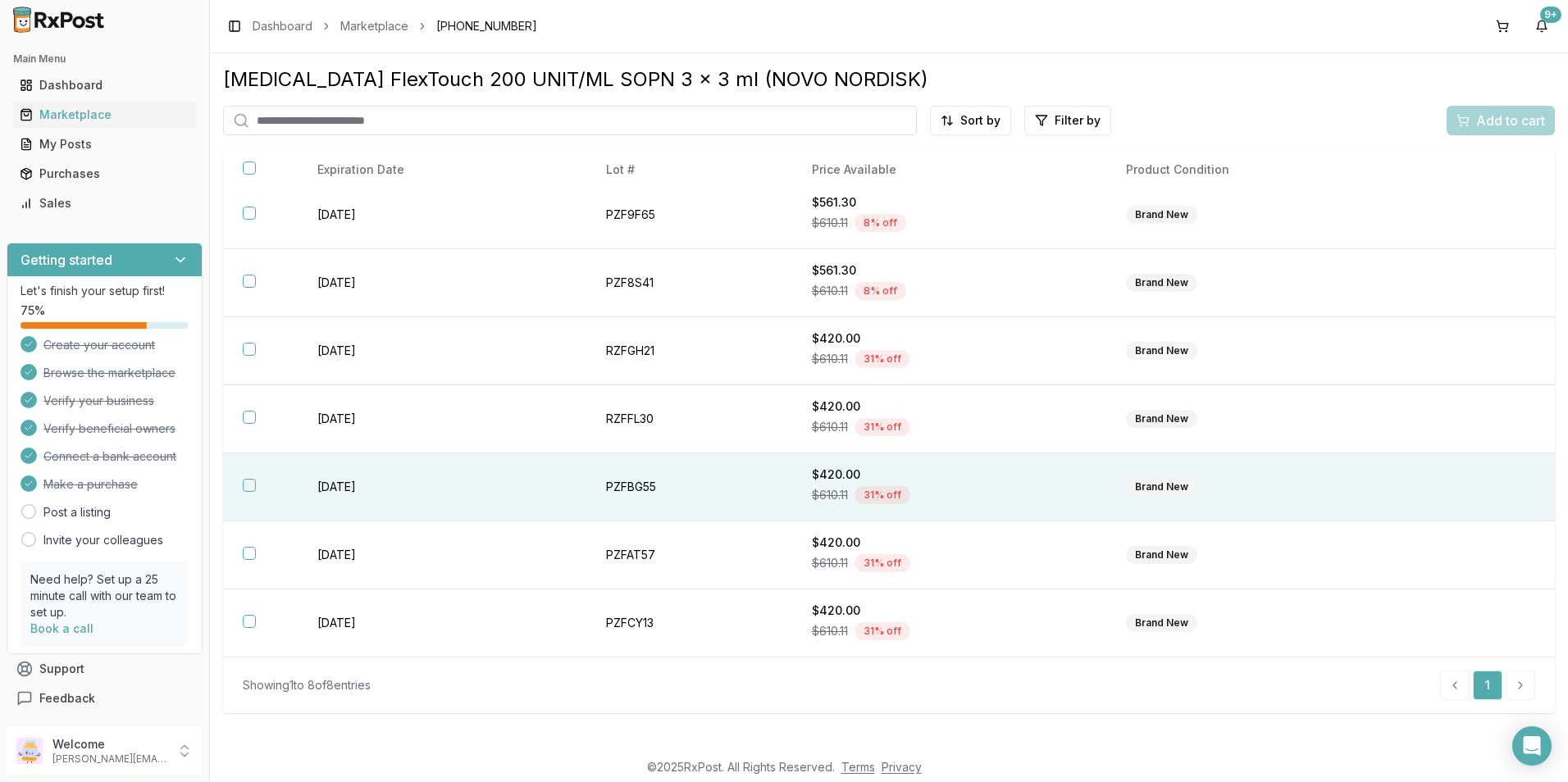
click at [234, 480] on th at bounding box center [260, 488] width 75 height 68
click at [1492, 116] on span "Add to cart" at bounding box center [1511, 120] width 69 height 20
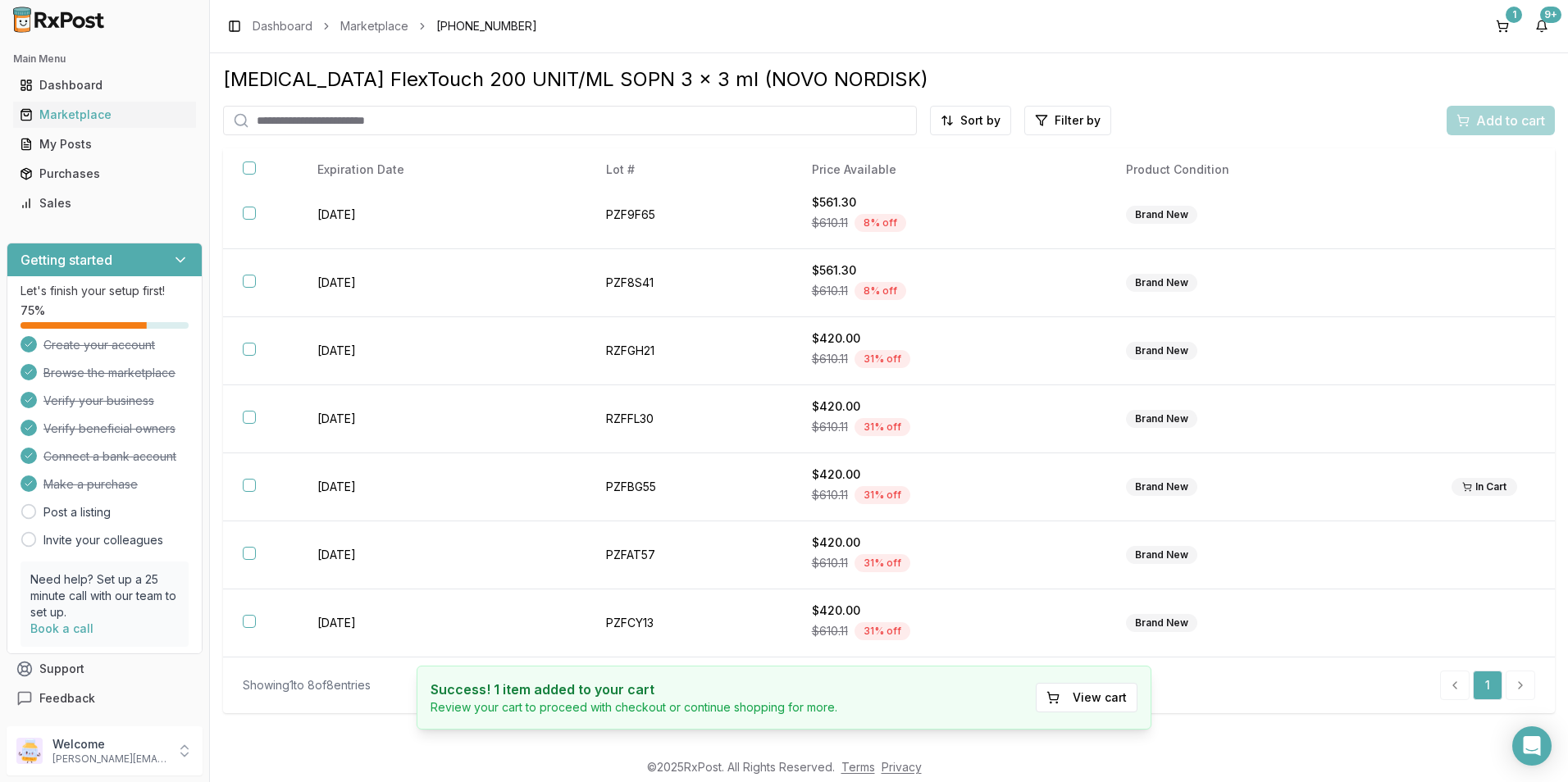
click at [293, 119] on input "search" at bounding box center [570, 120] width 694 height 30
type input "******"
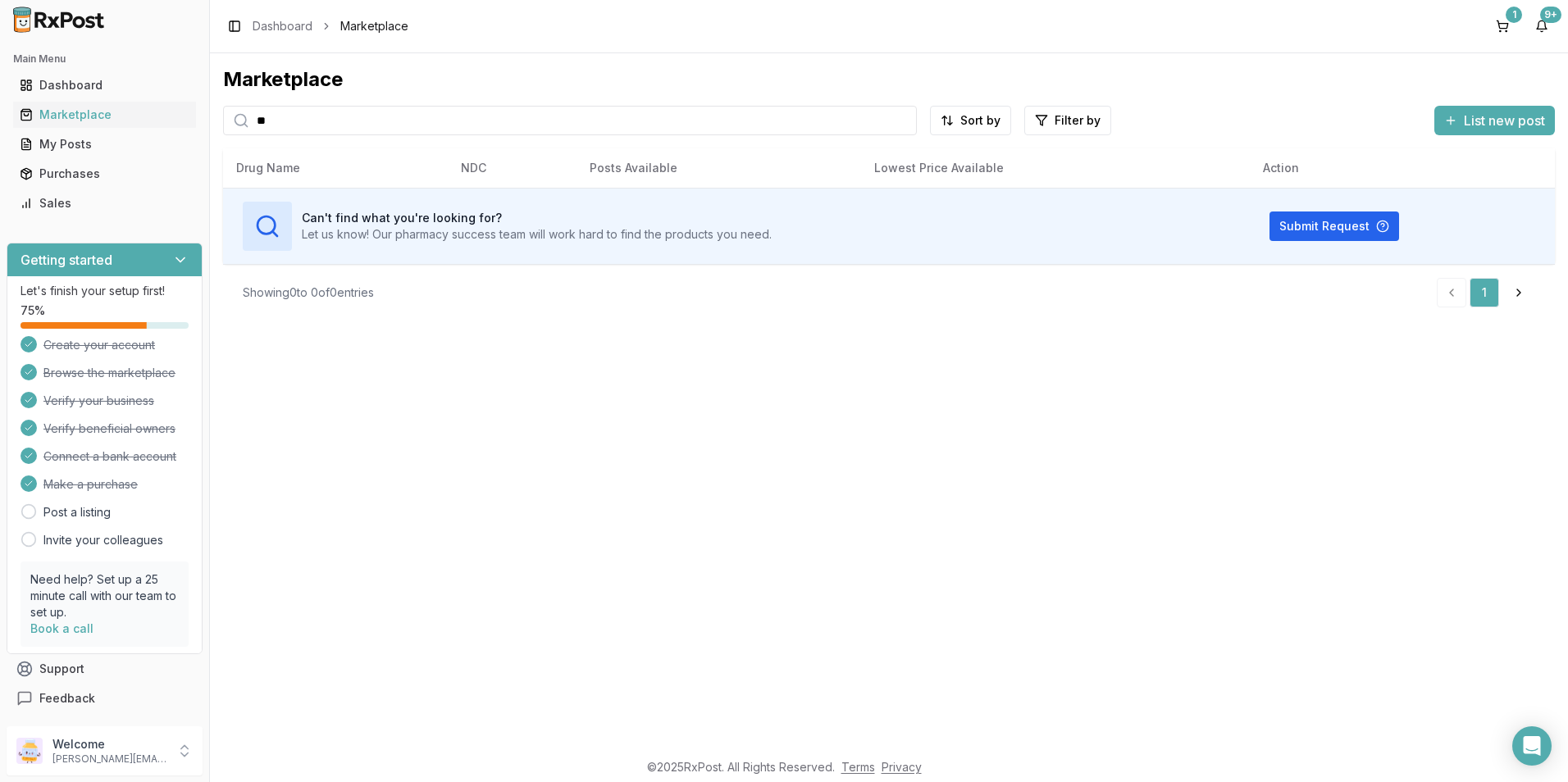
click at [286, 127] on input "**" at bounding box center [570, 120] width 694 height 30
drag, startPoint x: 322, startPoint y: 125, endPoint x: 131, endPoint y: 116, distance: 191.2
click at [131, 121] on div "Main Menu Dashboard Marketplace My Posts Purchases Sales Getting started Let's …" at bounding box center [784, 391] width 1568 height 782
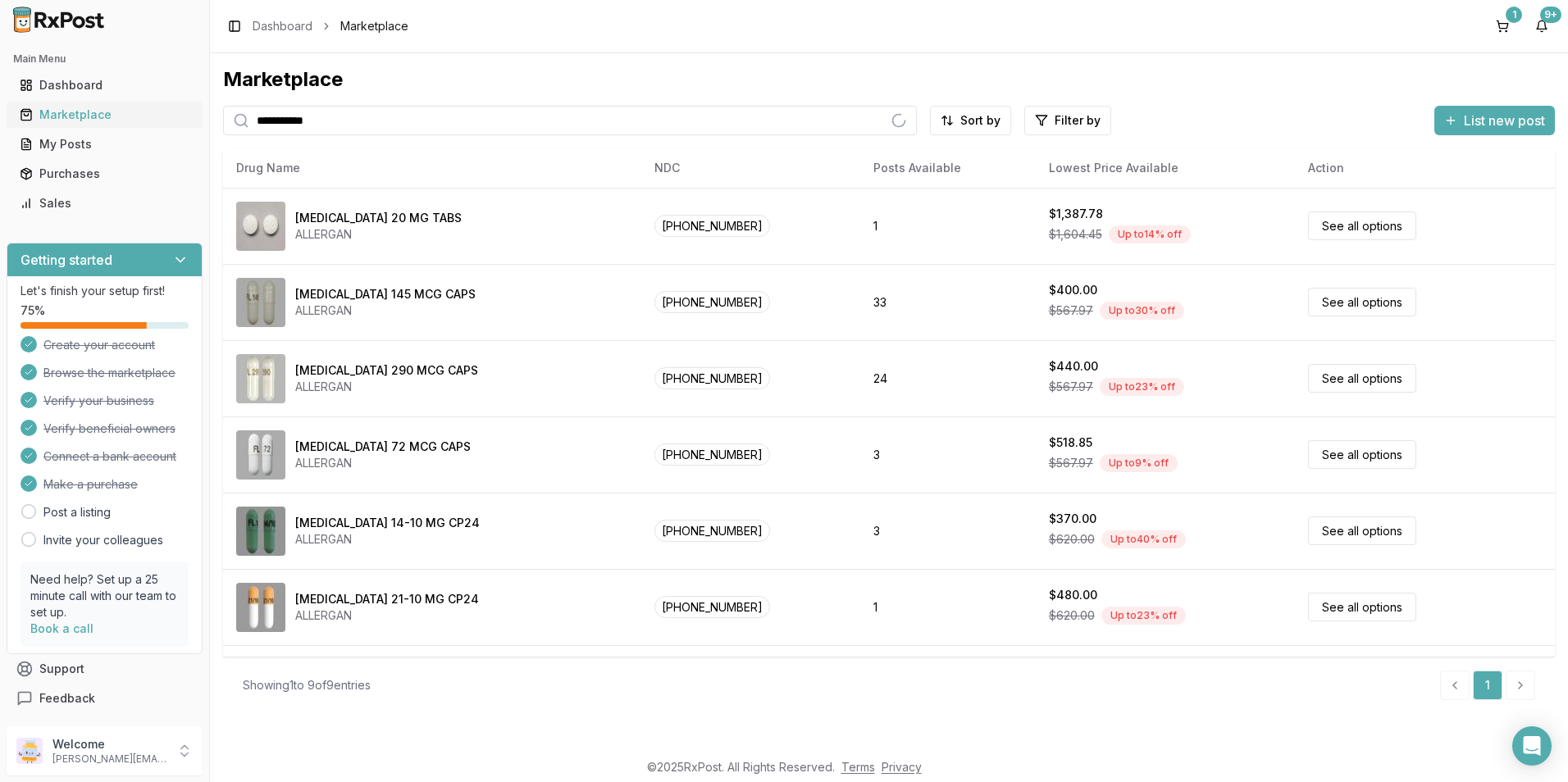
type input "**********"
